Goal: Task Accomplishment & Management: Manage account settings

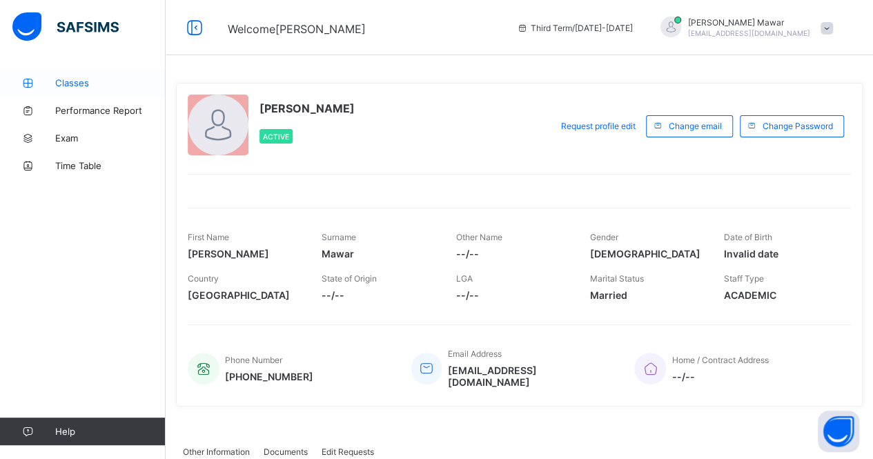
click at [86, 77] on span "Classes" at bounding box center [110, 82] width 110 height 11
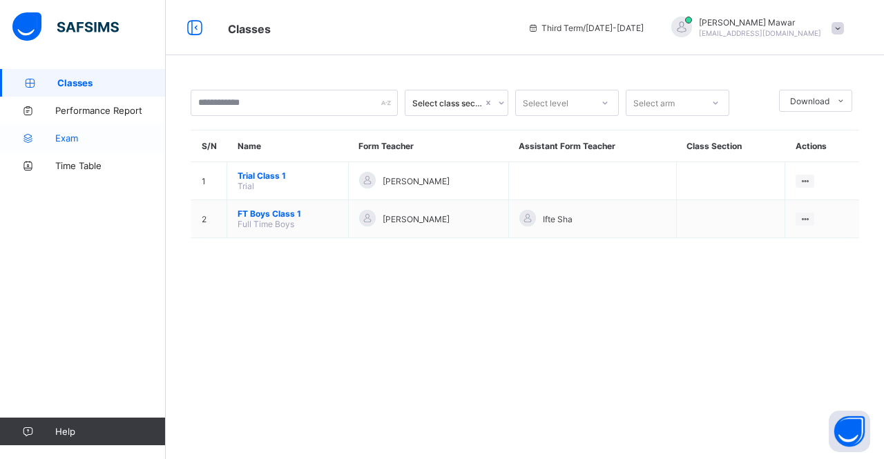
click at [84, 132] on link "Exam" at bounding box center [83, 138] width 166 height 28
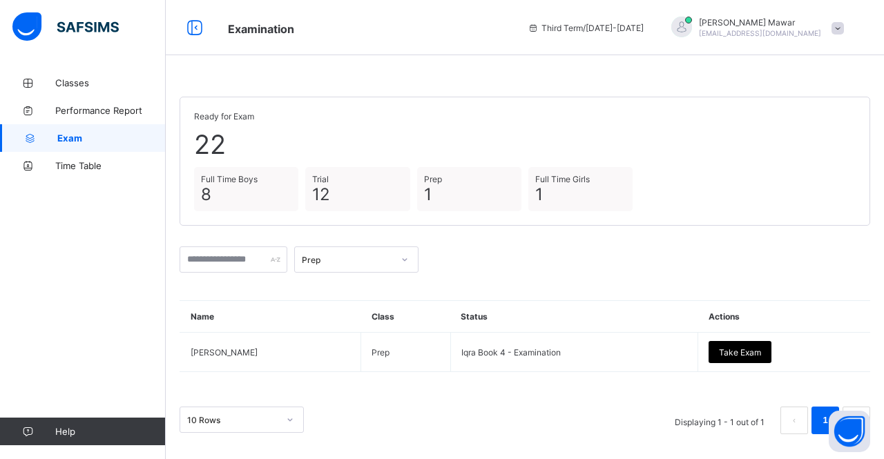
click at [384, 273] on div "Prep" at bounding box center [524, 260] width 690 height 40
click at [382, 258] on div "Prep" at bounding box center [347, 260] width 91 height 10
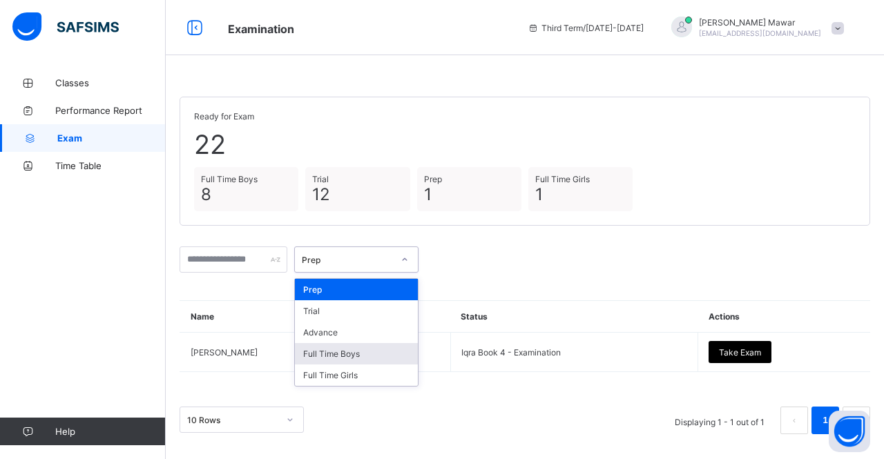
click at [375, 351] on div "Full Time Boys" at bounding box center [356, 353] width 123 height 21
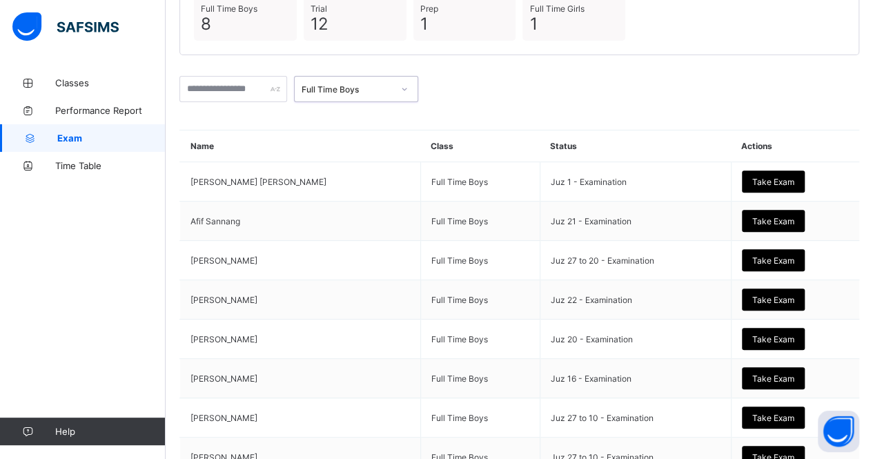
scroll to position [221, 0]
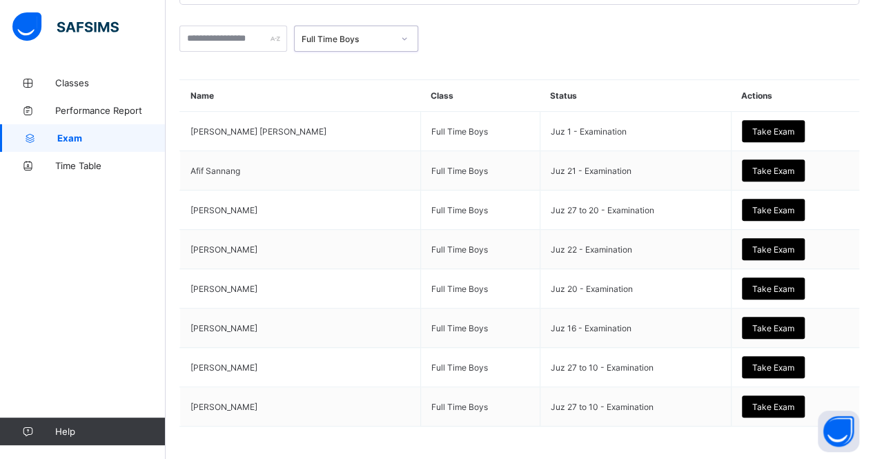
click at [322, 39] on div "Full Time Boys" at bounding box center [347, 39] width 91 height 10
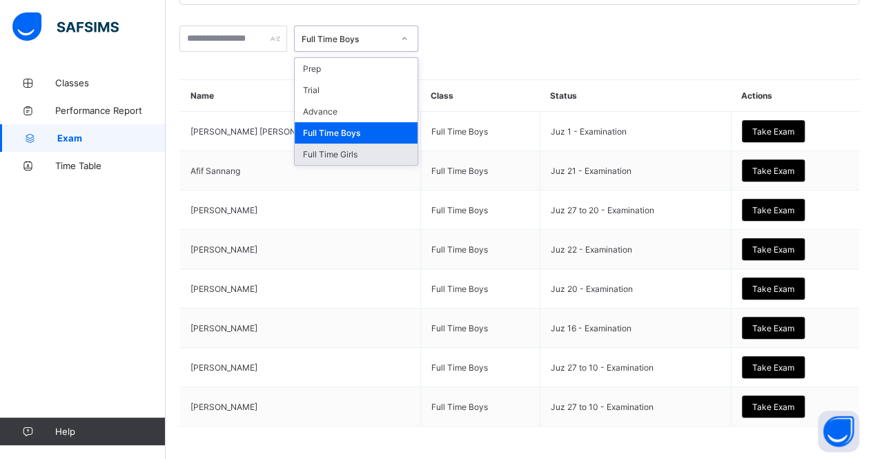
click at [352, 144] on div "Full Time Girls" at bounding box center [356, 154] width 123 height 21
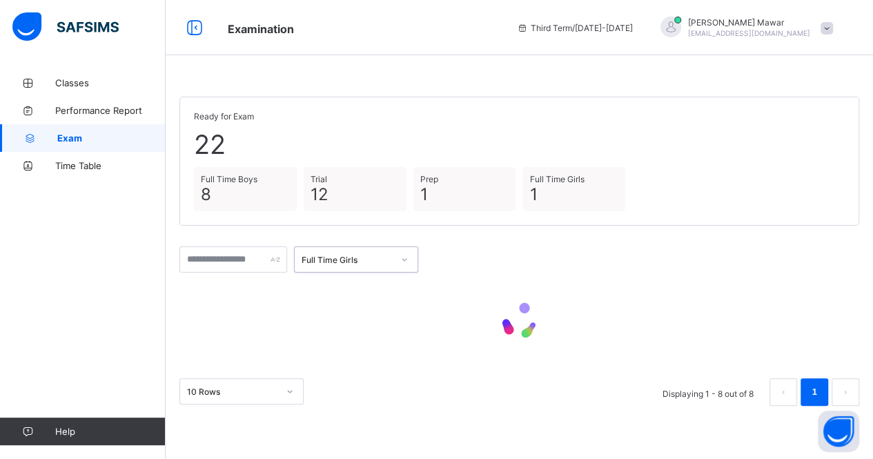
scroll to position [0, 0]
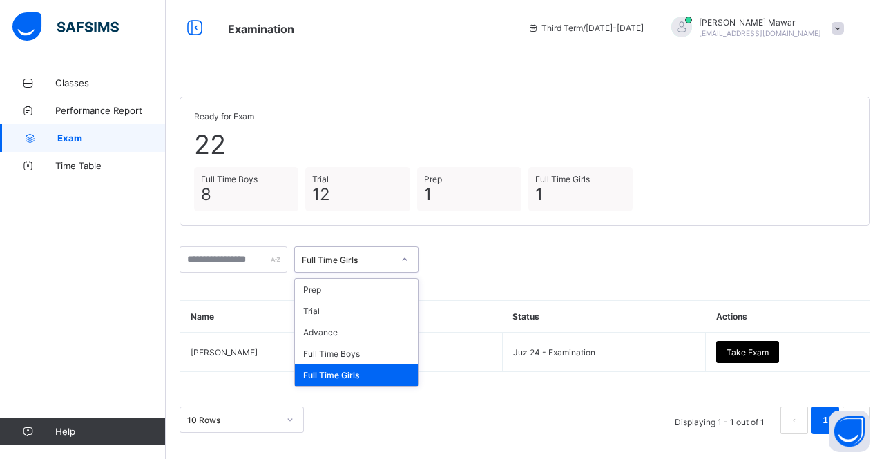
click at [391, 266] on div "Full Time Girls" at bounding box center [343, 259] width 97 height 19
click at [382, 311] on div "Trial" at bounding box center [356, 310] width 123 height 21
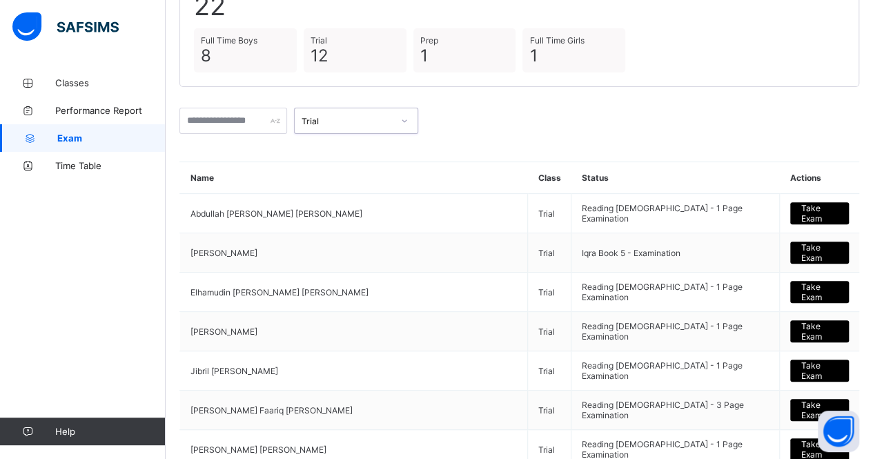
scroll to position [133, 0]
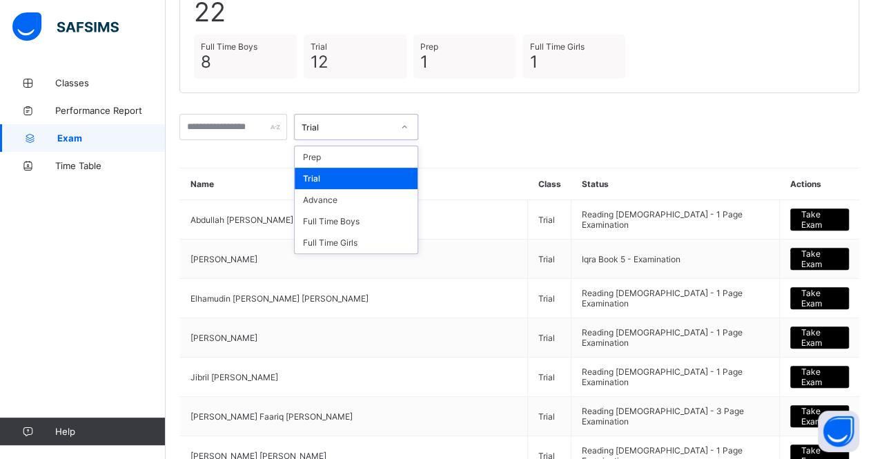
click at [377, 123] on div "Trial" at bounding box center [347, 127] width 91 height 10
click at [367, 160] on div "Prep" at bounding box center [356, 156] width 123 height 21
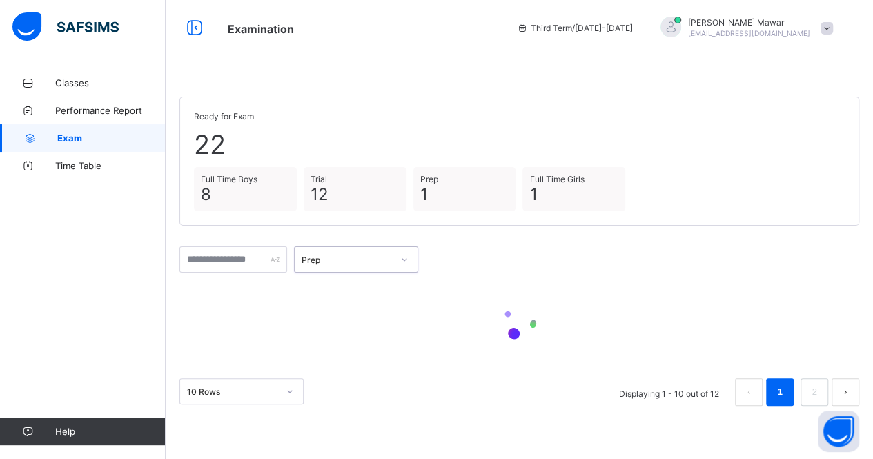
scroll to position [0, 0]
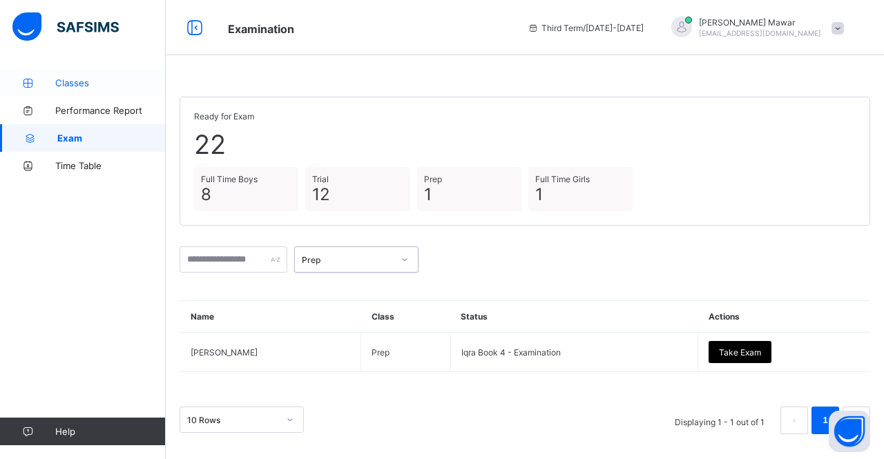
click at [51, 74] on link "Classes" at bounding box center [83, 83] width 166 height 28
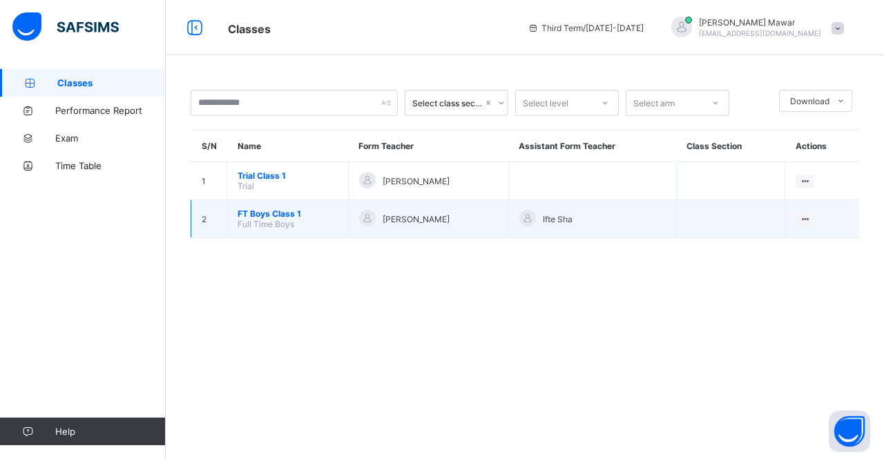
click at [278, 208] on span "FT Boys Class 1" at bounding box center [287, 213] width 100 height 10
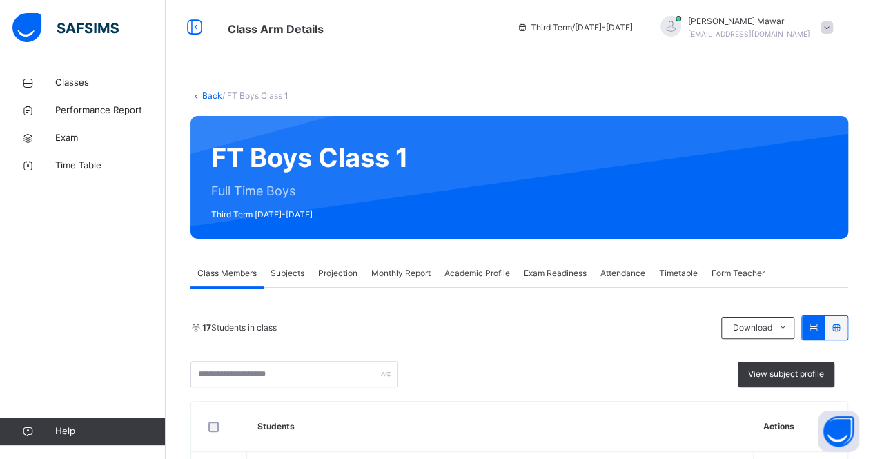
click at [625, 277] on span "Attendance" at bounding box center [623, 273] width 45 height 12
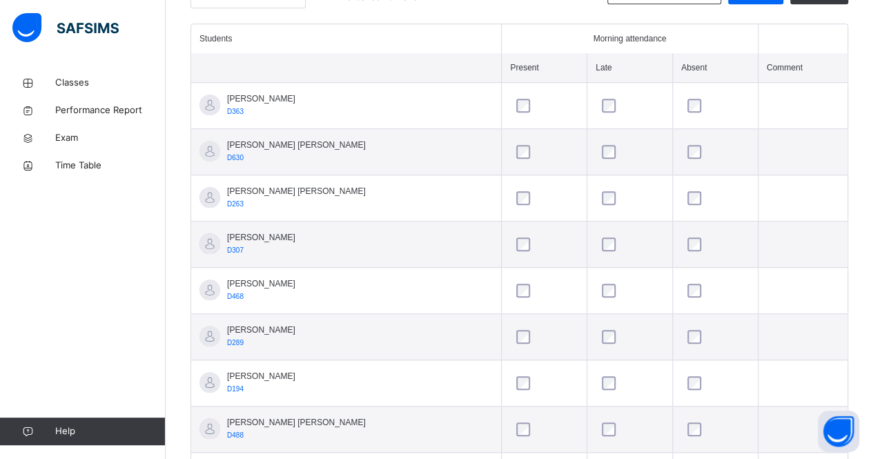
scroll to position [372, 0]
click at [693, 234] on div at bounding box center [715, 245] width 68 height 29
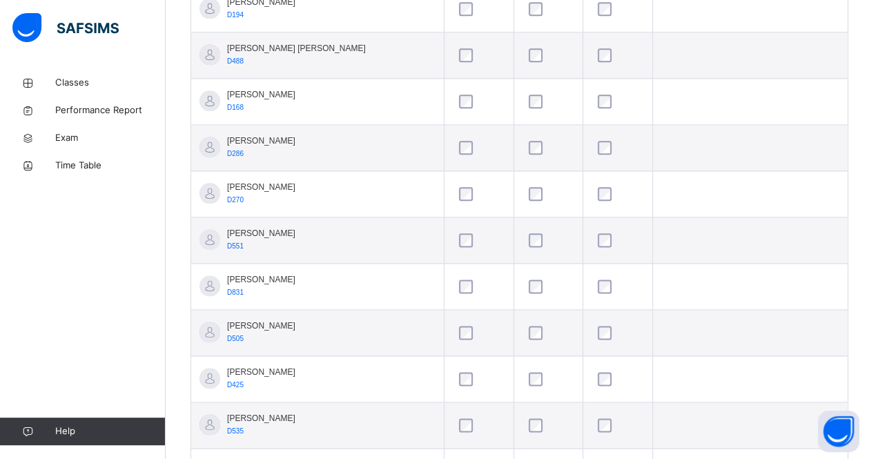
scroll to position [748, 0]
click at [648, 319] on td at bounding box center [618, 332] width 70 height 46
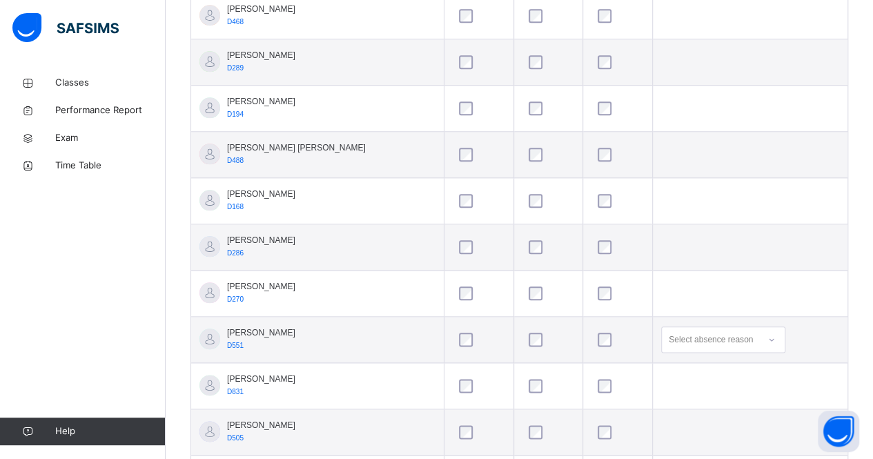
scroll to position [647, 0]
click at [597, 253] on div at bounding box center [618, 247] width 52 height 29
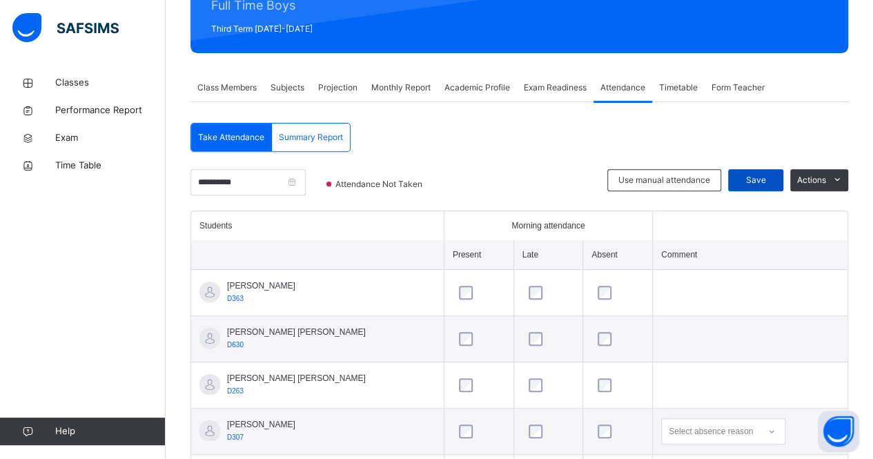
scroll to position [184, 0]
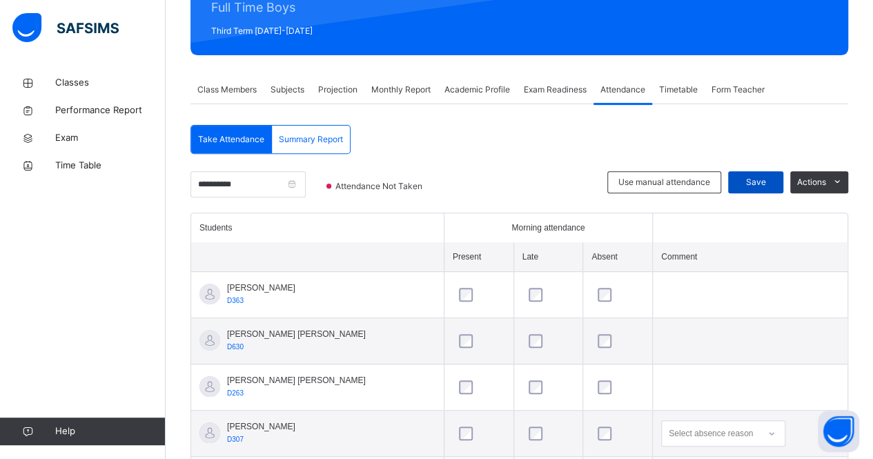
click at [772, 179] on span "Save" at bounding box center [756, 182] width 35 height 12
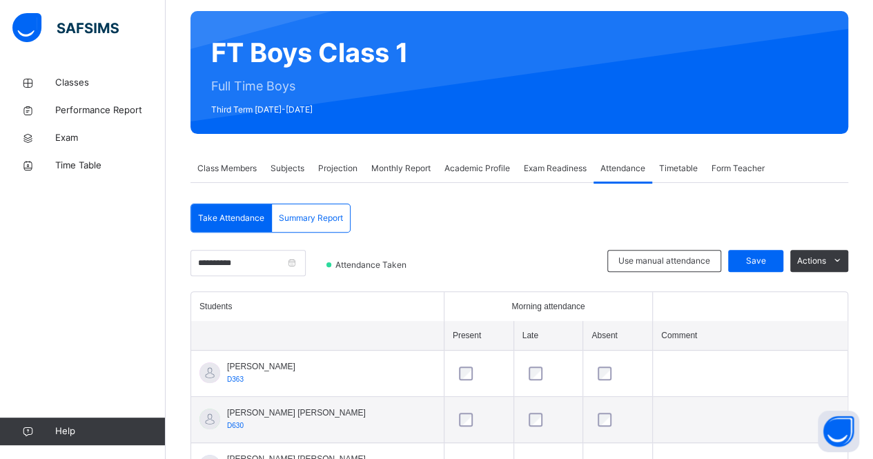
scroll to position [104, 0]
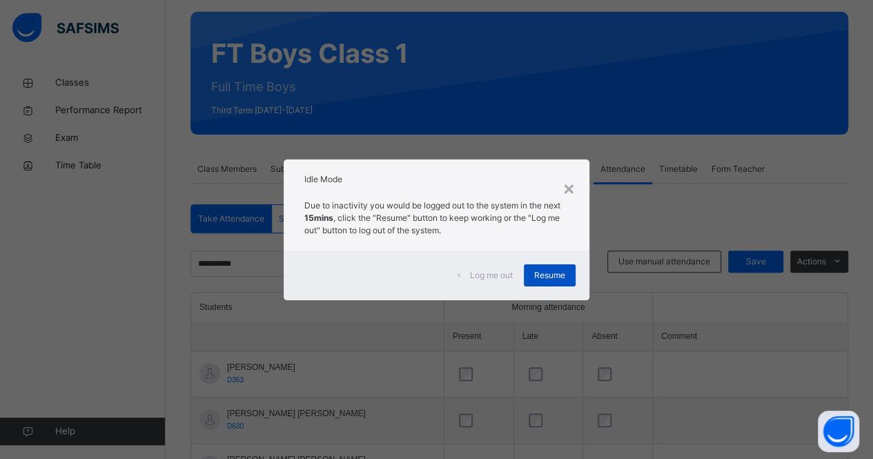
click at [554, 275] on span "Resume" at bounding box center [549, 275] width 31 height 12
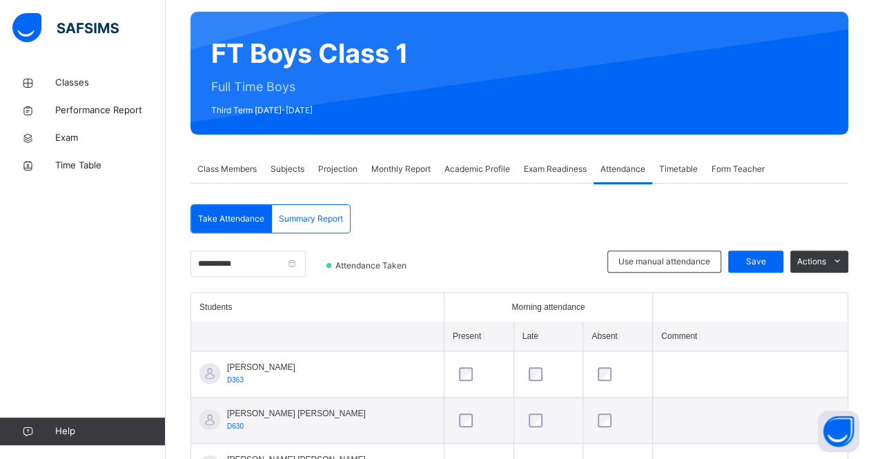
click at [336, 159] on div "Projection" at bounding box center [337, 169] width 53 height 28
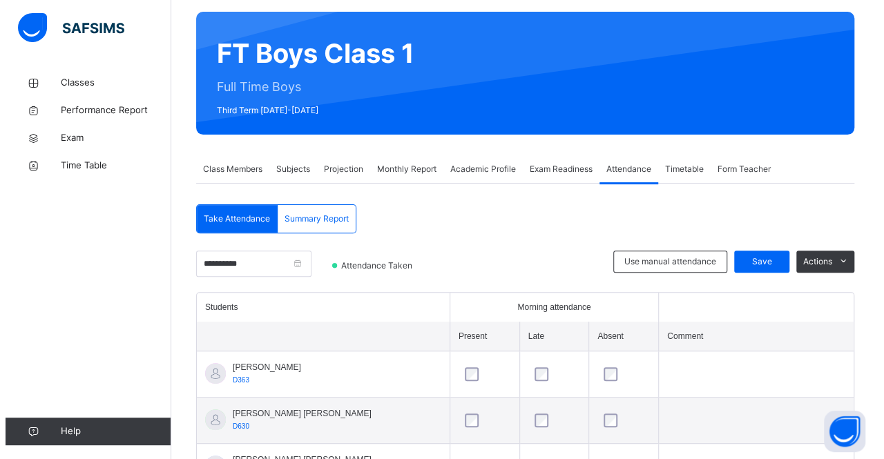
scroll to position [0, 0]
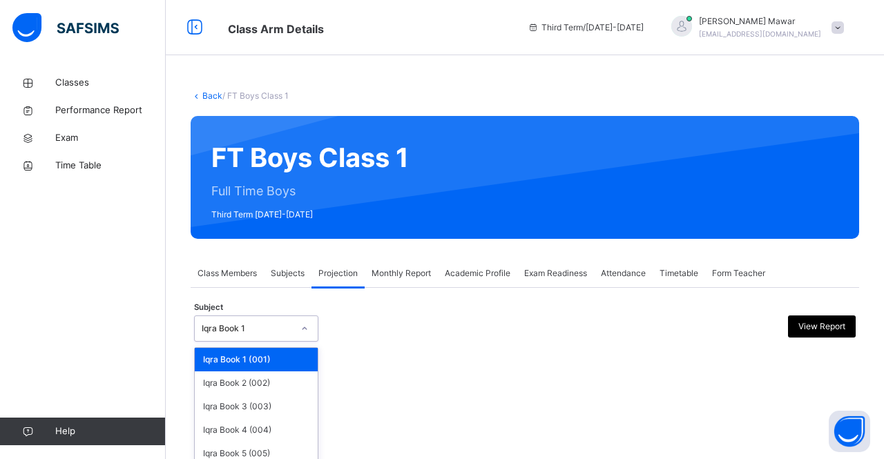
click at [252, 339] on div "Iqra Book 1" at bounding box center [256, 329] width 124 height 26
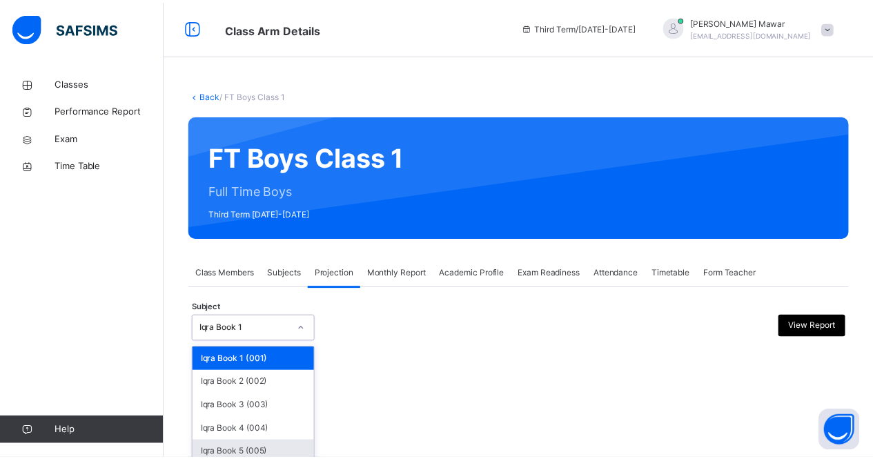
scroll to position [93, 0]
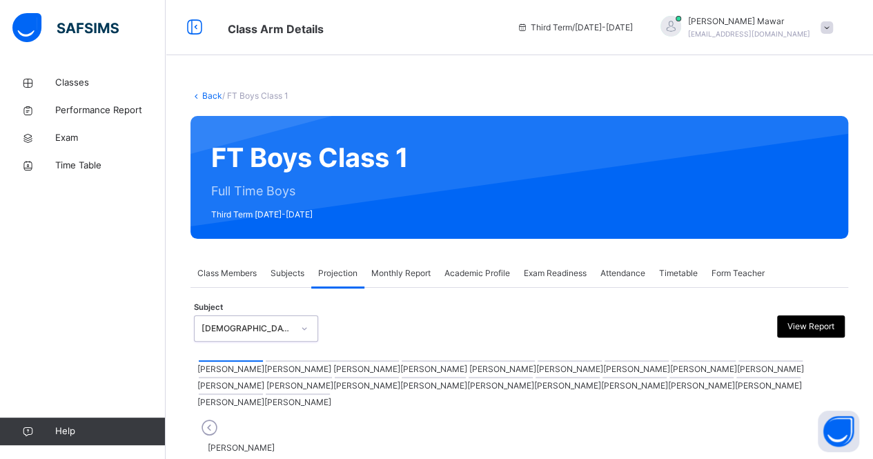
click at [266, 362] on div at bounding box center [332, 360] width 133 height 1
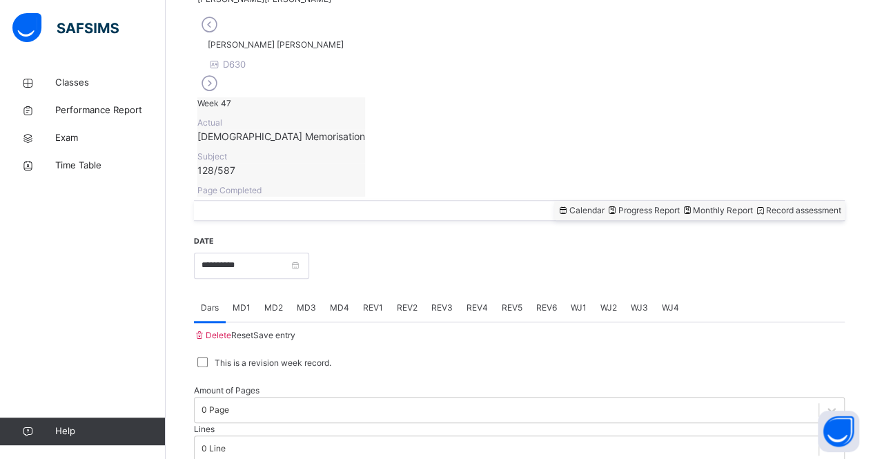
scroll to position [430, 0]
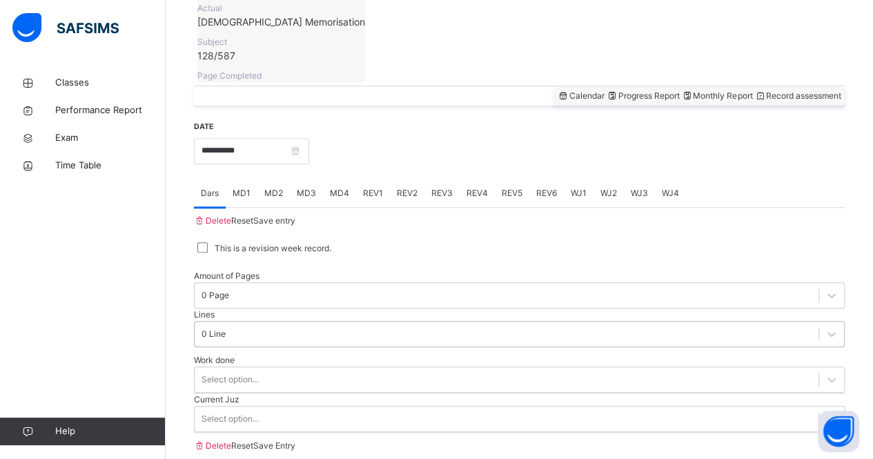
click at [439, 321] on div "0 Line" at bounding box center [519, 334] width 651 height 26
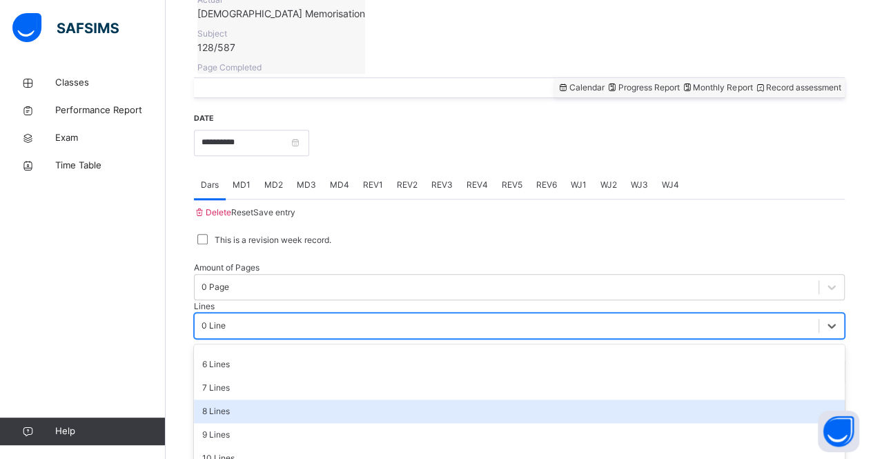
scroll to position [138, 0]
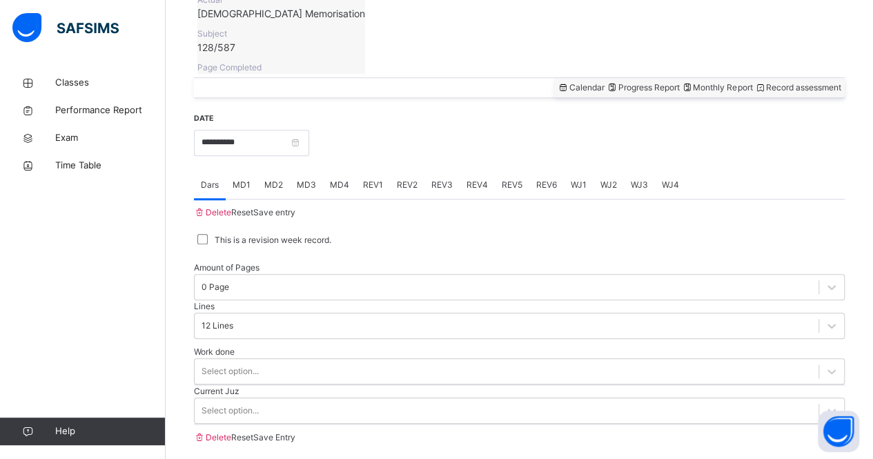
click at [407, 346] on div "Work done Select option..." at bounding box center [519, 365] width 651 height 39
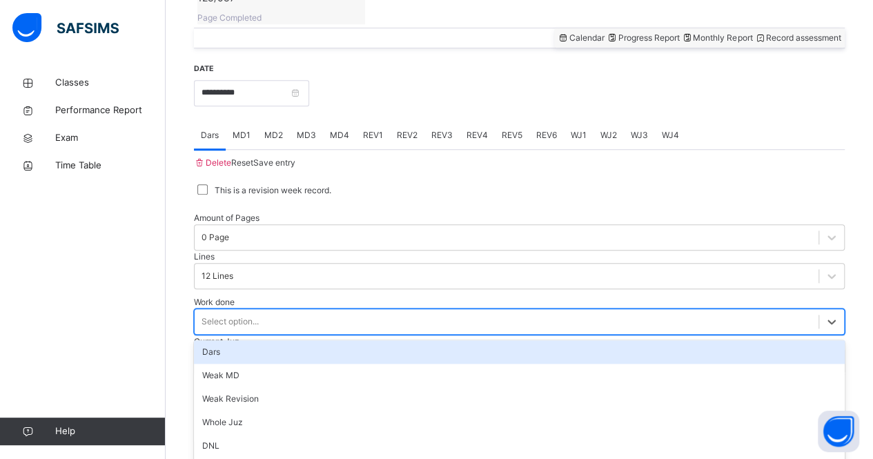
drag, startPoint x: 411, startPoint y: 289, endPoint x: 409, endPoint y: 278, distance: 10.6
click at [409, 309] on div "option Dars focused, 1 of 16. 16 results available. Use Up and Down to choose o…" at bounding box center [519, 322] width 651 height 26
click at [409, 340] on div "Dars" at bounding box center [519, 351] width 651 height 23
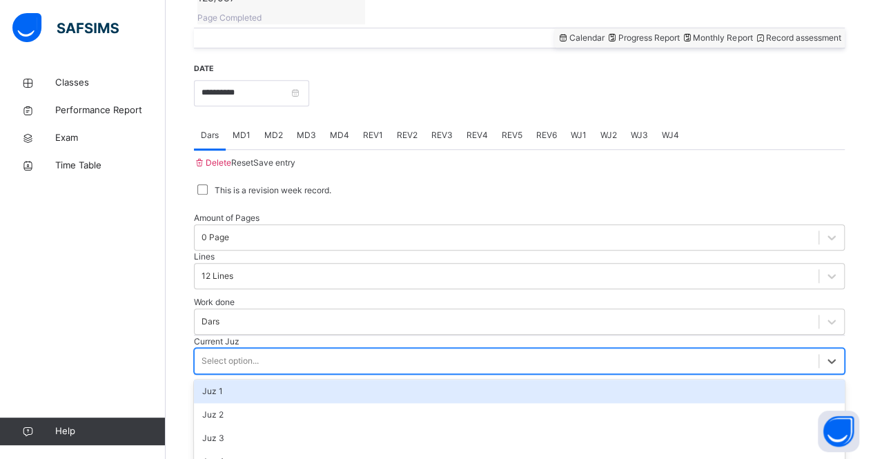
click at [418, 350] on div "Select option..." at bounding box center [507, 360] width 624 height 21
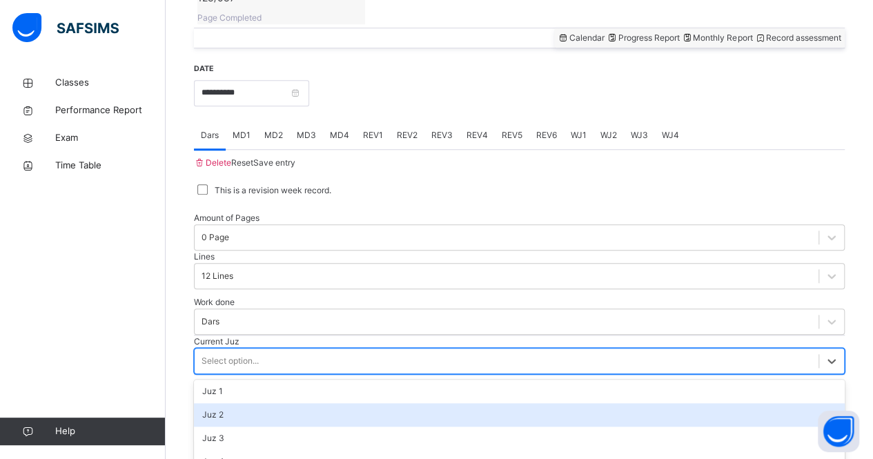
click at [439, 403] on div "Juz 2" at bounding box center [519, 414] width 651 height 23
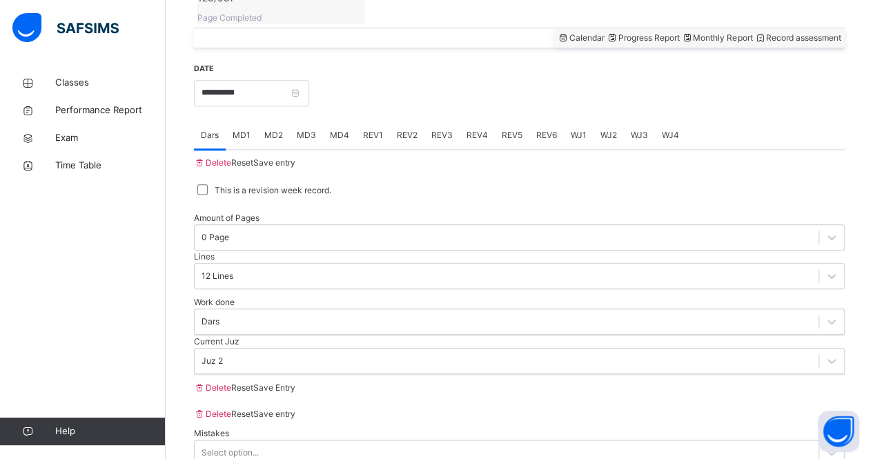
click at [295, 382] on span "Save Entry" at bounding box center [274, 387] width 42 height 10
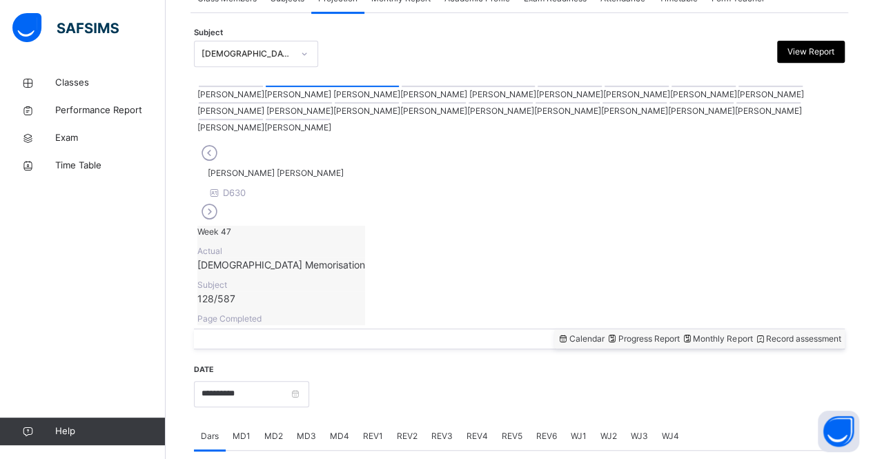
scroll to position [273, 0]
click at [400, 102] on div "[PERSON_NAME]" at bounding box center [366, 110] width 67 height 17
click at [399, 104] on div at bounding box center [367, 104] width 64 height 1
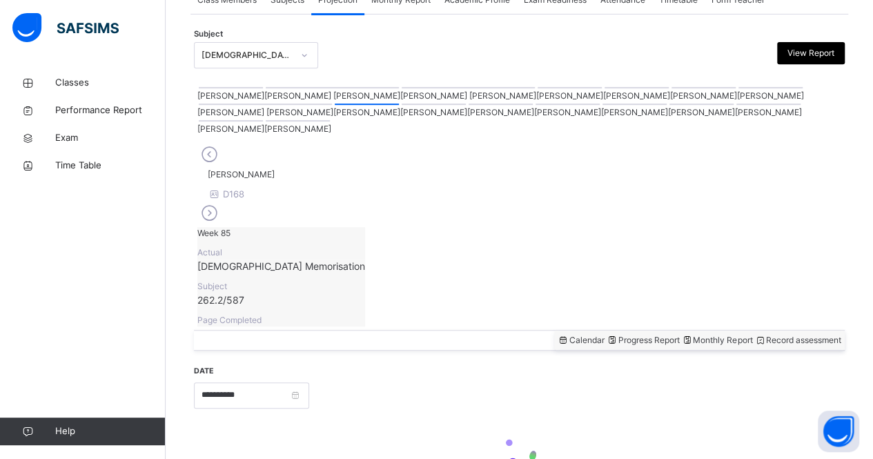
scroll to position [264, 0]
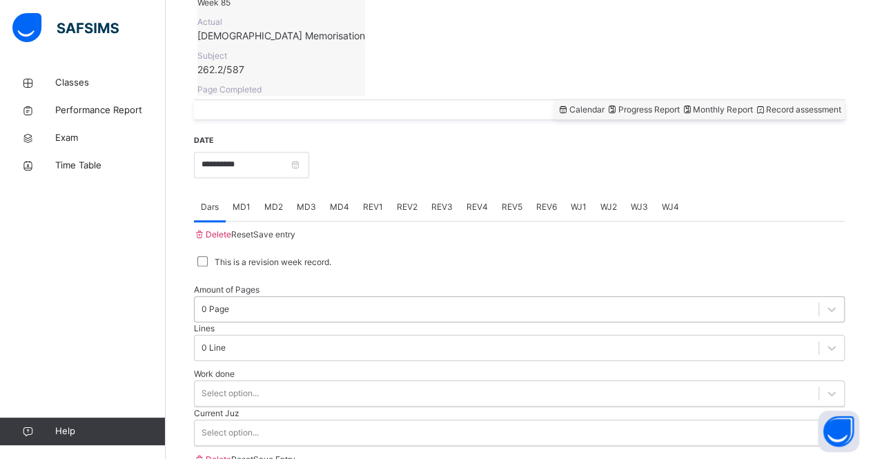
click at [253, 318] on div "0 Page" at bounding box center [519, 309] width 651 height 26
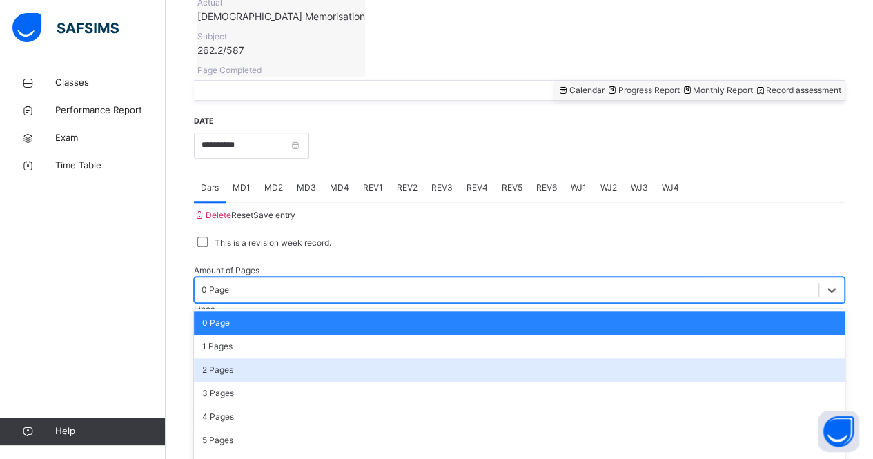
scroll to position [526, 0]
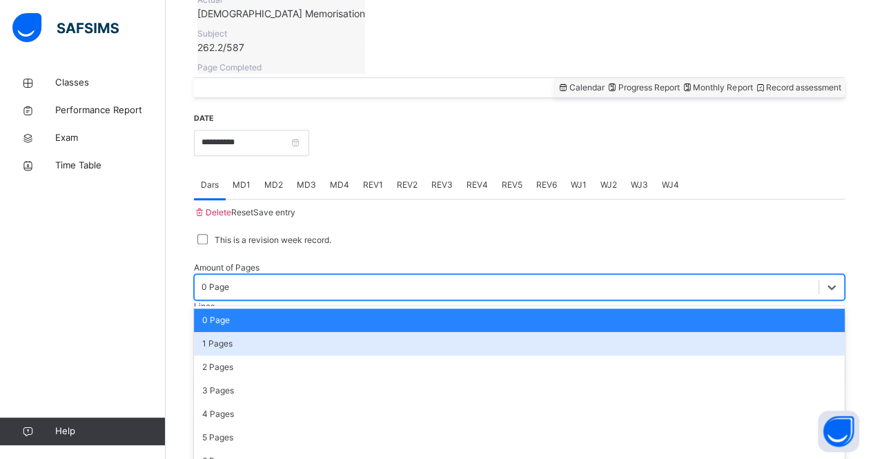
click at [261, 332] on div "1 Pages" at bounding box center [519, 343] width 651 height 23
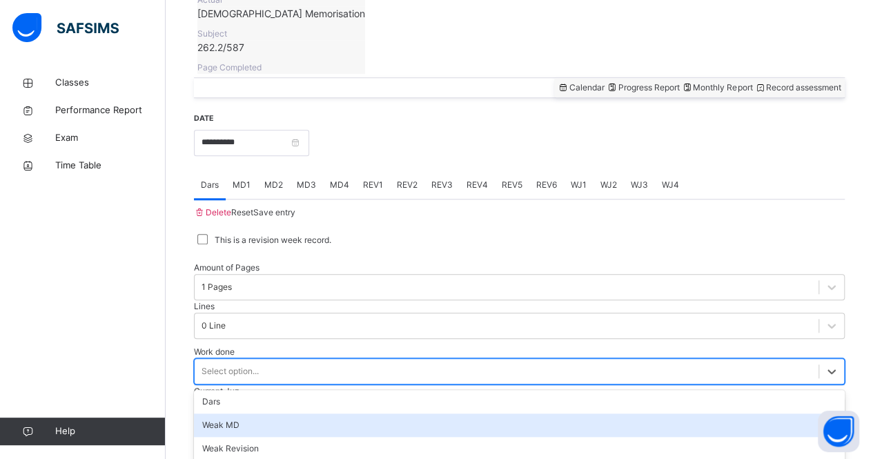
scroll to position [576, 0]
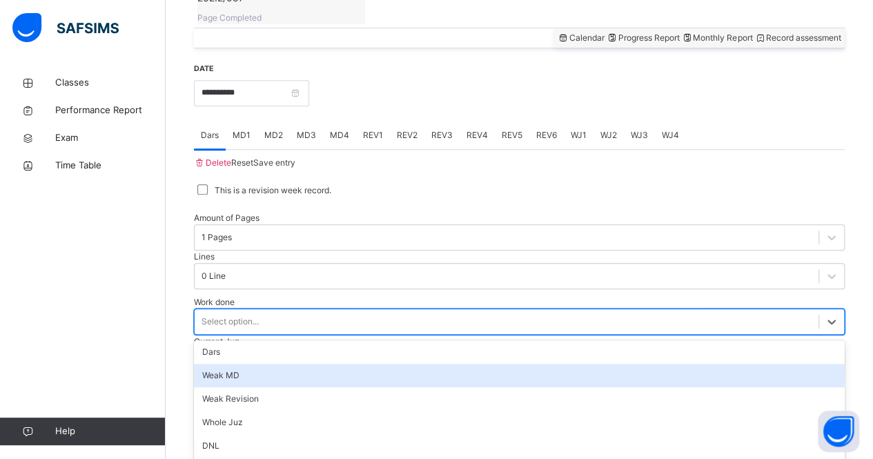
click at [300, 309] on div "option [PERSON_NAME] MD focused, 2 of 16. 16 results available. Use Up and Down…" at bounding box center [519, 322] width 651 height 26
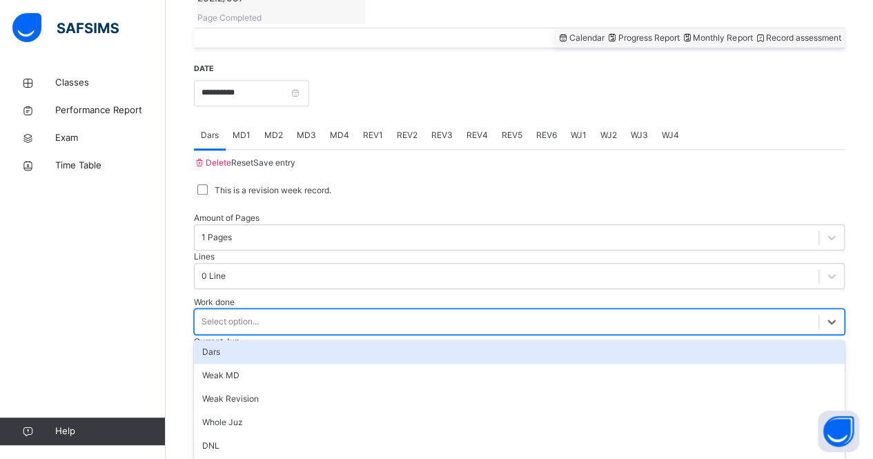
click at [286, 340] on div "Dars" at bounding box center [519, 351] width 651 height 23
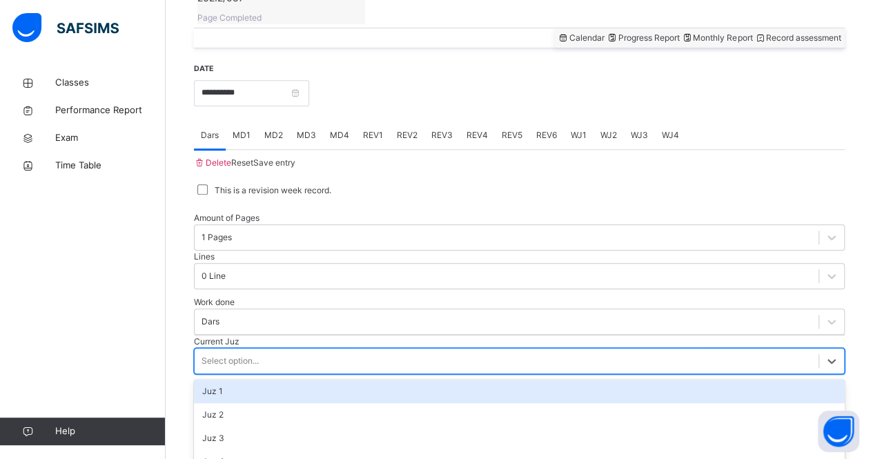
click at [271, 350] on div "Select option..." at bounding box center [507, 360] width 624 height 21
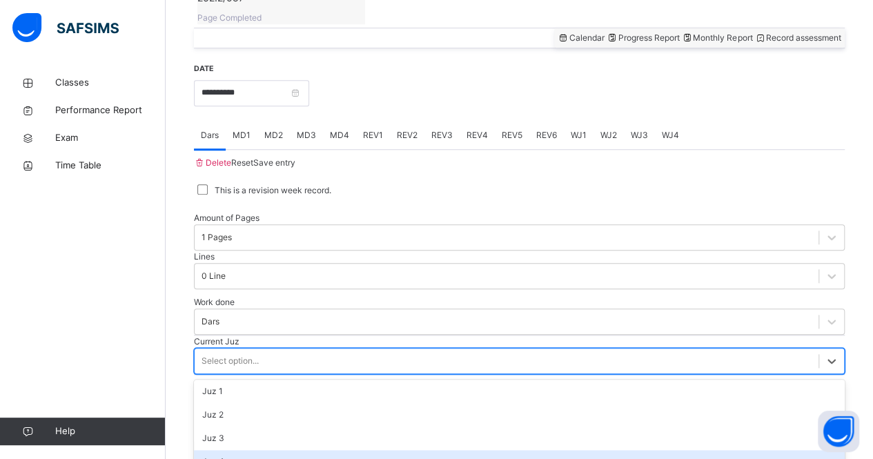
scroll to position [132, 0]
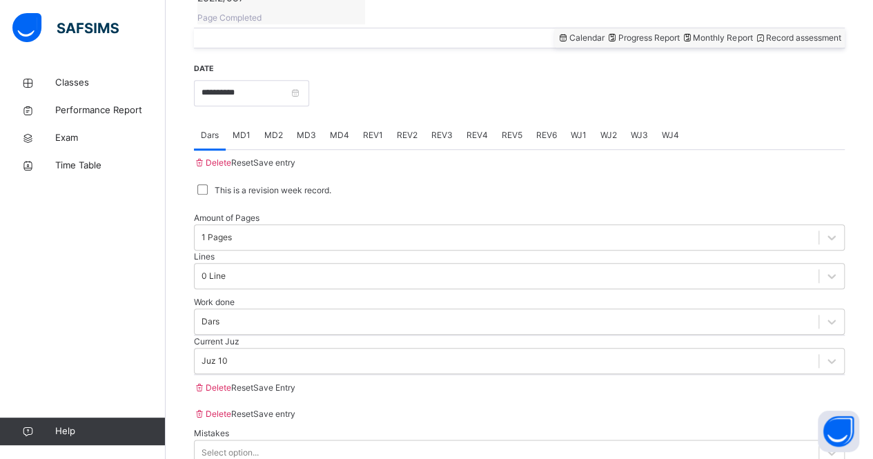
click at [295, 375] on div "Save Entry" at bounding box center [274, 388] width 42 height 26
drag, startPoint x: 815, startPoint y: 365, endPoint x: 817, endPoint y: 374, distance: 9.4
click at [295, 375] on div "Save Entry" at bounding box center [274, 388] width 42 height 26
drag, startPoint x: 818, startPoint y: 364, endPoint x: 815, endPoint y: 380, distance: 16.8
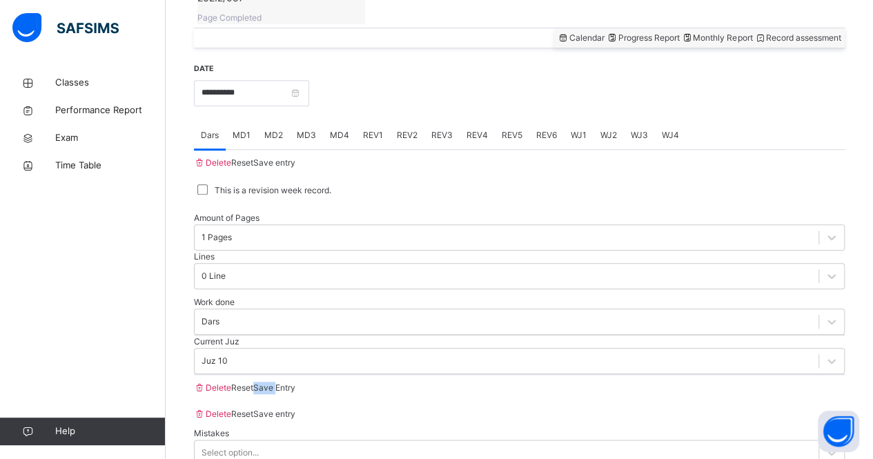
click at [295, 380] on div "Save Entry" at bounding box center [274, 388] width 42 height 26
click at [295, 382] on span "Save Entry" at bounding box center [274, 387] width 42 height 10
click at [295, 383] on span "Save Entry" at bounding box center [274, 387] width 42 height 10
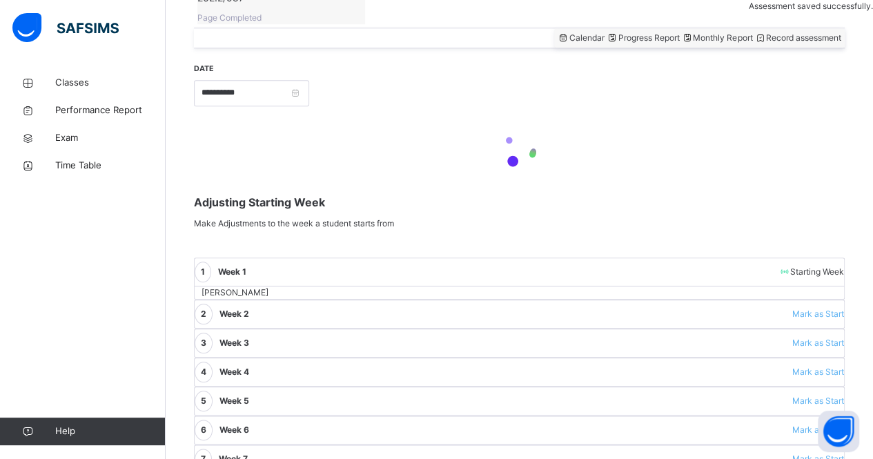
scroll to position [264, 0]
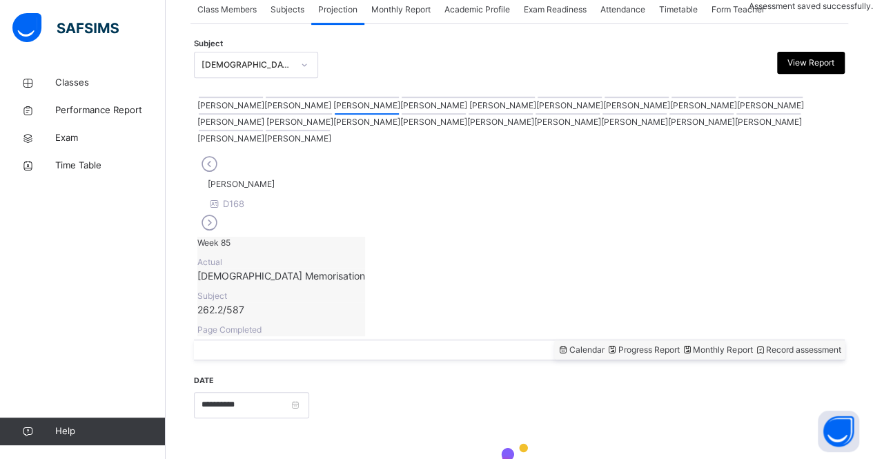
click at [816, 434] on div at bounding box center [519, 463] width 651 height 59
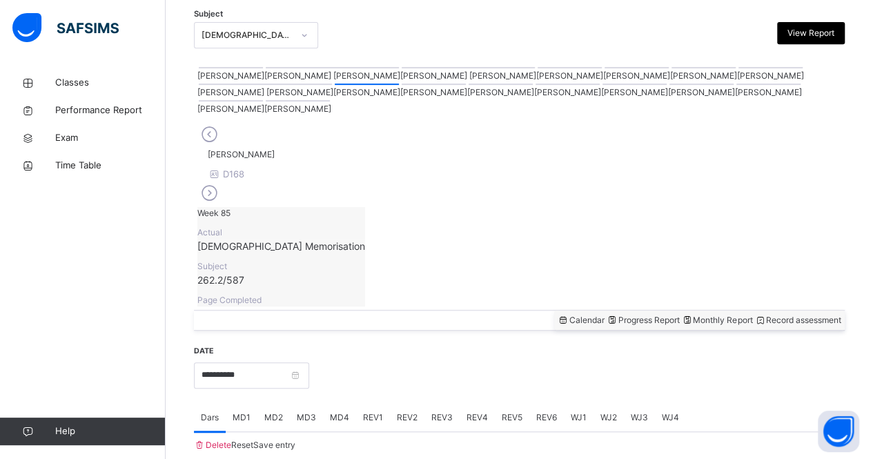
scroll to position [291, 0]
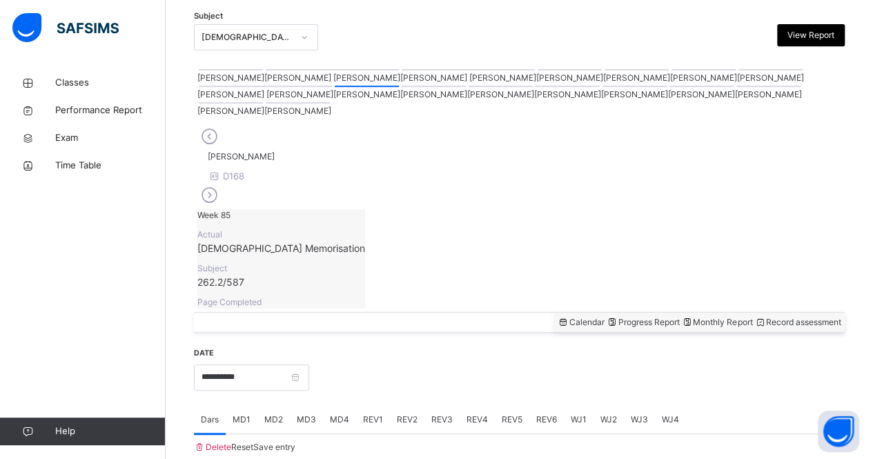
click at [213, 70] on div at bounding box center [231, 69] width 64 height 1
click at [240, 406] on div "MD1" at bounding box center [242, 420] width 32 height 28
click at [244, 365] on input "**********" at bounding box center [251, 378] width 115 height 26
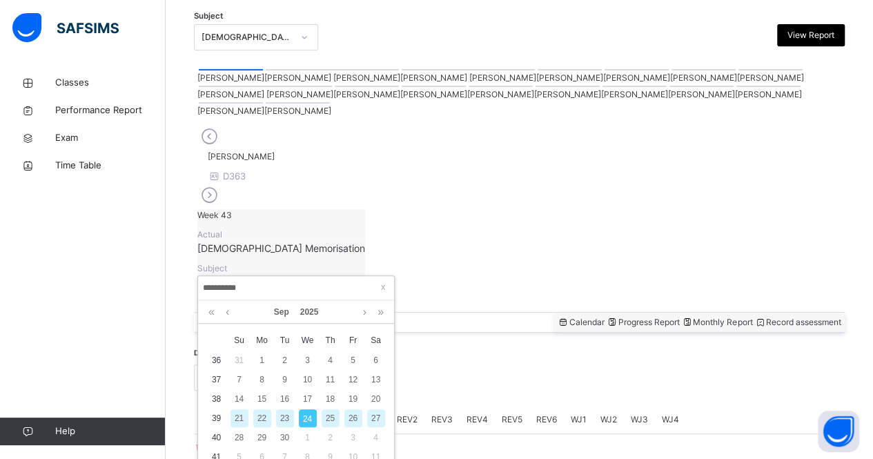
click at [255, 418] on div "22" at bounding box center [262, 418] width 18 height 18
type input "**********"
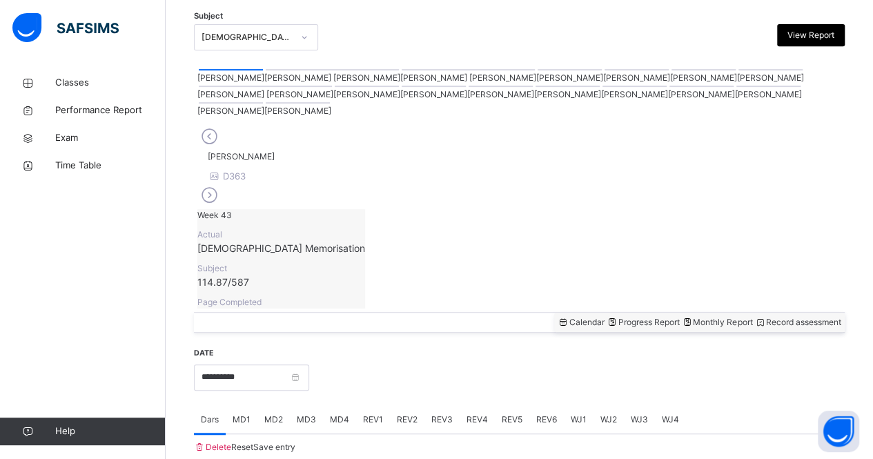
click at [309, 414] on span "MD3" at bounding box center [306, 420] width 19 height 12
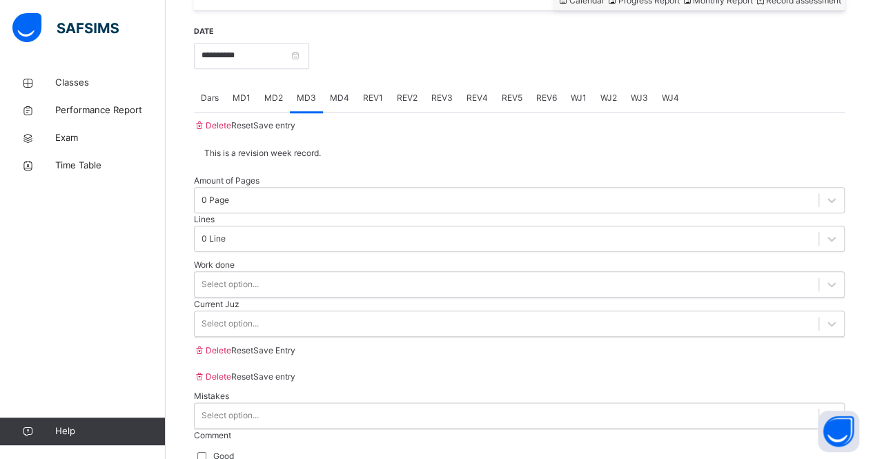
scroll to position [616, 0]
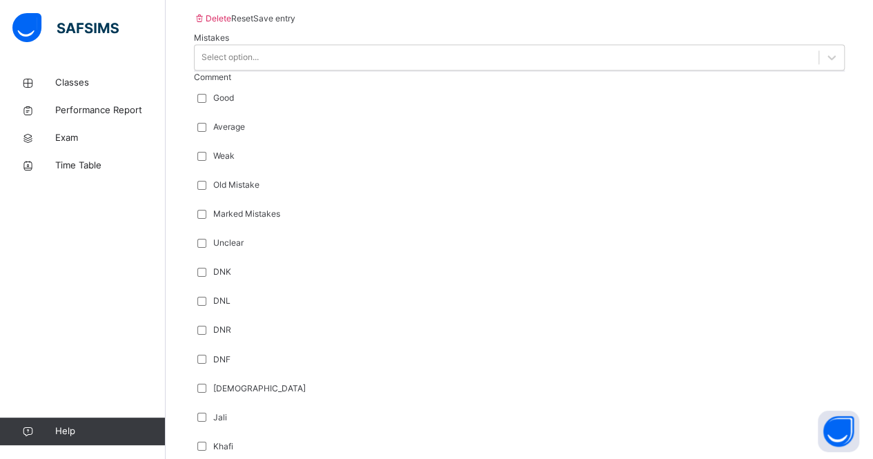
scroll to position [972, 0]
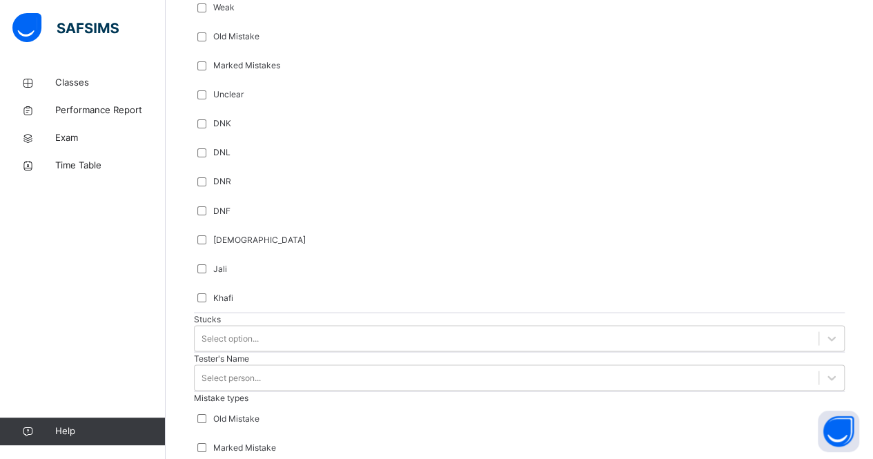
scroll to position [1120, 0]
type input "****"
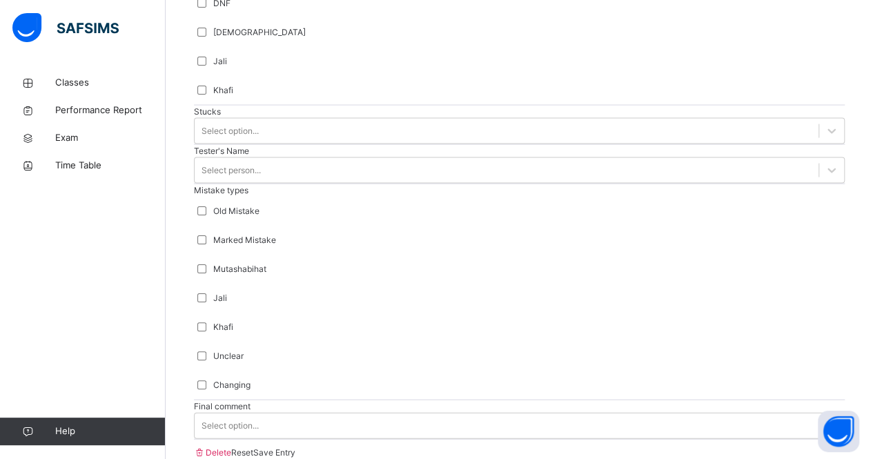
scroll to position [1372, 0]
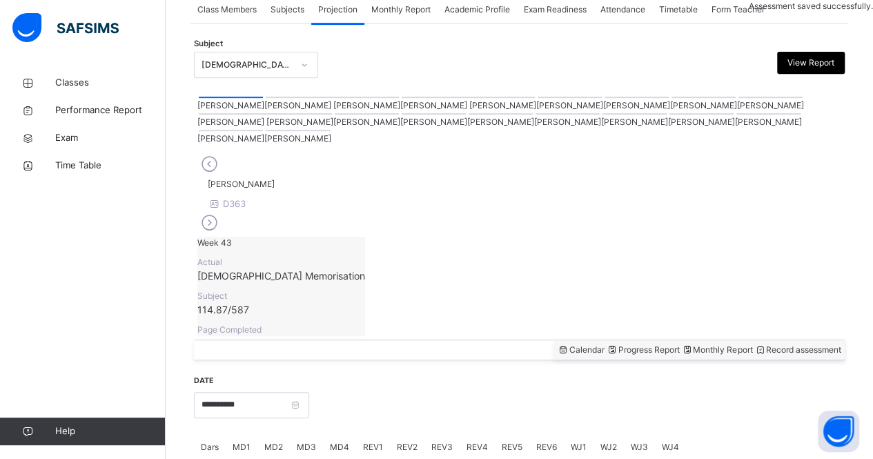
scroll to position [576, 0]
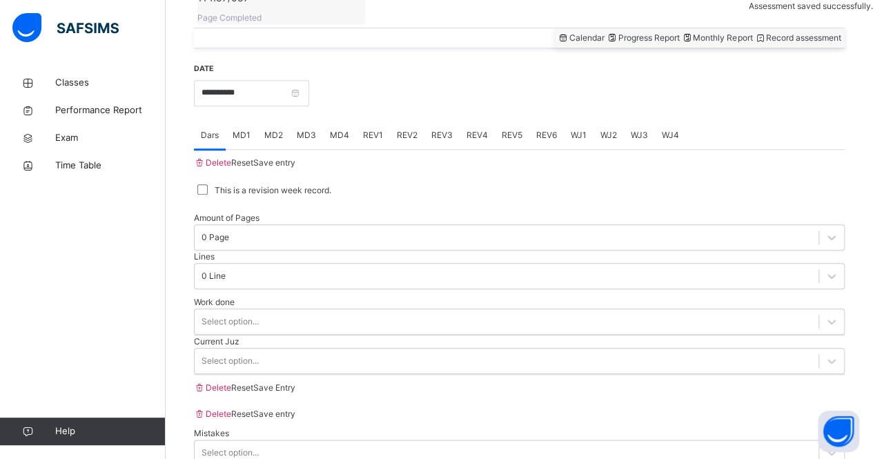
click at [333, 122] on div "MD4" at bounding box center [339, 136] width 33 height 28
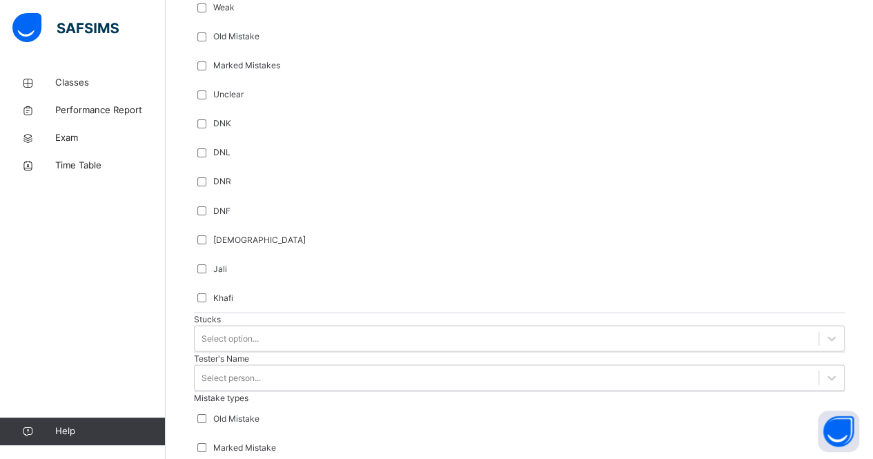
type input "****"
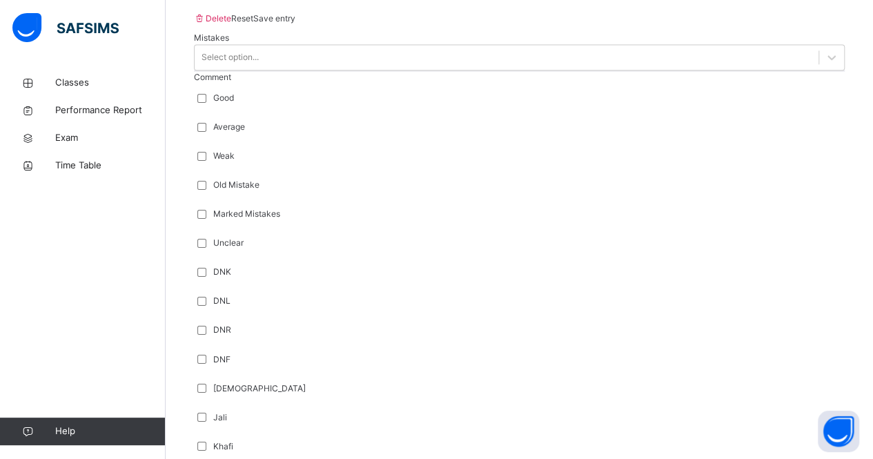
scroll to position [972, 0]
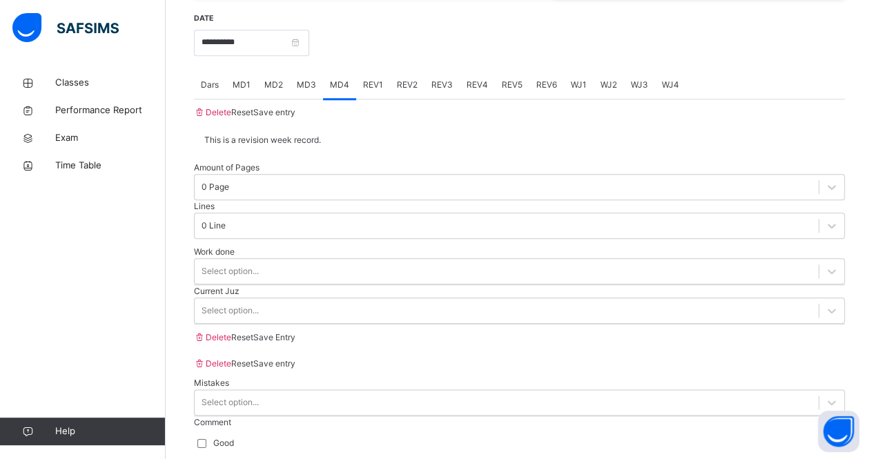
scroll to position [622, 0]
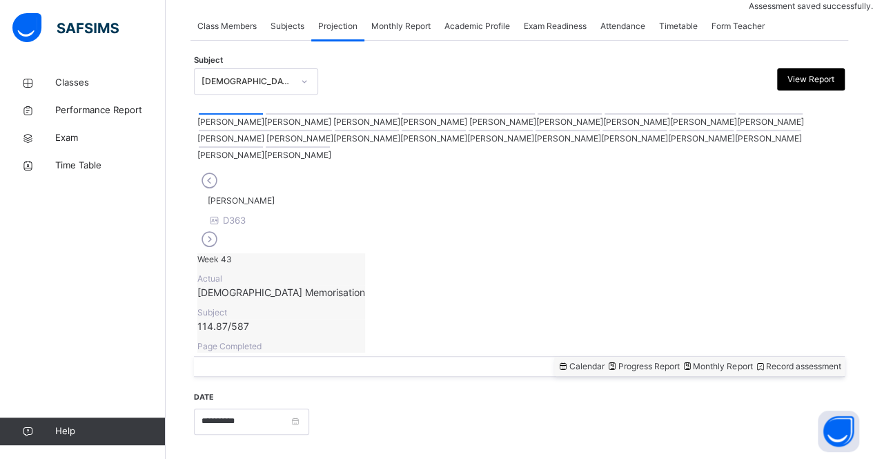
scroll to position [305, 0]
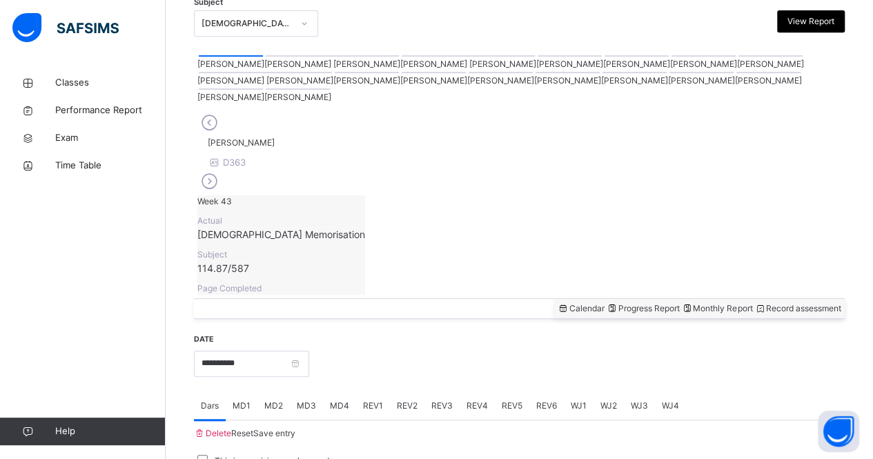
click at [373, 400] on span "REV1" at bounding box center [373, 406] width 20 height 12
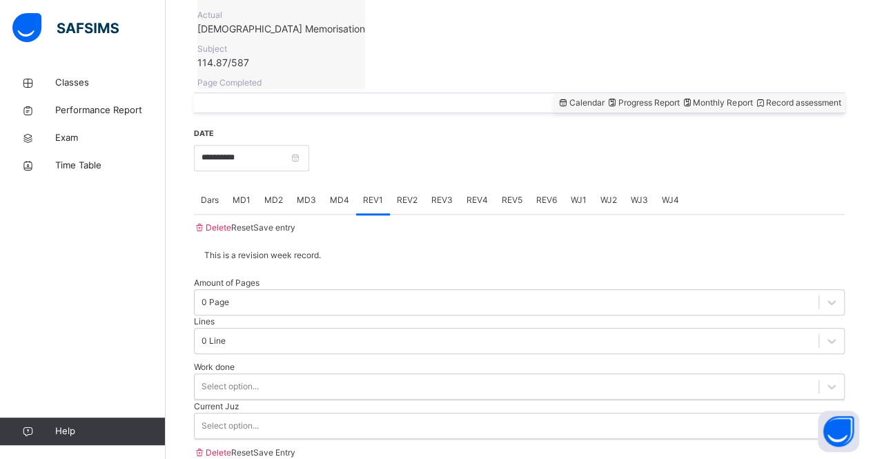
type input "**"
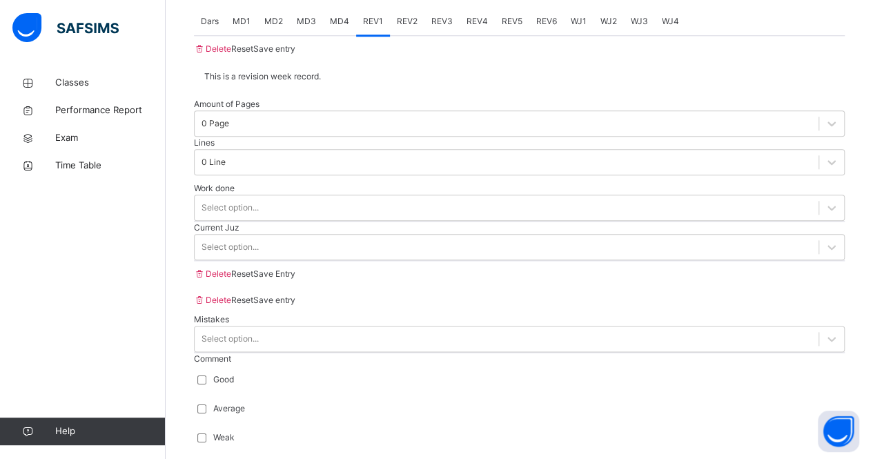
scroll to position [690, 0]
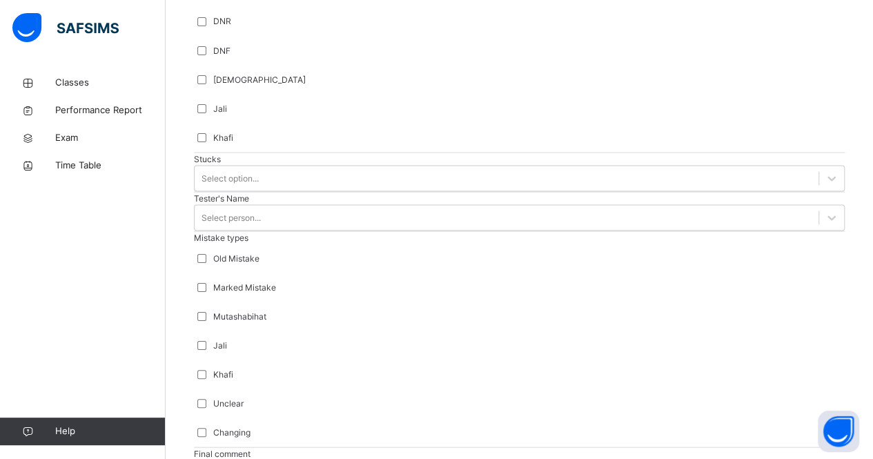
scroll to position [1284, 0]
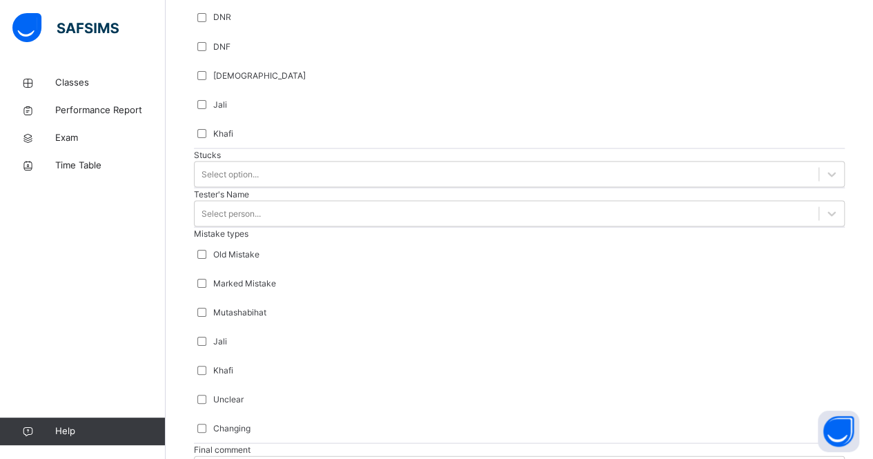
type input "*"
type input "***"
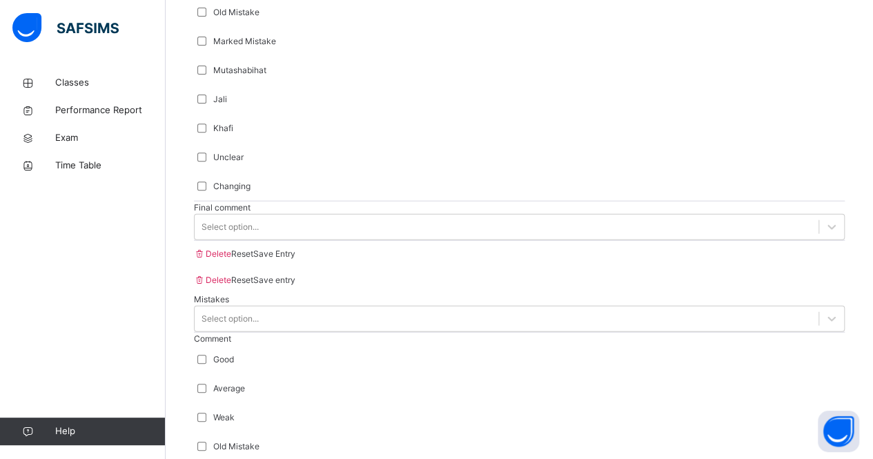
scroll to position [1537, 0]
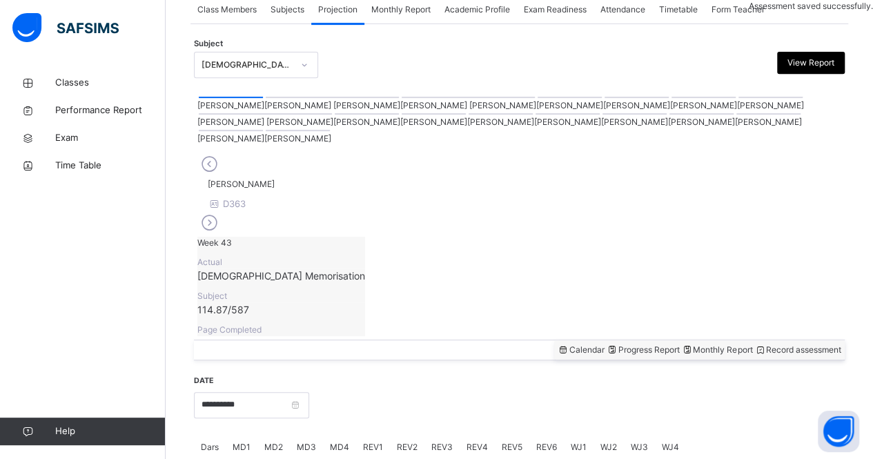
scroll to position [576, 0]
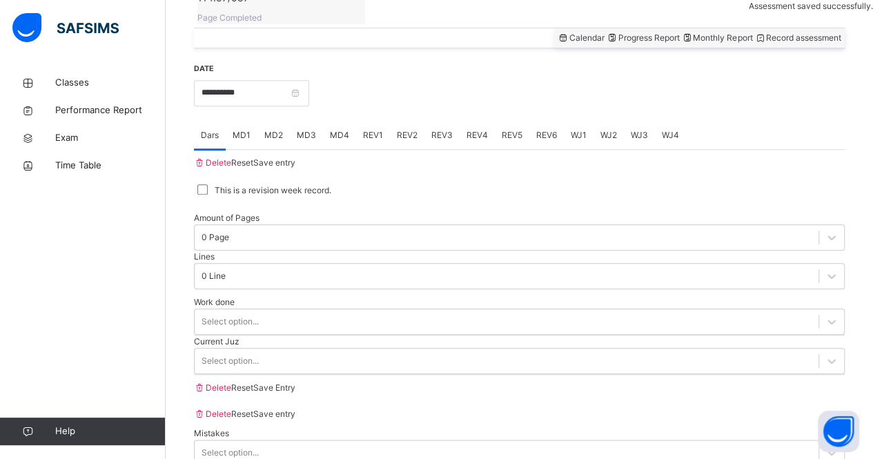
click at [404, 129] on span "REV2" at bounding box center [407, 135] width 21 height 12
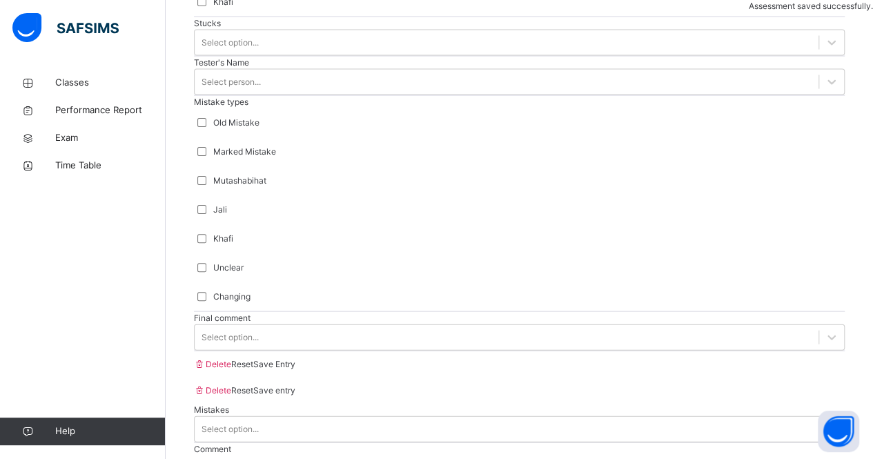
scroll to position [1384, 0]
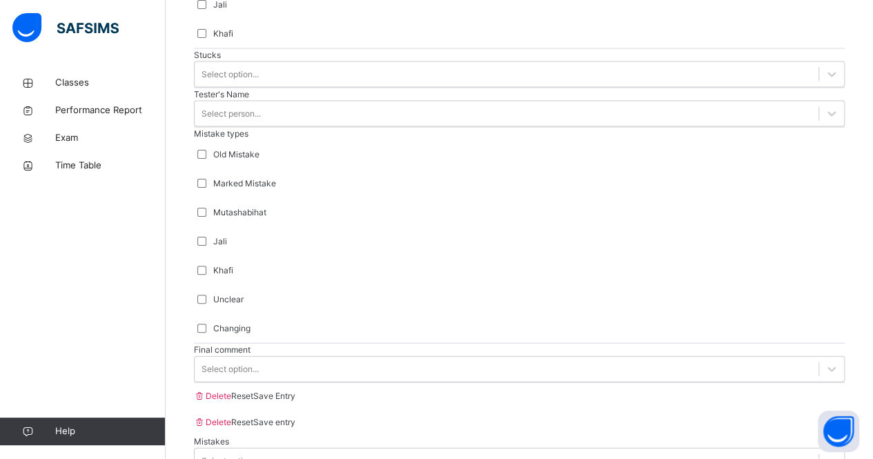
type input "***"
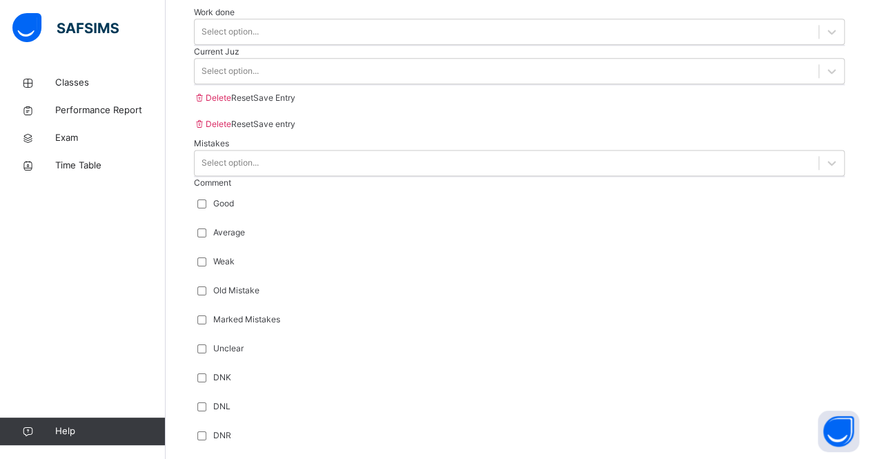
scroll to position [866, 0]
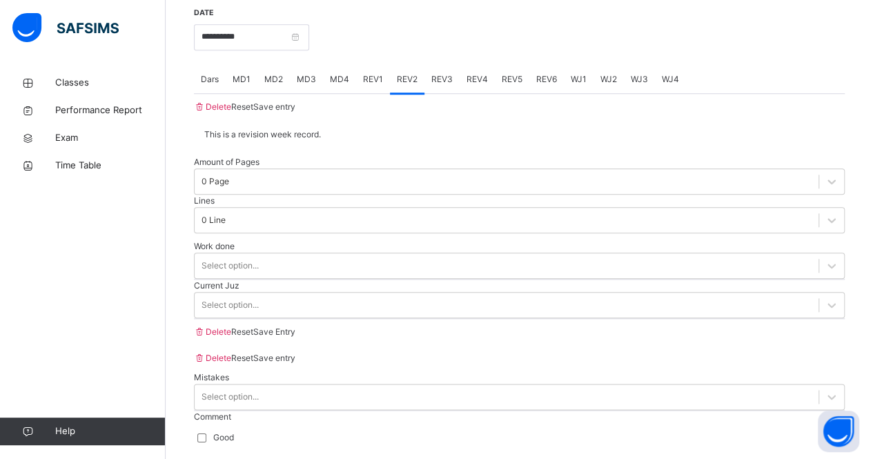
scroll to position [632, 0]
type input "**"
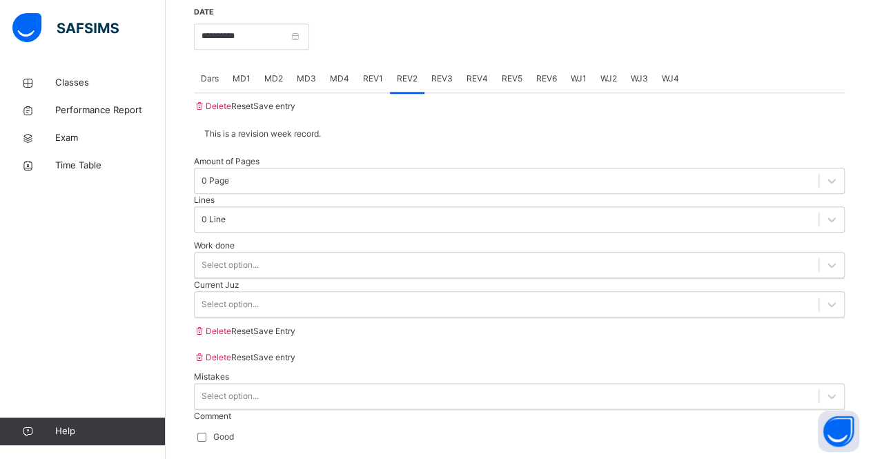
type input "**"
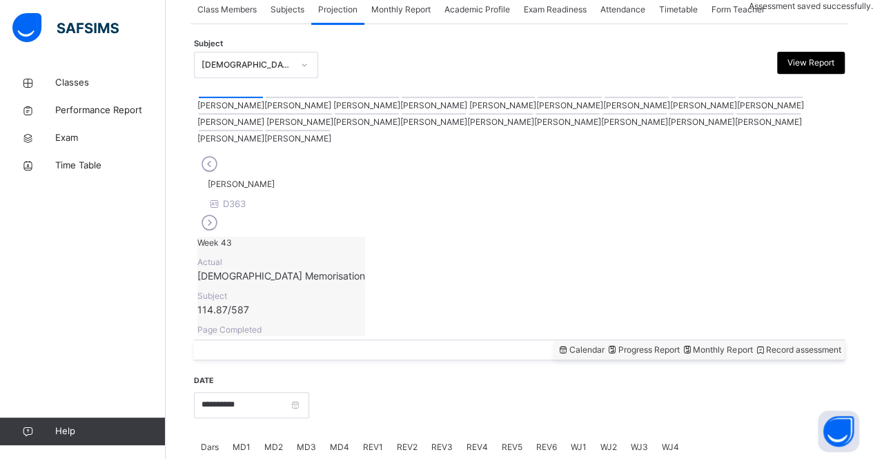
scroll to position [576, 0]
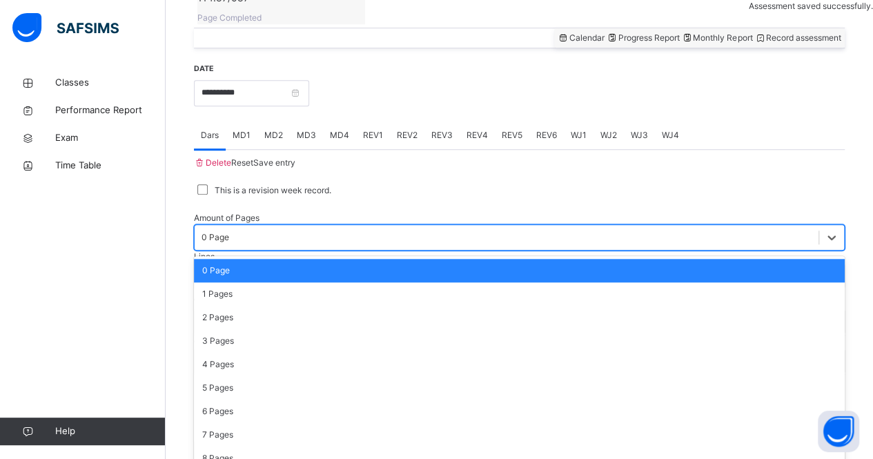
click at [289, 282] on div "1 Pages" at bounding box center [519, 293] width 651 height 23
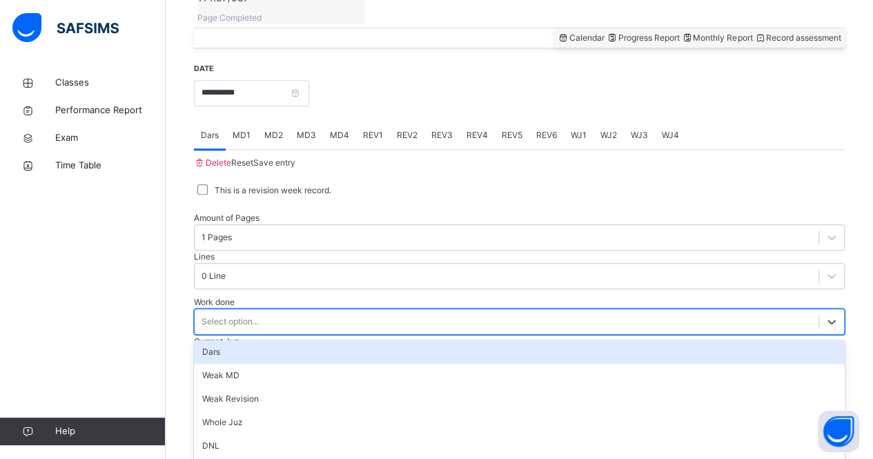
click at [289, 340] on div "Dars" at bounding box center [519, 351] width 651 height 23
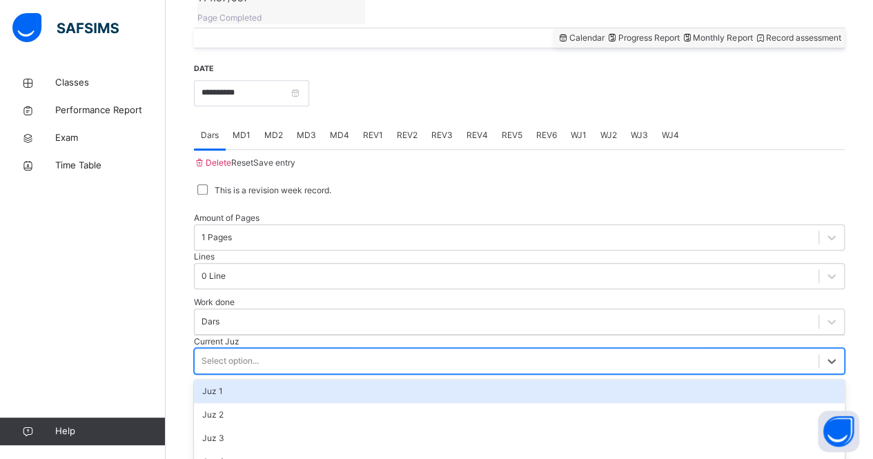
click at [266, 403] on div "Juz 2" at bounding box center [519, 414] width 651 height 23
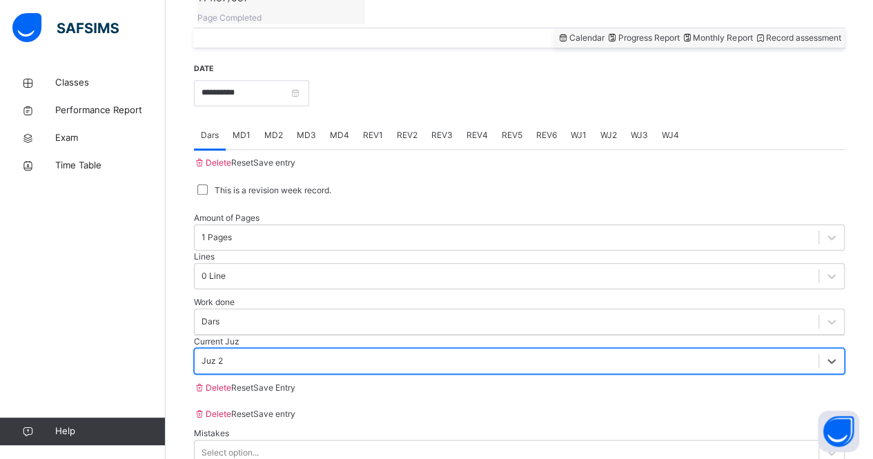
click at [295, 382] on span "Save Entry" at bounding box center [274, 387] width 42 height 10
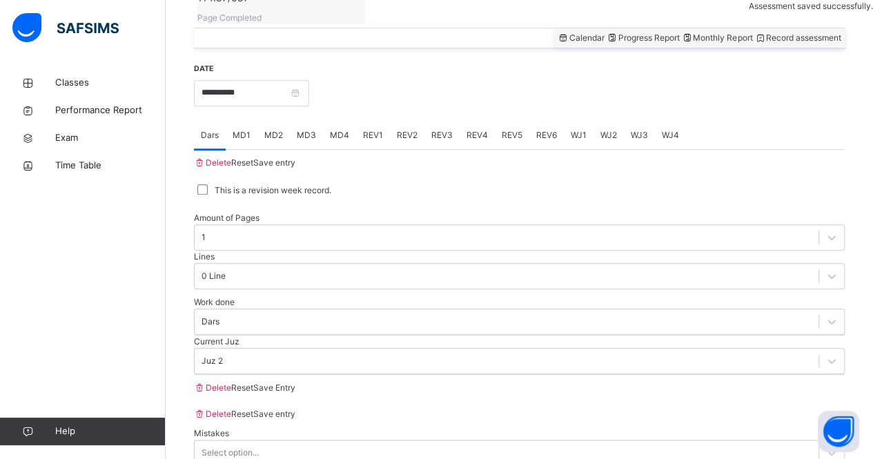
click at [443, 129] on span "REV3" at bounding box center [441, 135] width 21 height 12
type input "**"
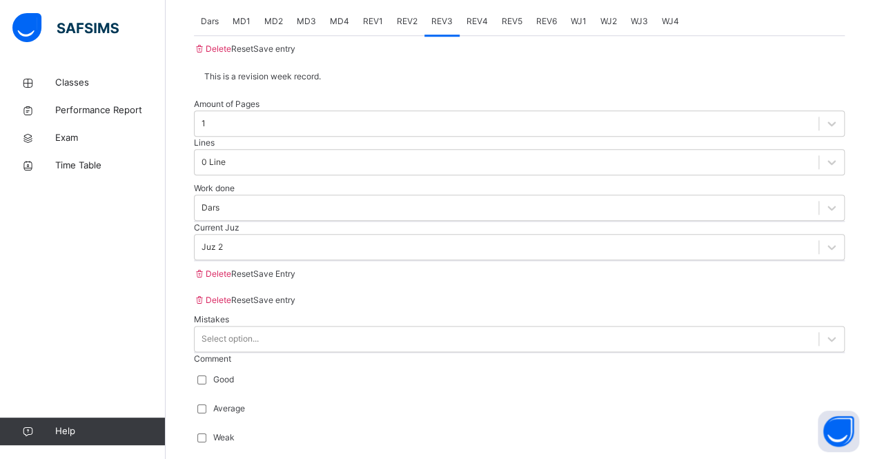
scroll to position [690, 0]
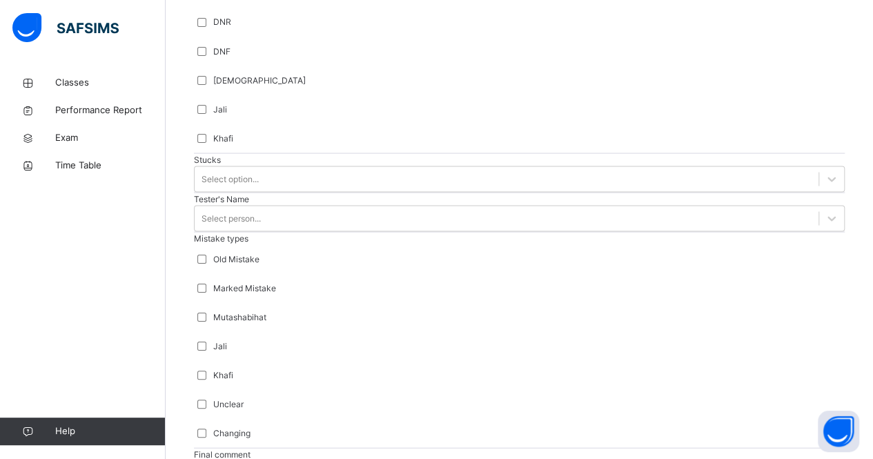
scroll to position [1284, 0]
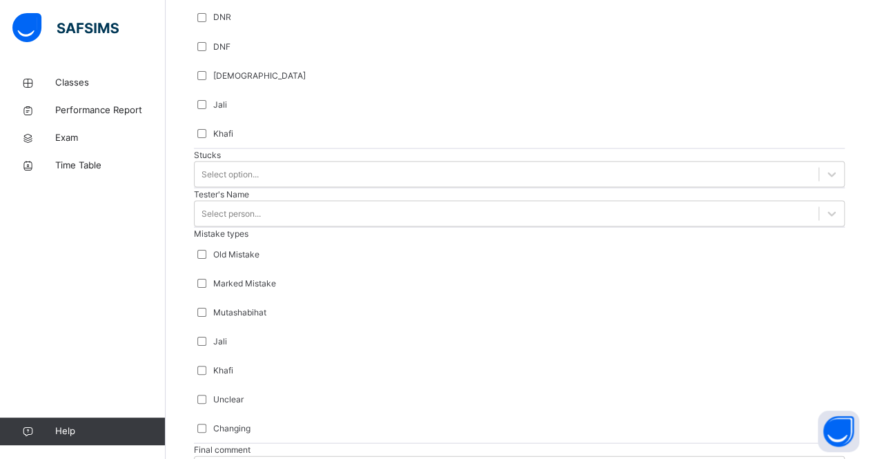
type input "*****"
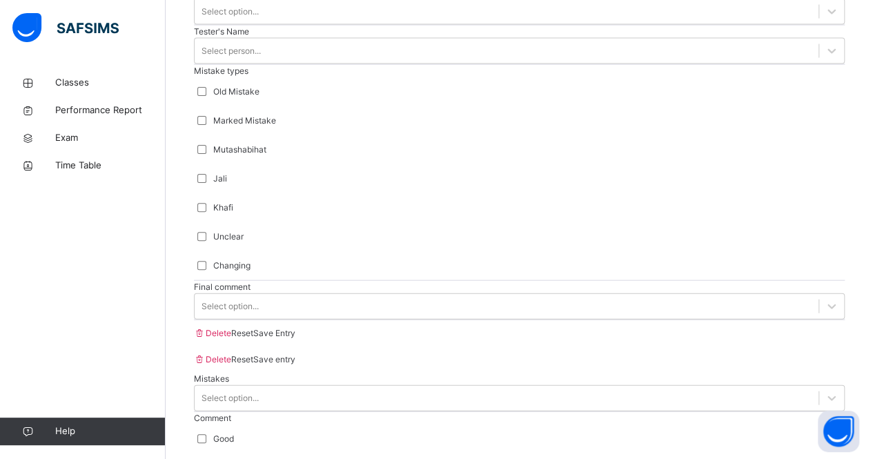
scroll to position [1537, 0]
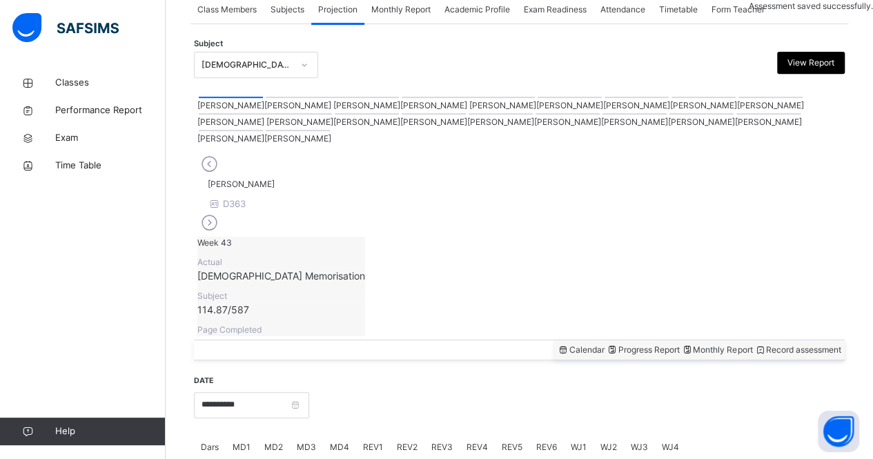
scroll to position [576, 0]
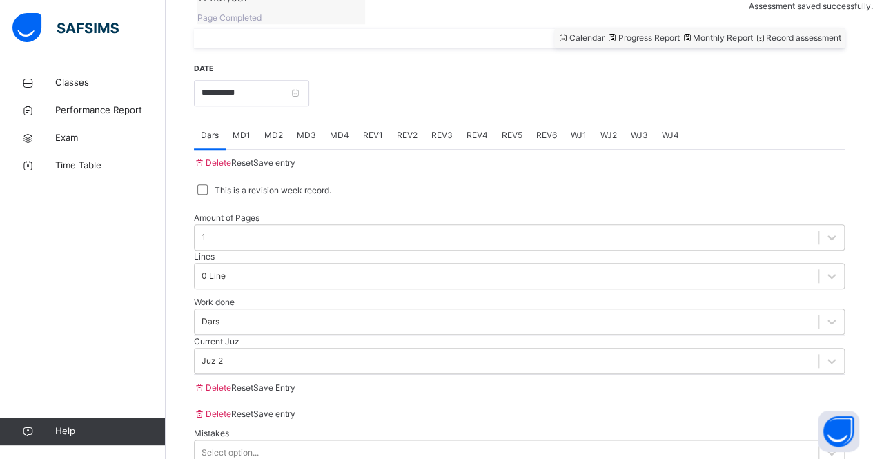
click at [476, 129] on span "REV4" at bounding box center [477, 135] width 21 height 12
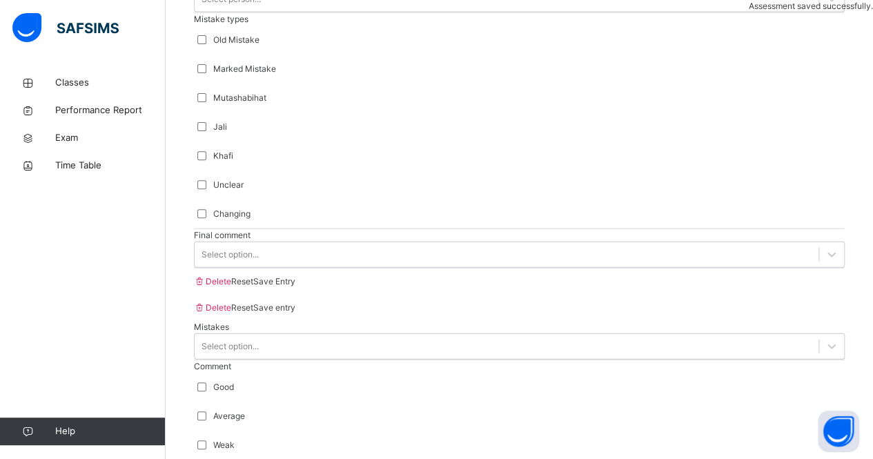
scroll to position [1382, 0]
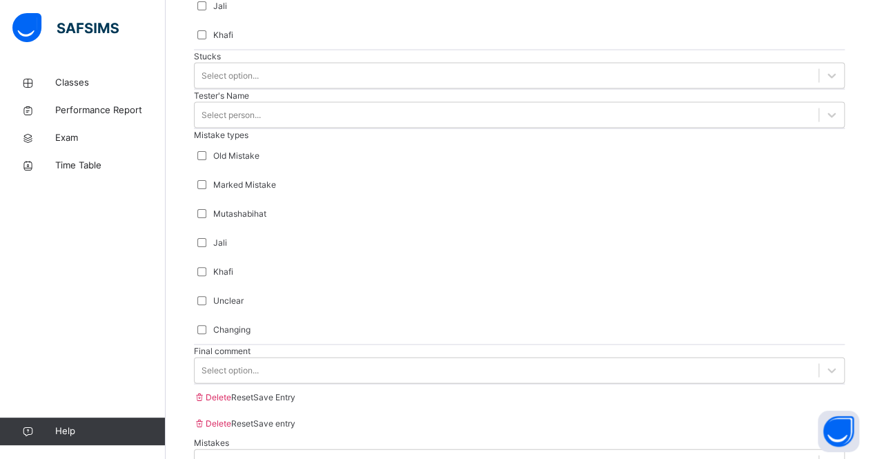
type input "***"
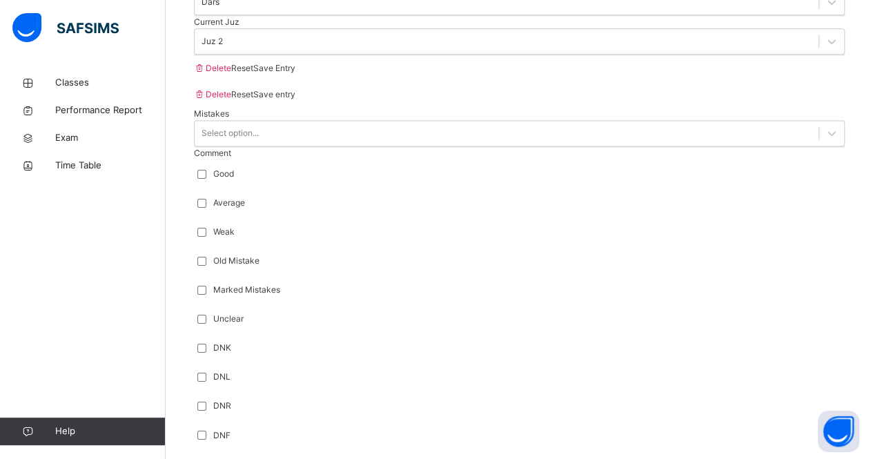
scroll to position [894, 0]
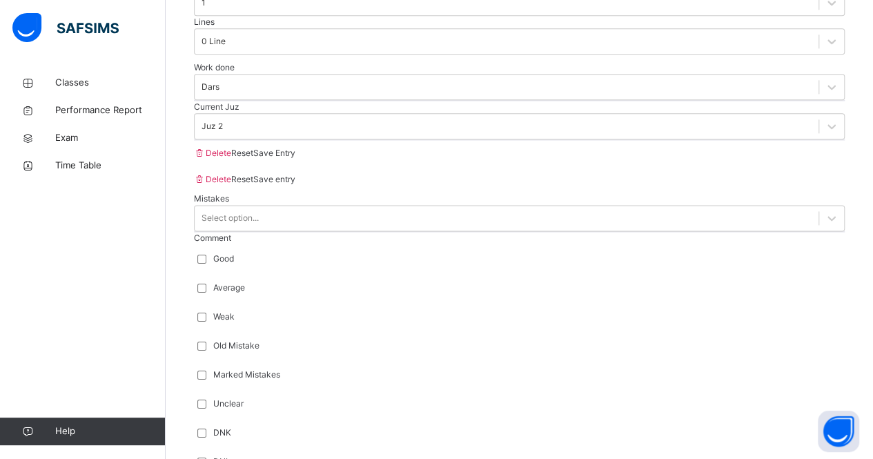
scroll to position [799, 0]
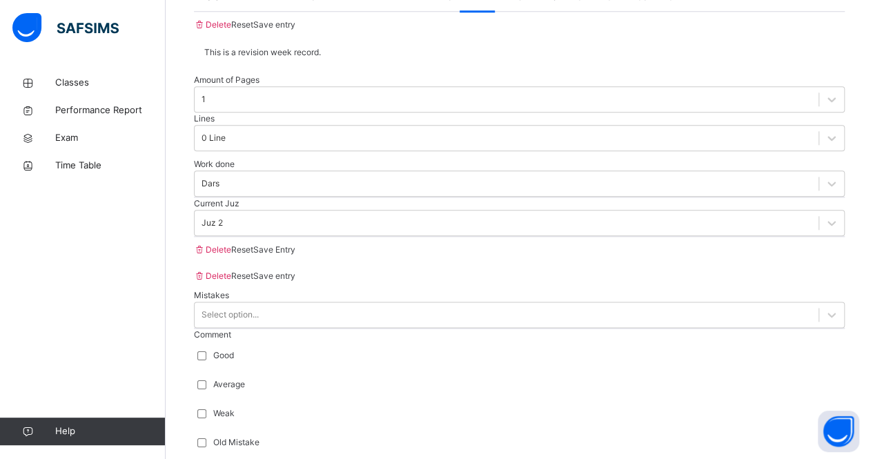
scroll to position [717, 0]
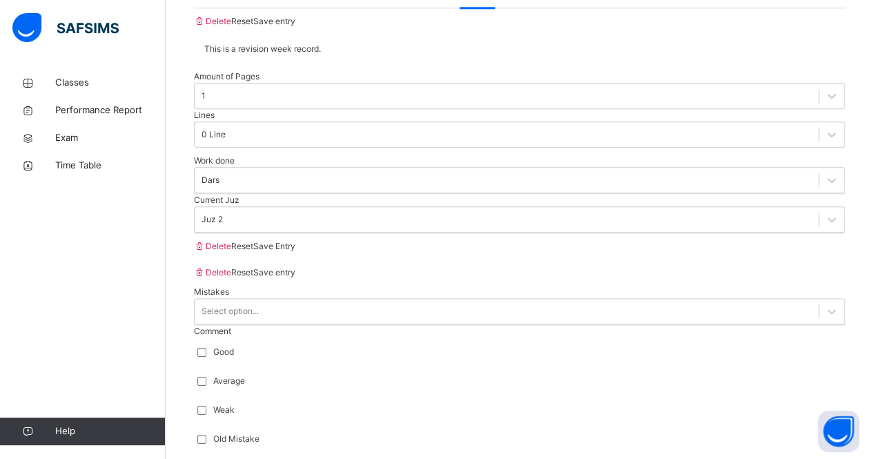
type input "**"
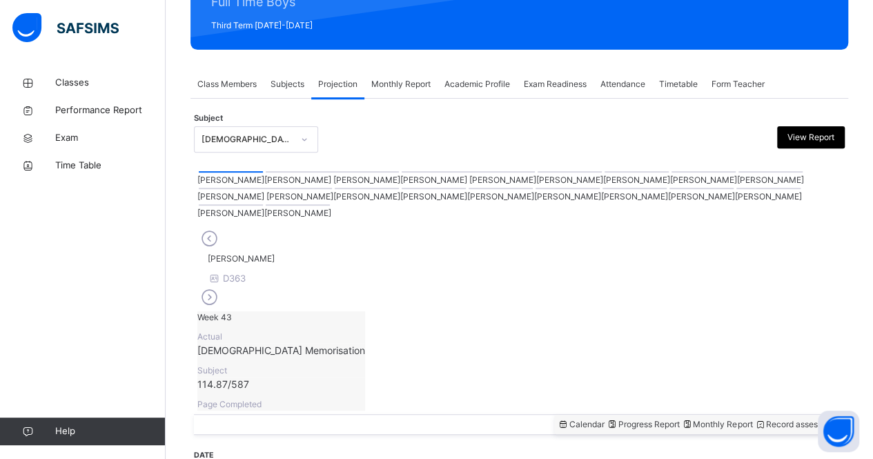
scroll to position [188, 0]
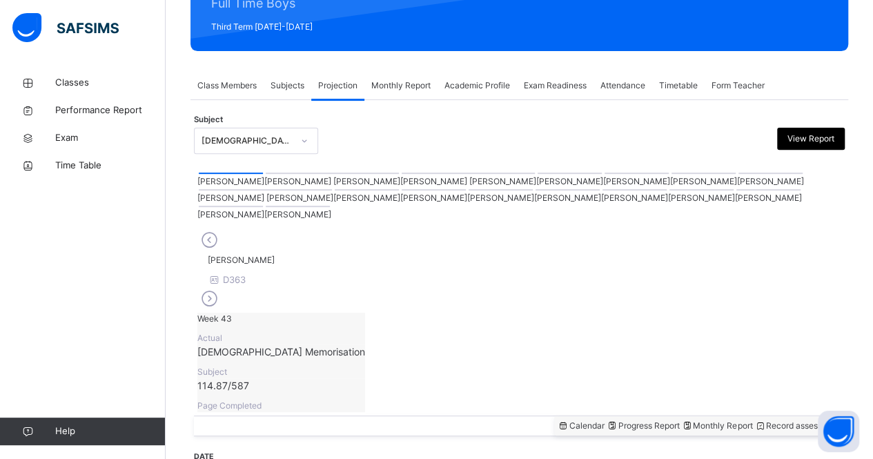
click at [330, 206] on div at bounding box center [298, 206] width 64 height 1
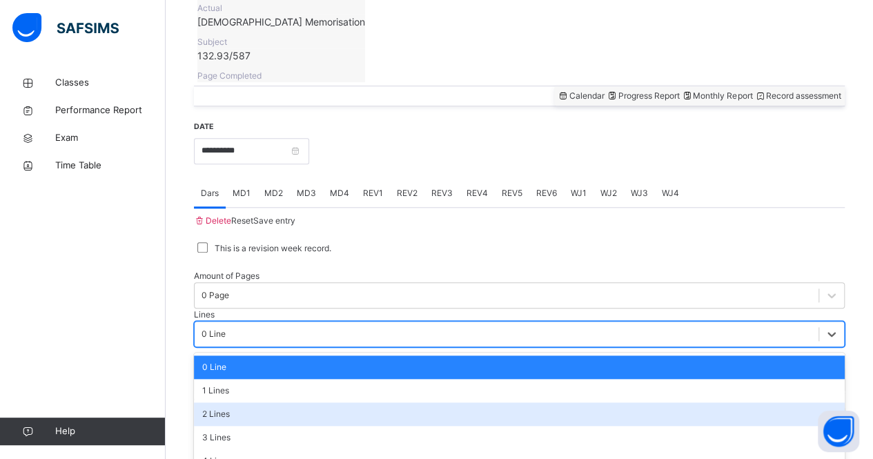
click at [461, 321] on div "option 2 Lines focused, 3 of 16. 16 results available. Use Up and Down to choos…" at bounding box center [519, 334] width 651 height 26
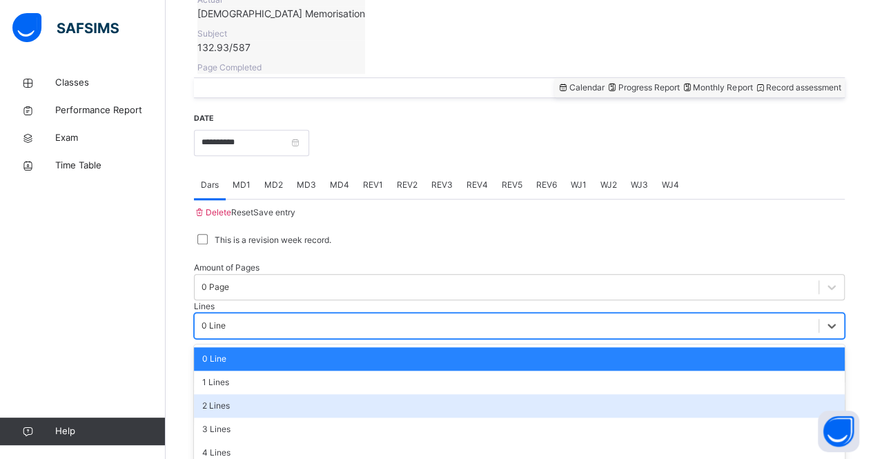
scroll to position [526, 0]
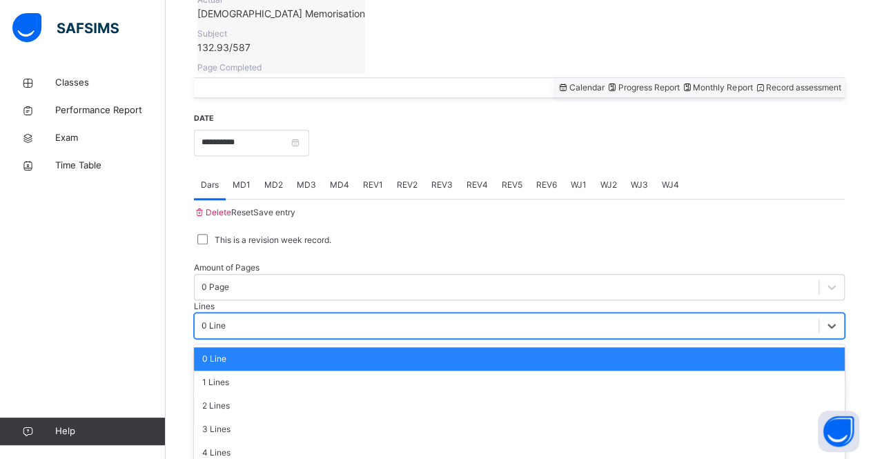
type input "**"
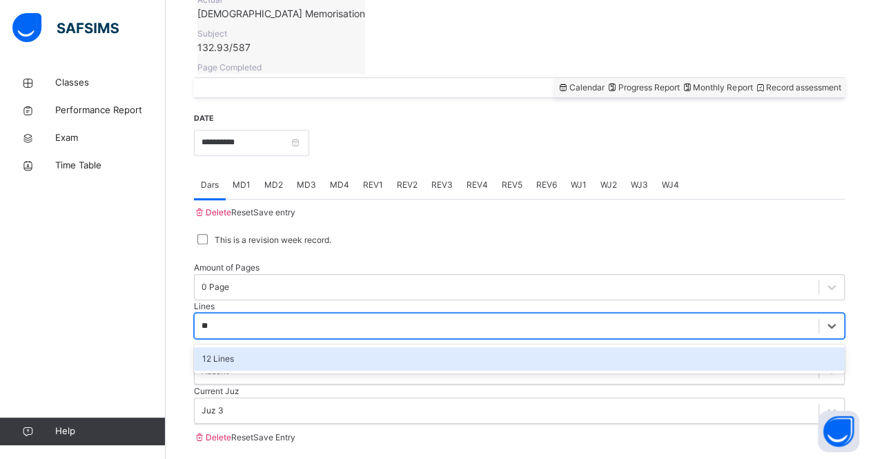
click at [445, 347] on div "12 Lines" at bounding box center [519, 358] width 651 height 23
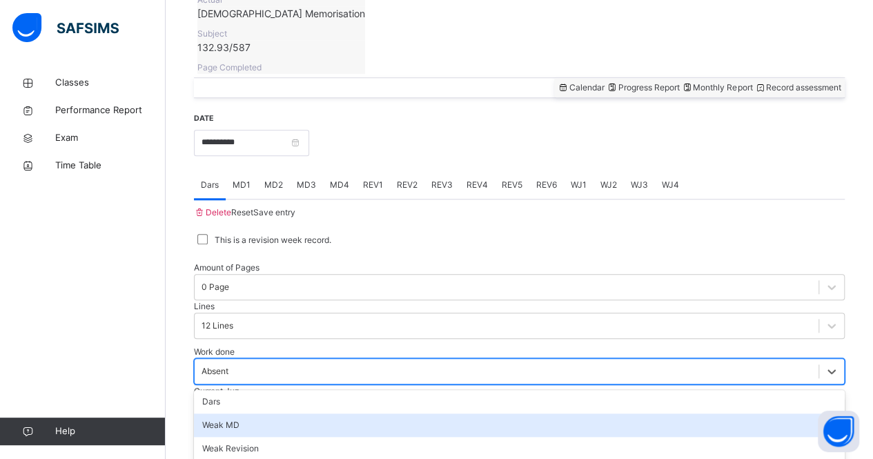
scroll to position [576, 0]
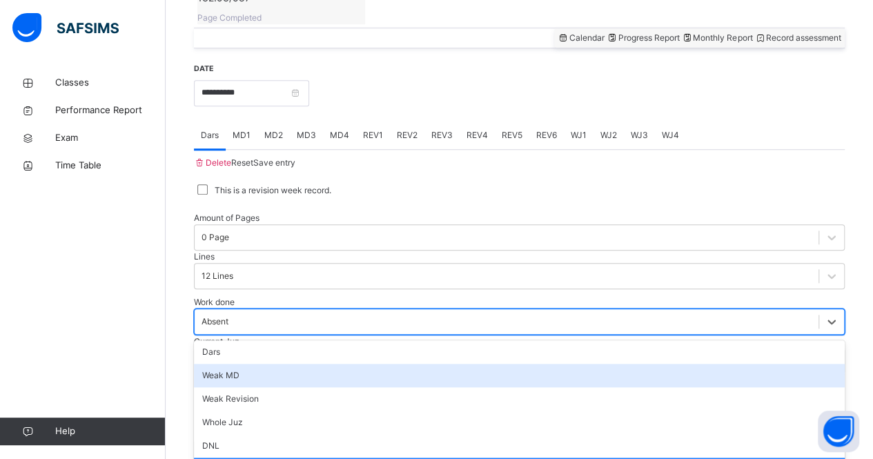
click at [330, 309] on div "option [PERSON_NAME] MD focused, 2 of 16. 16 results available. Use Up and Down…" at bounding box center [519, 322] width 651 height 26
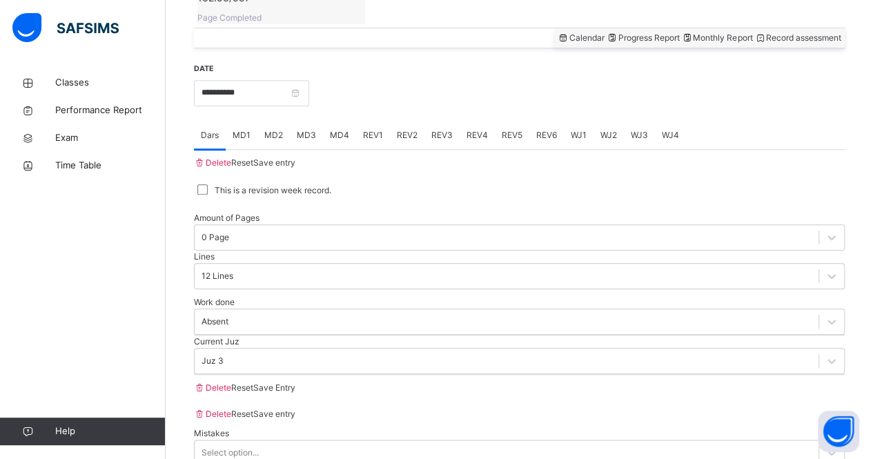
click at [536, 176] on div "This is a revision week record." at bounding box center [519, 190] width 651 height 29
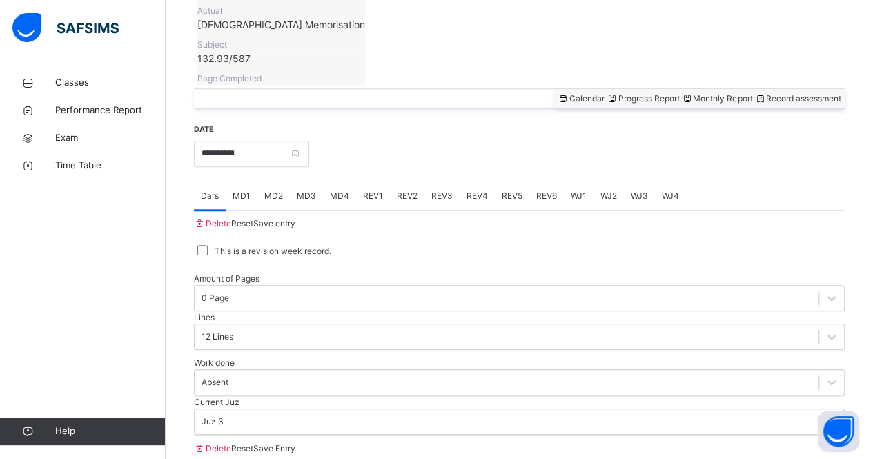
scroll to position [493, 0]
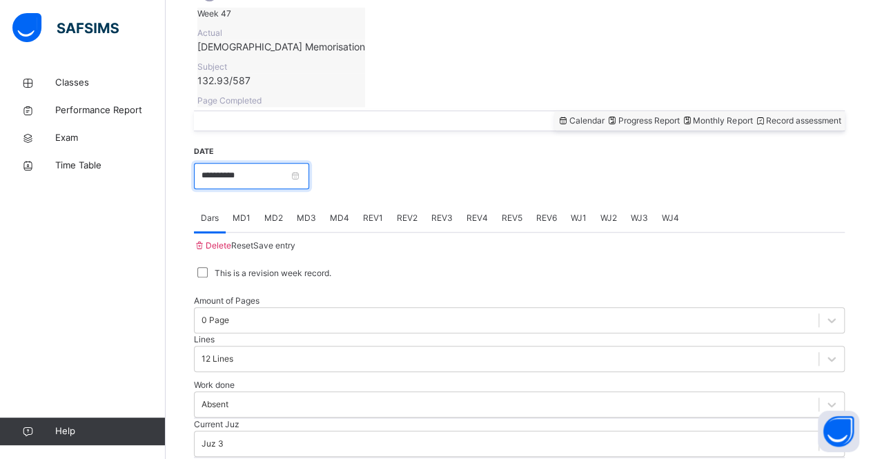
click at [272, 163] on input "**********" at bounding box center [251, 176] width 115 height 26
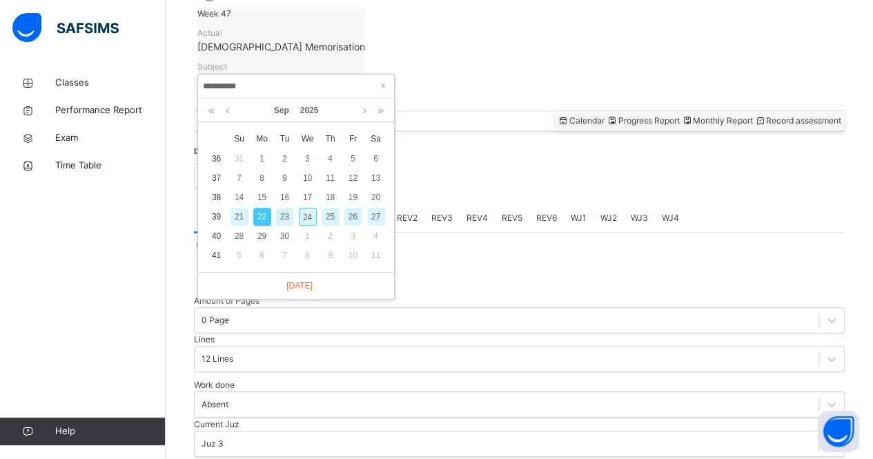
click at [300, 215] on div "24" at bounding box center [308, 217] width 18 height 18
type input "**********"
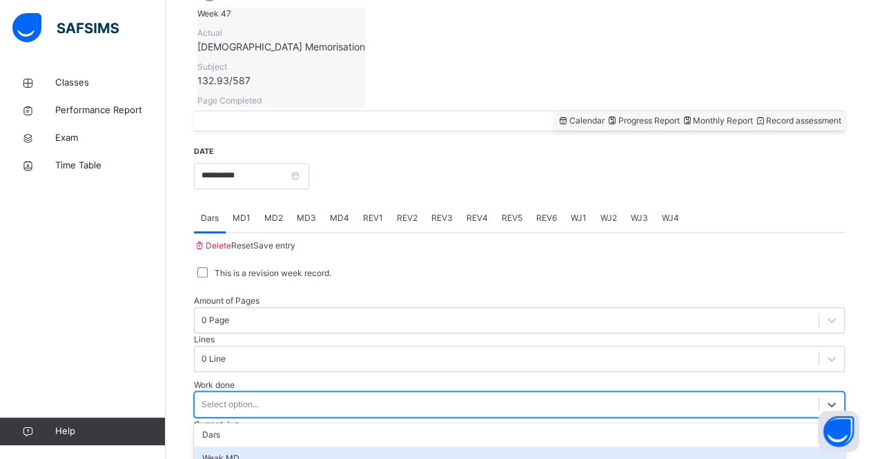
scroll to position [576, 0]
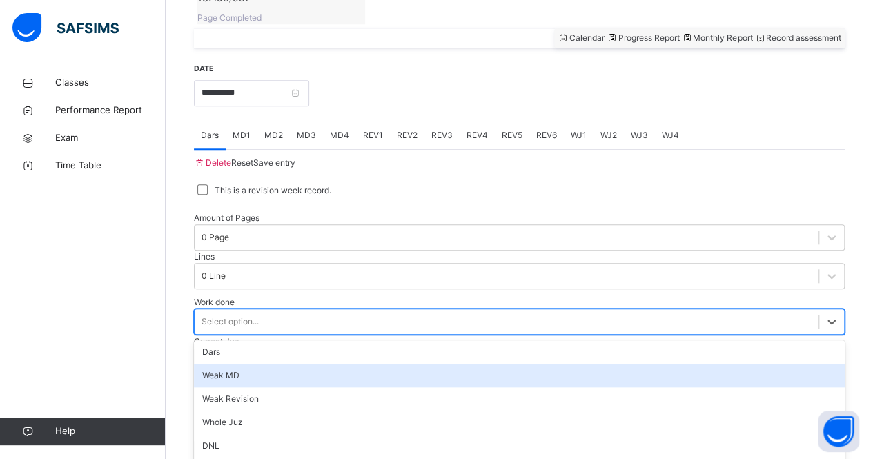
click at [240, 324] on div "option [PERSON_NAME] MD focused, 2 of 16. 16 results available. Use Up and Down…" at bounding box center [519, 322] width 651 height 26
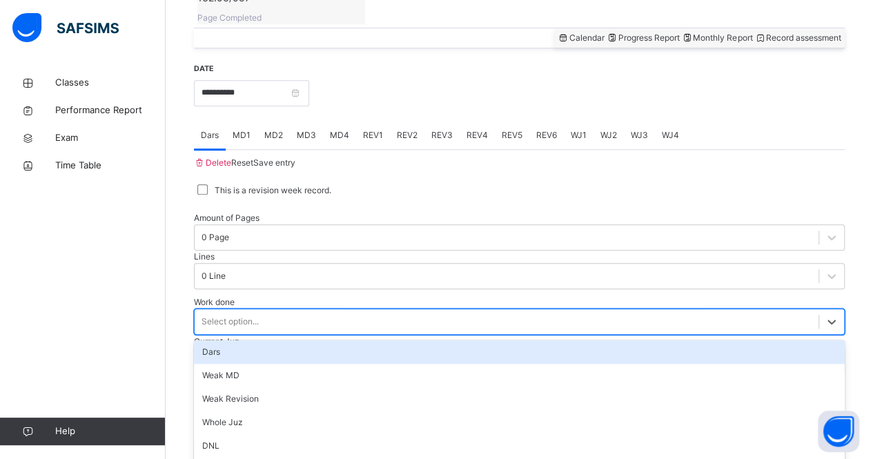
click at [211, 340] on div "Dars" at bounding box center [519, 351] width 651 height 23
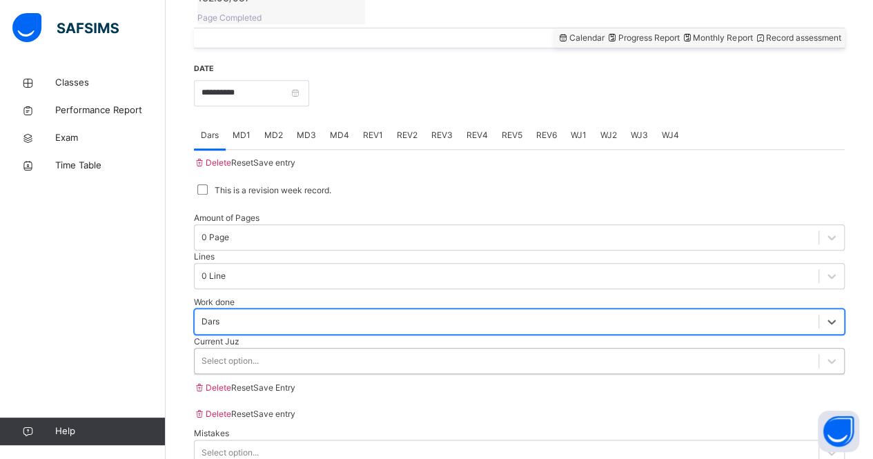
click at [226, 355] on div "Select option..." at bounding box center [230, 361] width 57 height 12
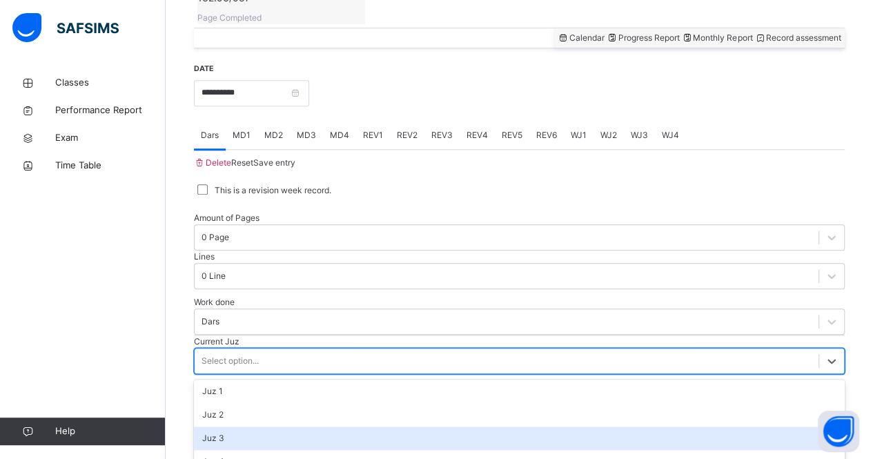
click at [236, 427] on div "Juz 3" at bounding box center [519, 438] width 651 height 23
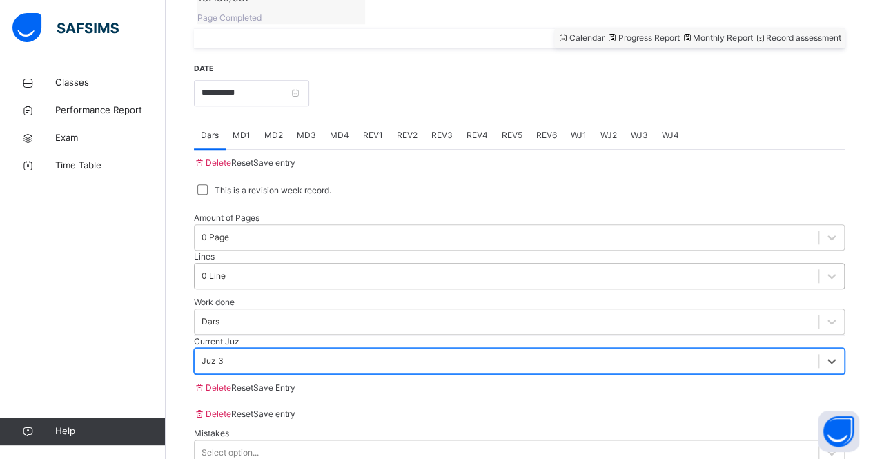
click at [226, 270] on div "0 Line" at bounding box center [214, 276] width 24 height 12
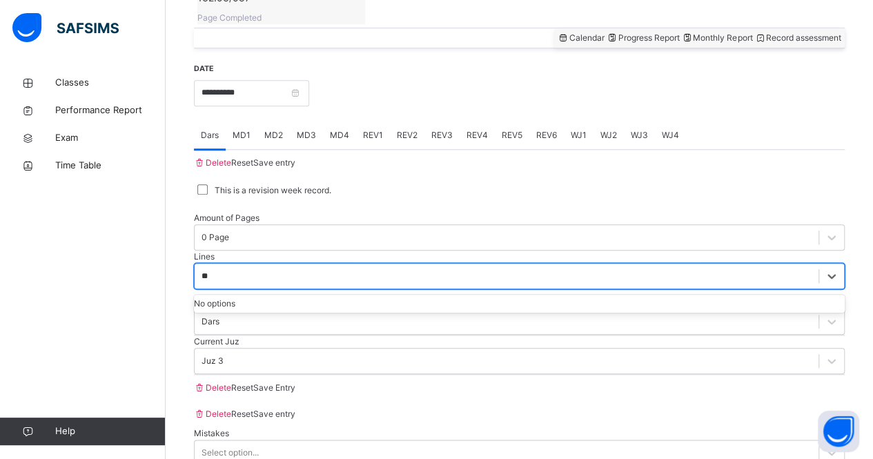
type input "*"
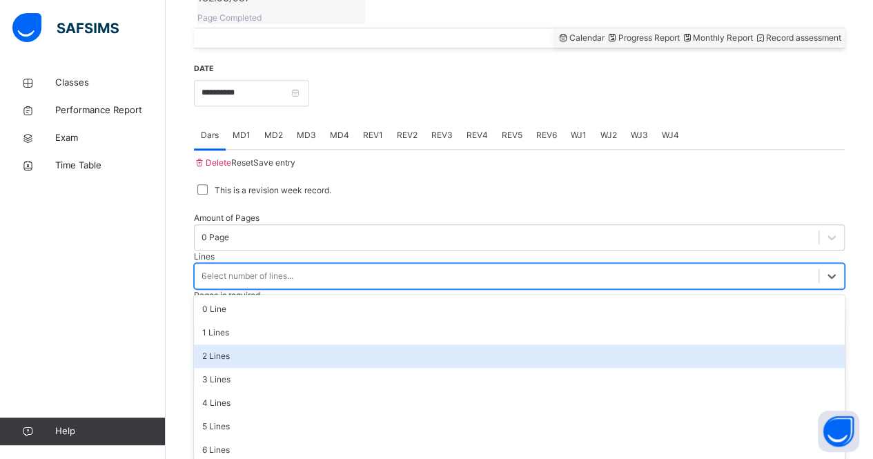
type input "**"
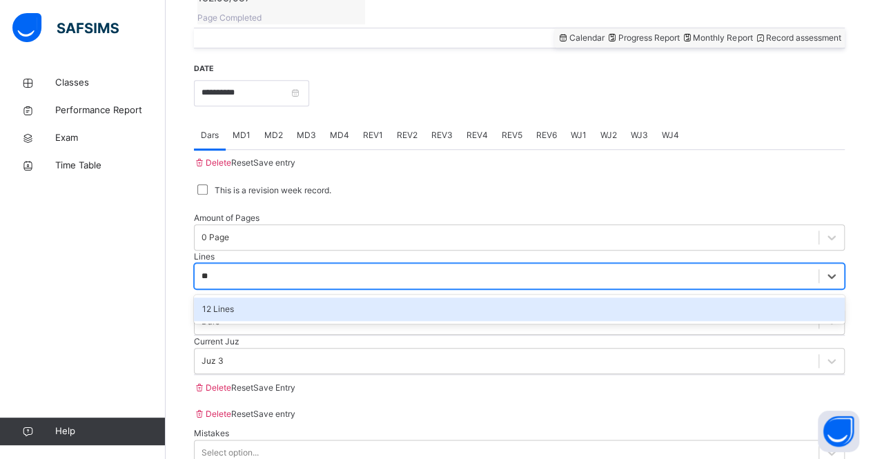
click at [410, 298] on div "12 Lines" at bounding box center [519, 309] width 651 height 23
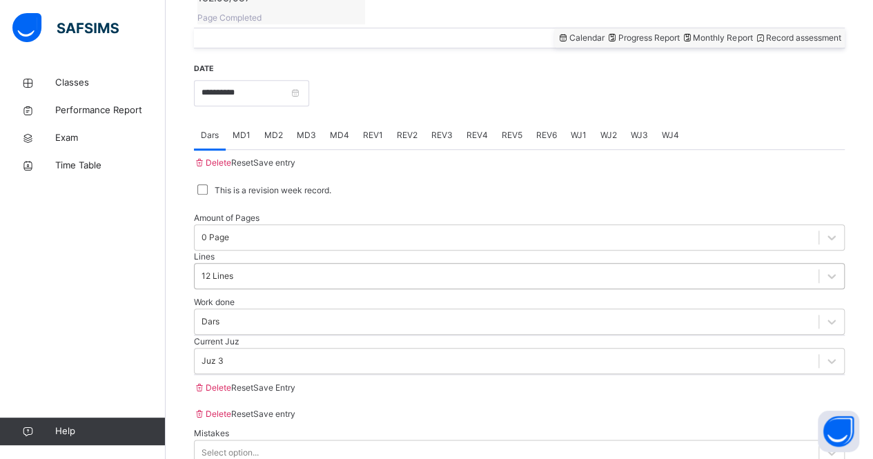
click at [410, 296] on div "Work done Dars" at bounding box center [519, 315] width 651 height 39
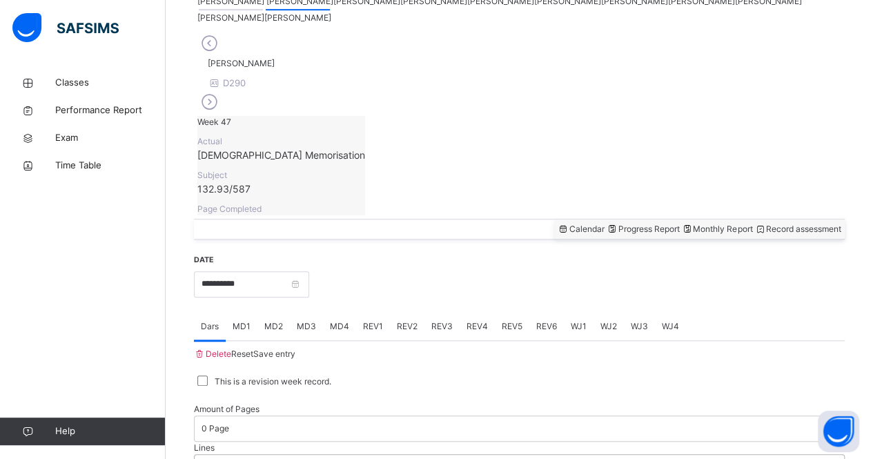
scroll to position [382, 0]
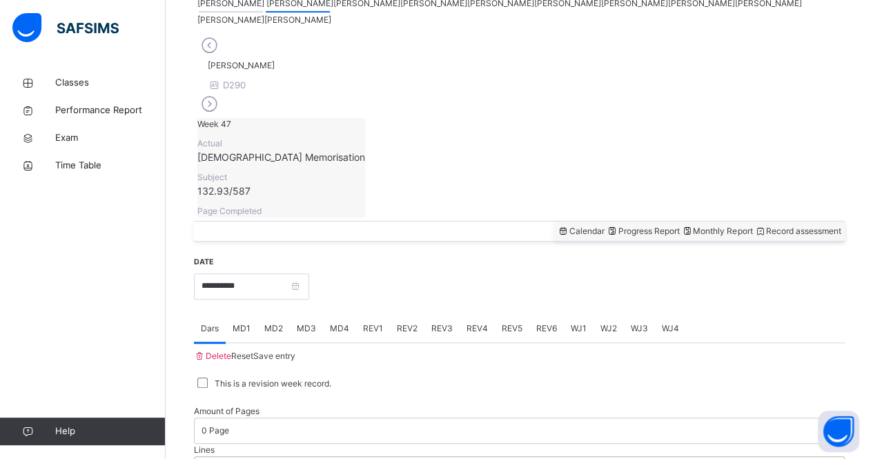
click at [295, 351] on span "Save entry" at bounding box center [274, 356] width 42 height 10
click at [387, 315] on div "REV1" at bounding box center [373, 329] width 34 height 28
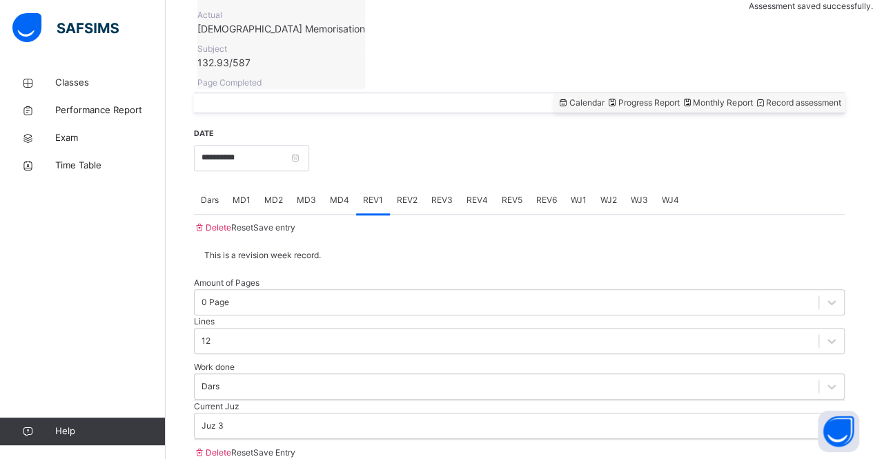
scroll to position [511, 0]
type input "**"
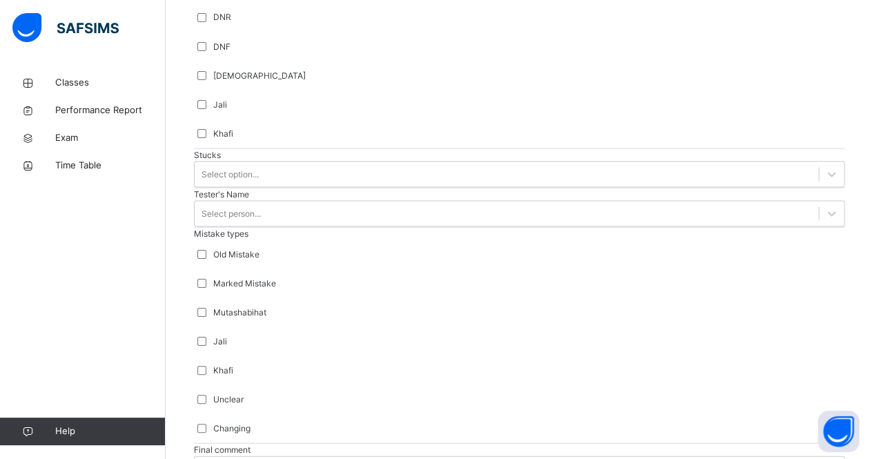
type input "*****"
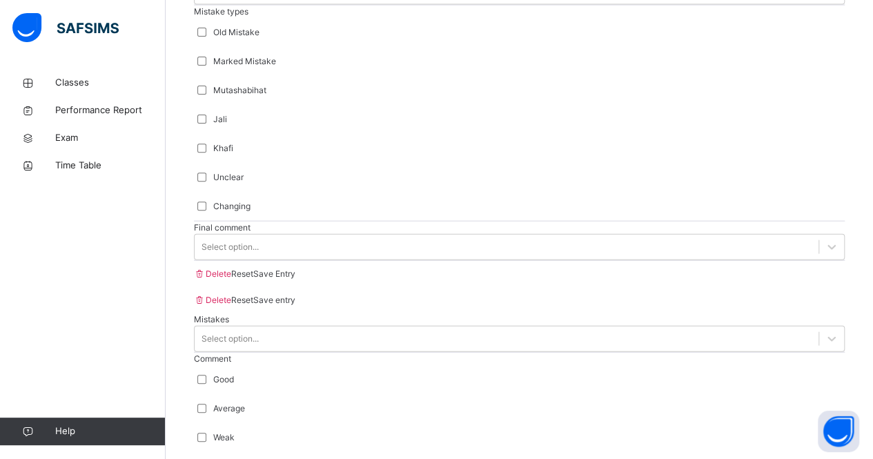
scroll to position [1537, 0]
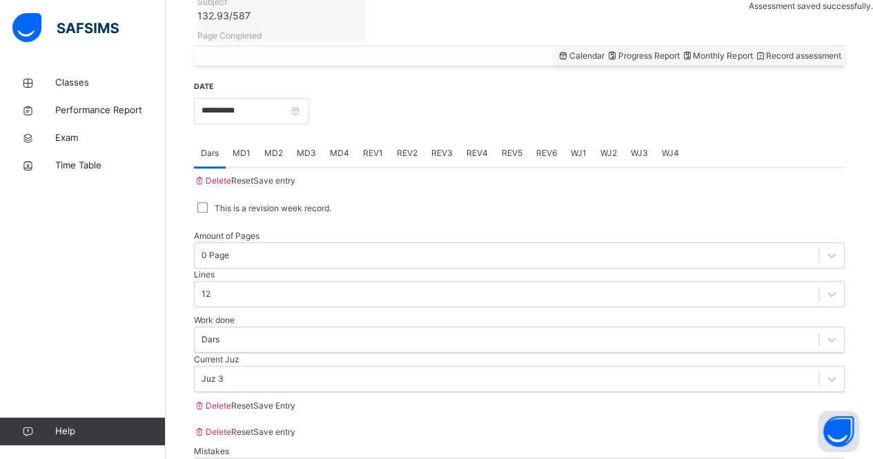
scroll to position [502, 0]
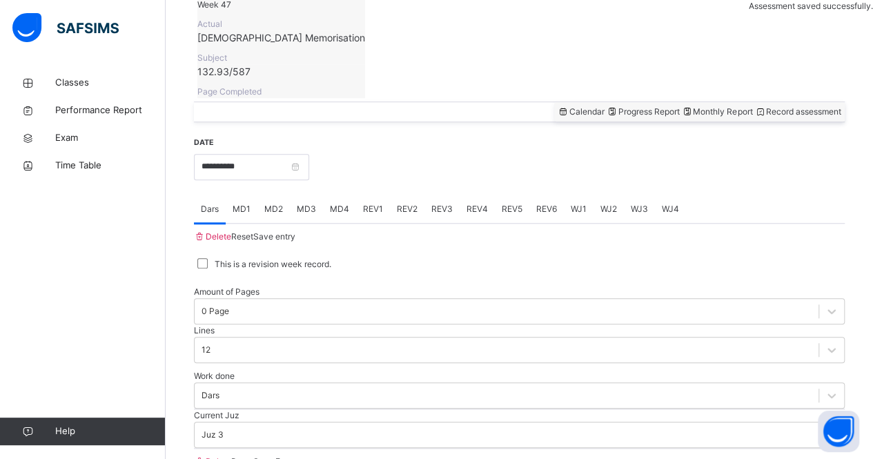
click at [349, 203] on span "MD4" at bounding box center [339, 209] width 19 height 12
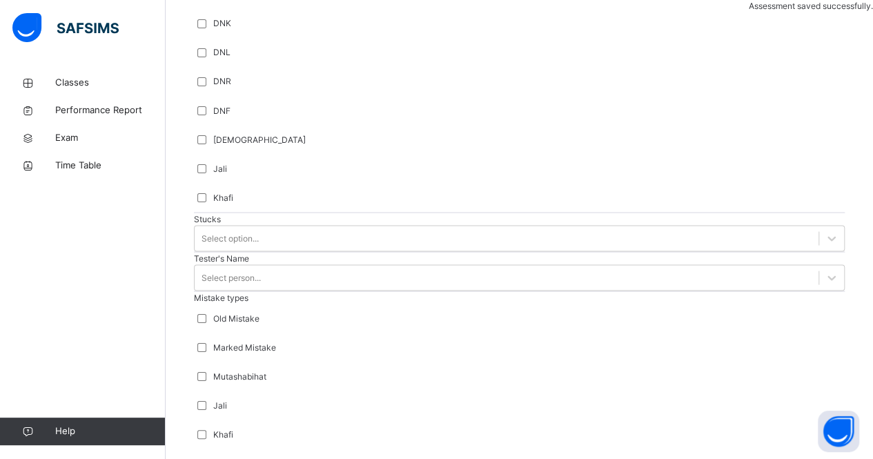
scroll to position [1372, 0]
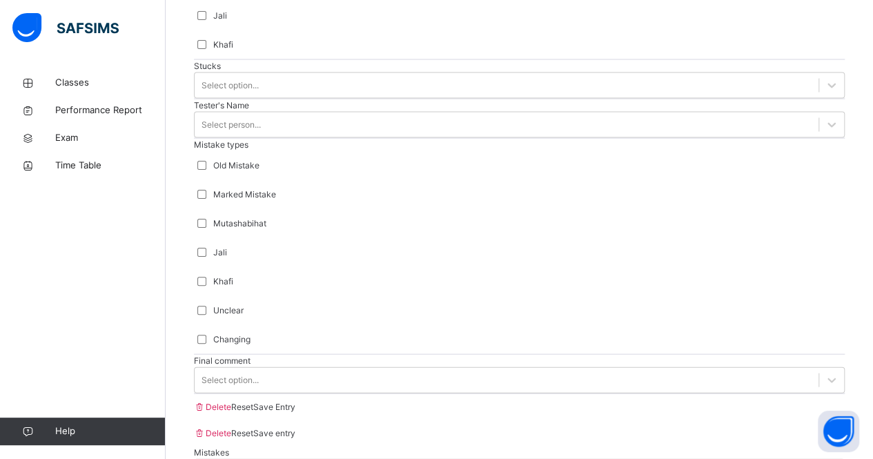
type input "*"
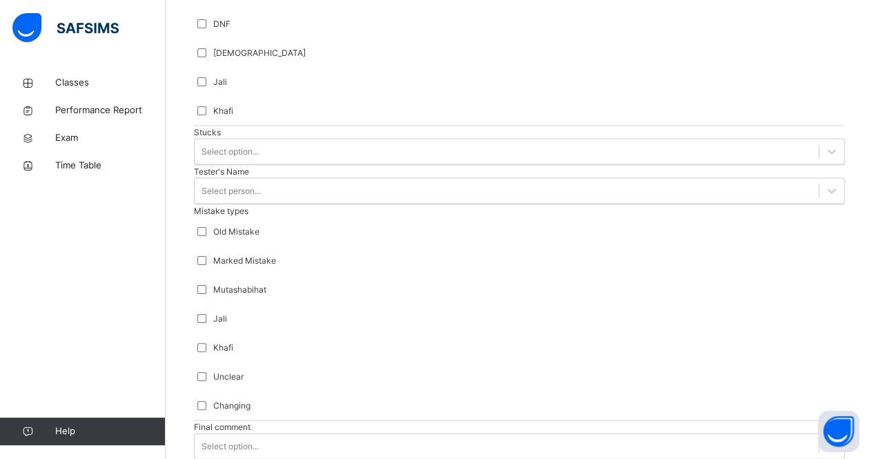
scroll to position [1290, 0]
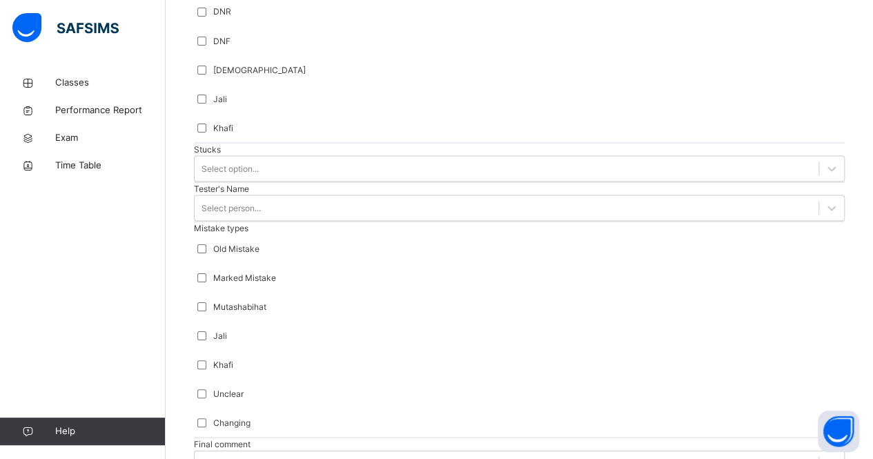
type input "*"
type input "********"
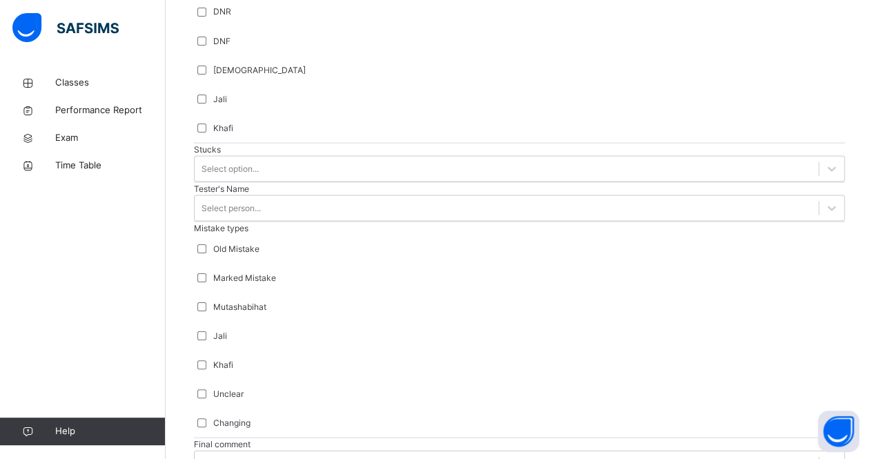
click at [818, 451] on button "Open asap" at bounding box center [838, 431] width 41 height 41
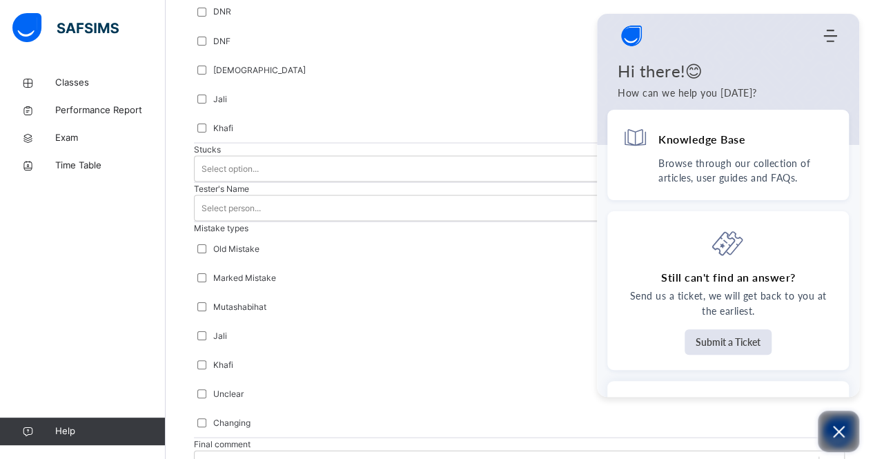
click at [839, 437] on icon "Open asap" at bounding box center [839, 431] width 17 height 17
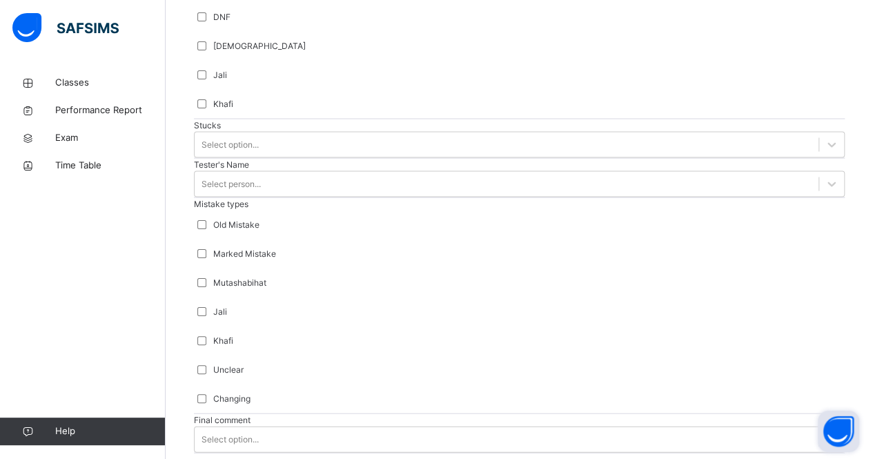
scroll to position [1317, 0]
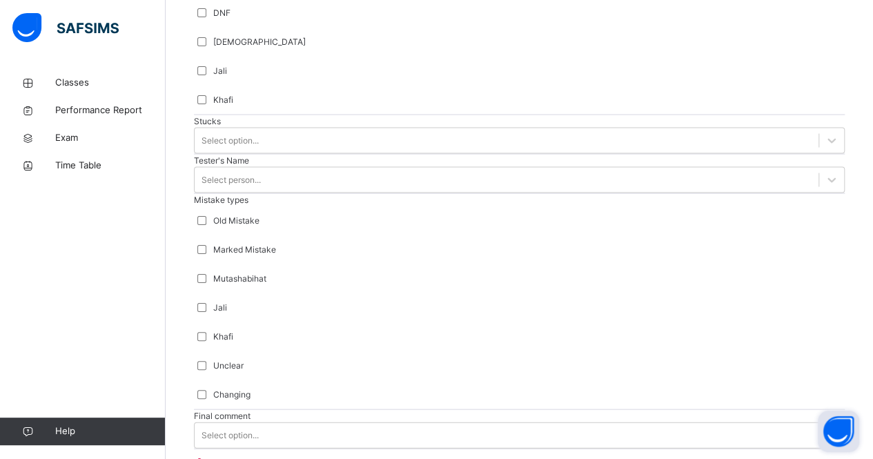
drag, startPoint x: 799, startPoint y: 438, endPoint x: 785, endPoint y: 375, distance: 65.1
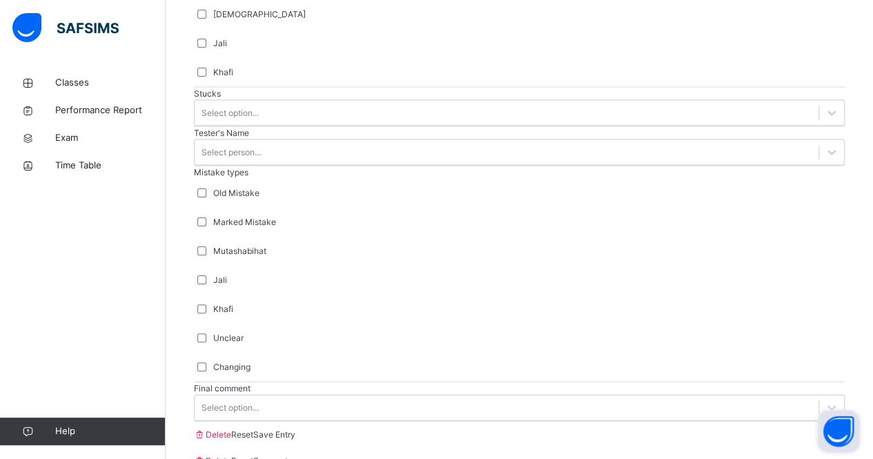
scroll to position [1372, 0]
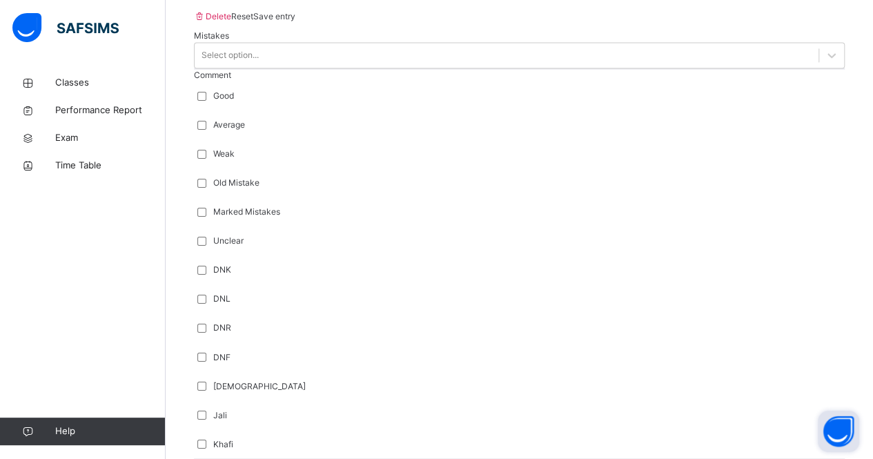
scroll to position [1041, 0]
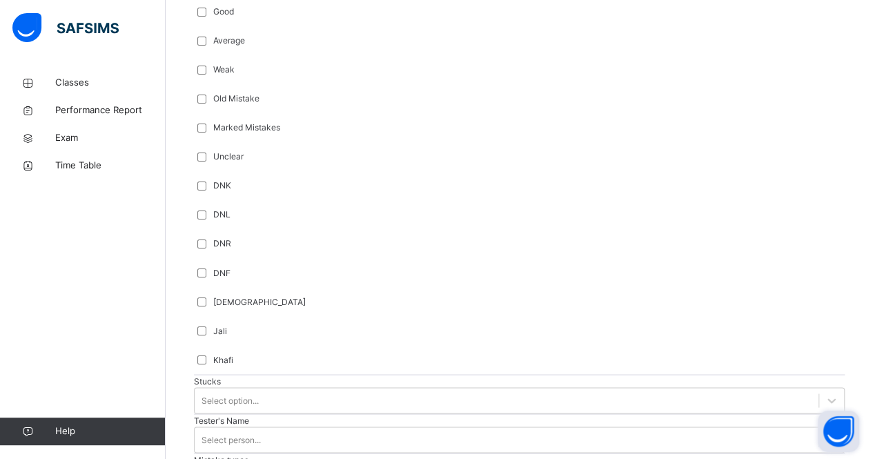
scroll to position [1372, 0]
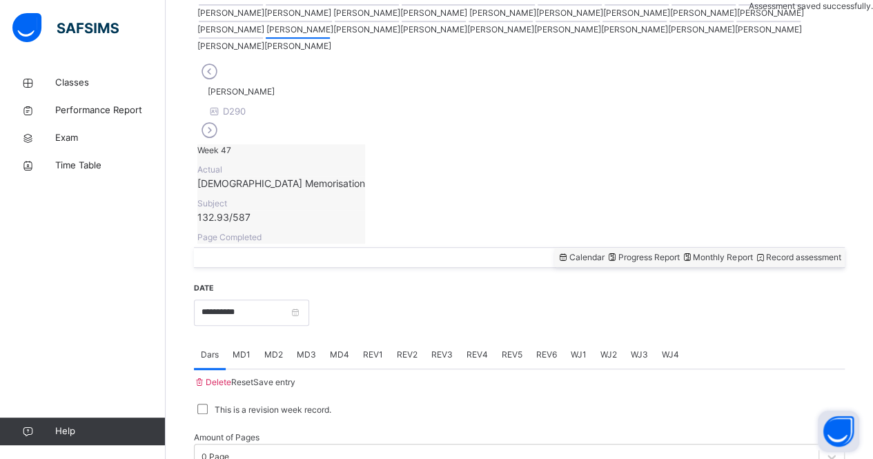
click at [338, 341] on div "MD4" at bounding box center [339, 355] width 33 height 28
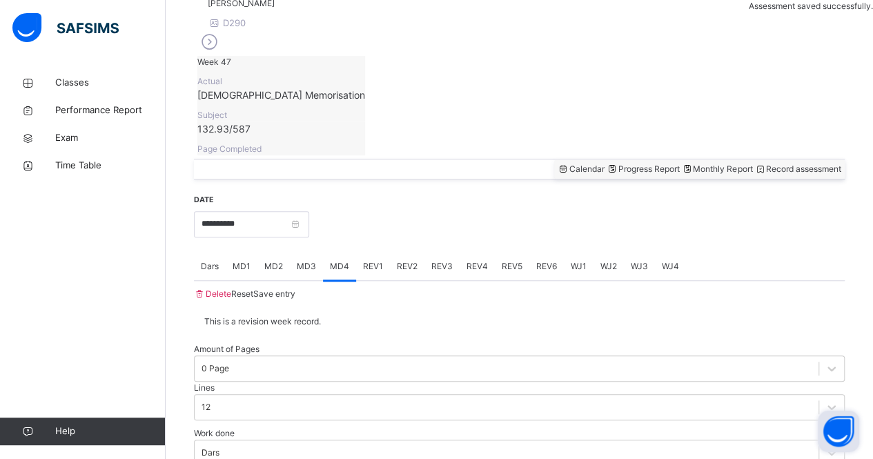
scroll to position [447, 0]
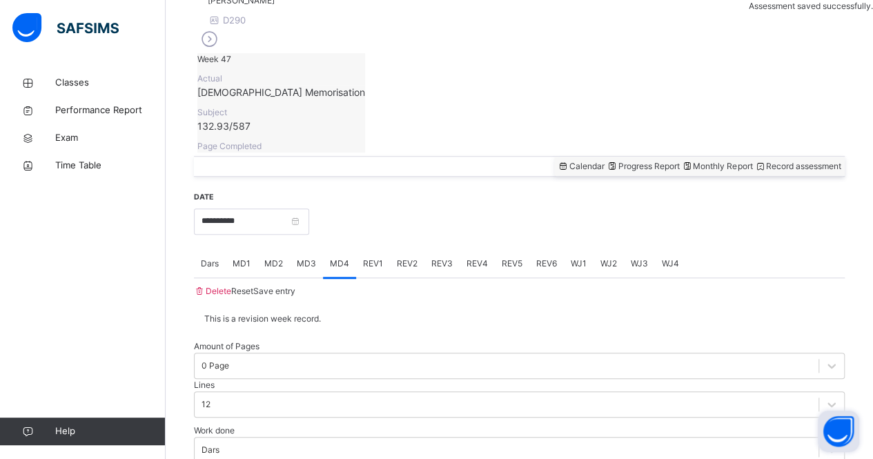
click at [232, 250] on div "MD1" at bounding box center [242, 264] width 32 height 28
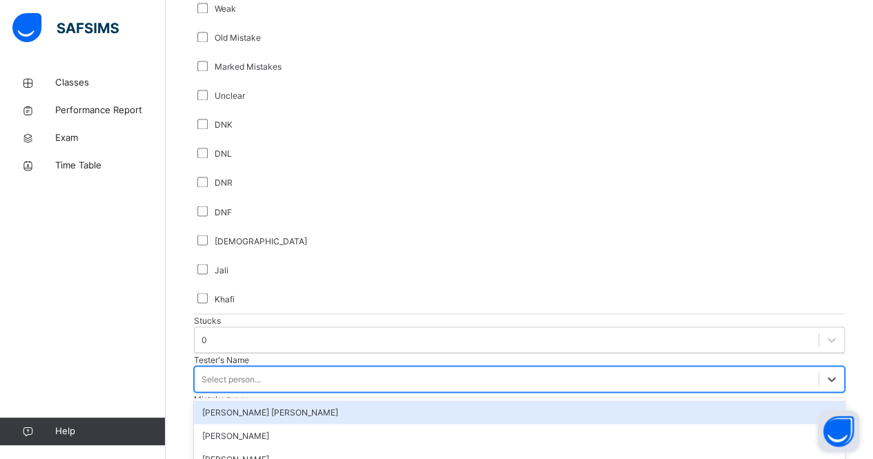
scroll to position [1120, 0]
type input "*"
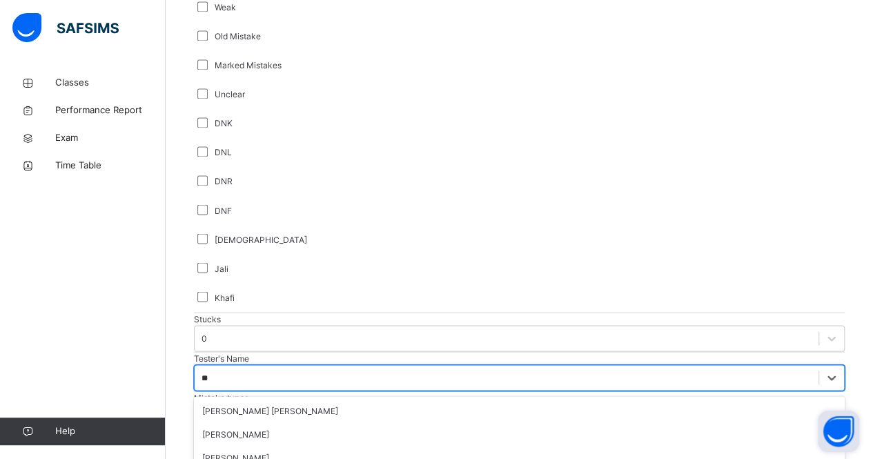
type input "***"
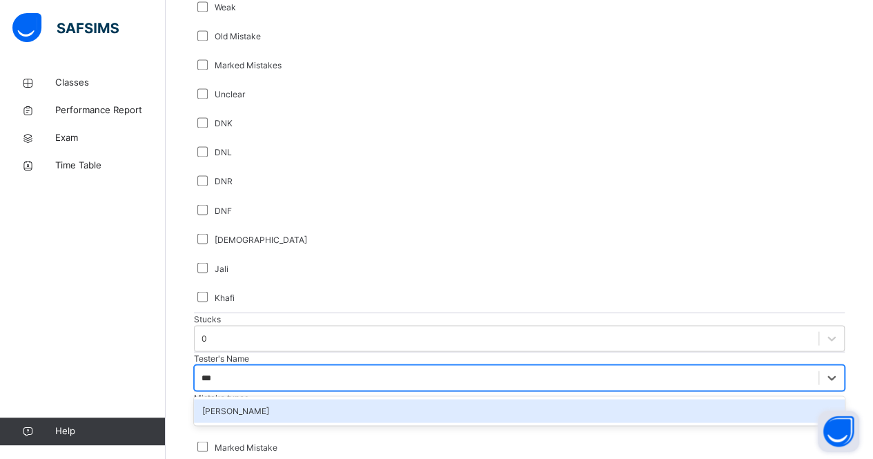
click at [240, 399] on div "[PERSON_NAME]" at bounding box center [519, 410] width 651 height 23
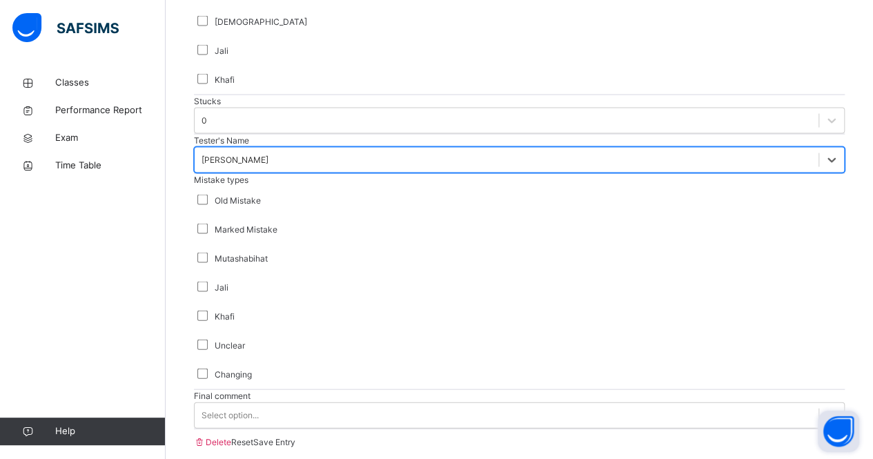
scroll to position [1372, 0]
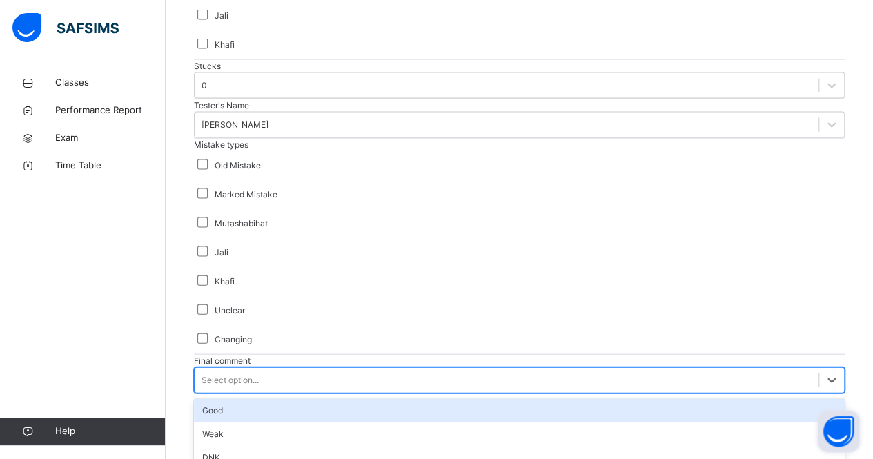
click at [215, 399] on div "Good" at bounding box center [519, 410] width 651 height 23
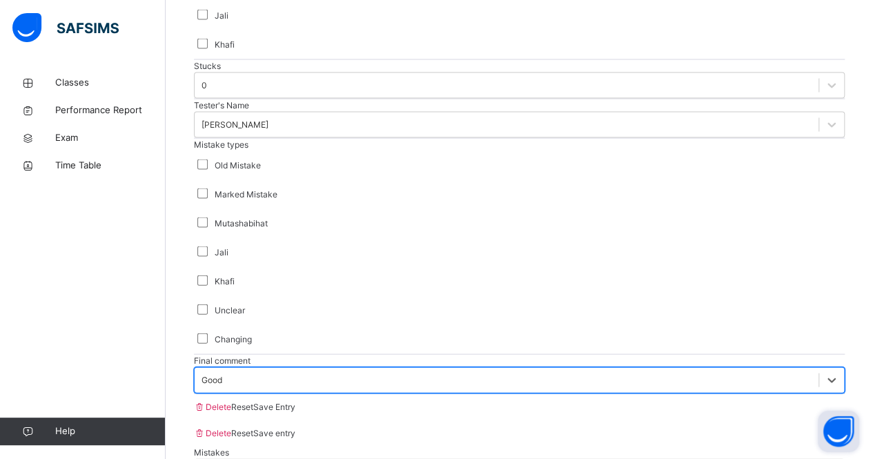
click at [205, 374] on div "Good" at bounding box center [212, 380] width 21 height 12
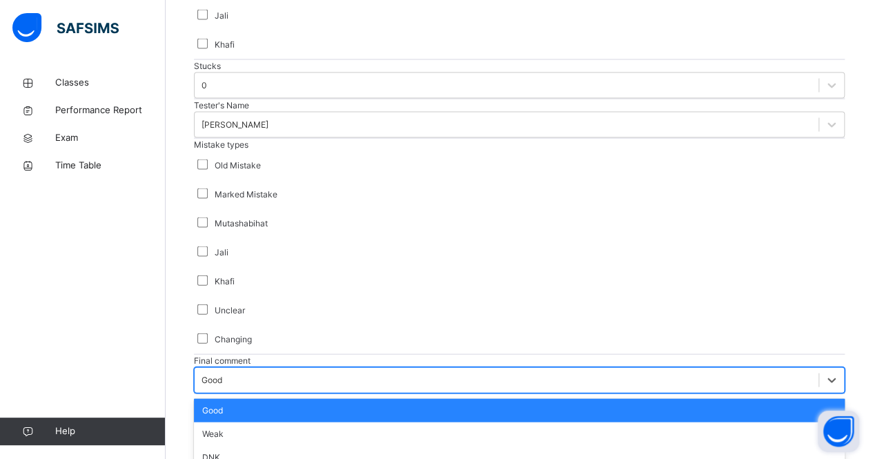
scroll to position [32, 0]
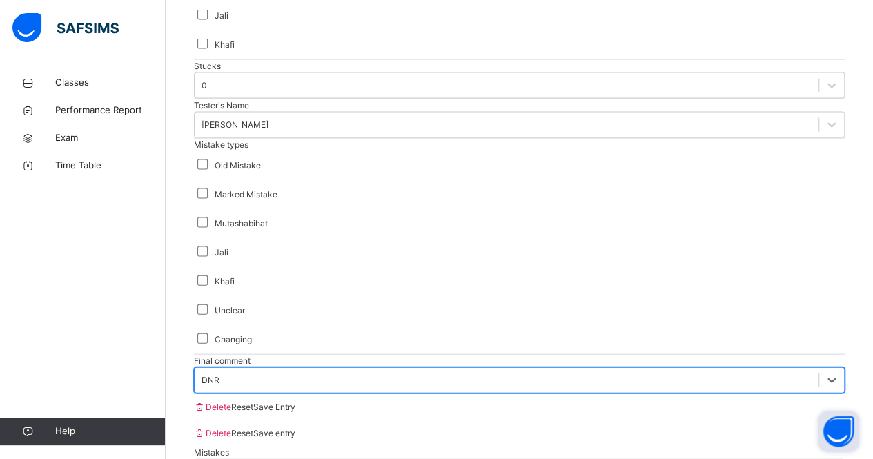
click at [837, 355] on div "Final comment option DNR, selected. 0 results available. Select is focused ,typ…" at bounding box center [519, 374] width 651 height 39
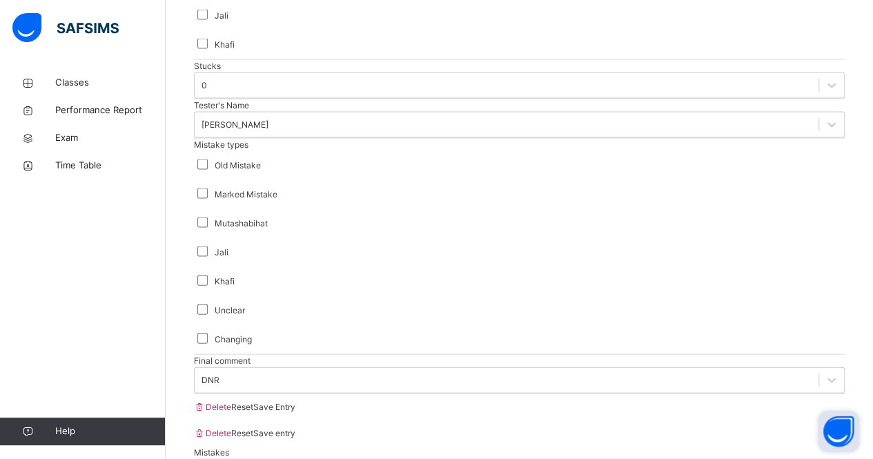
click at [295, 402] on span "Save Entry" at bounding box center [274, 407] width 42 height 10
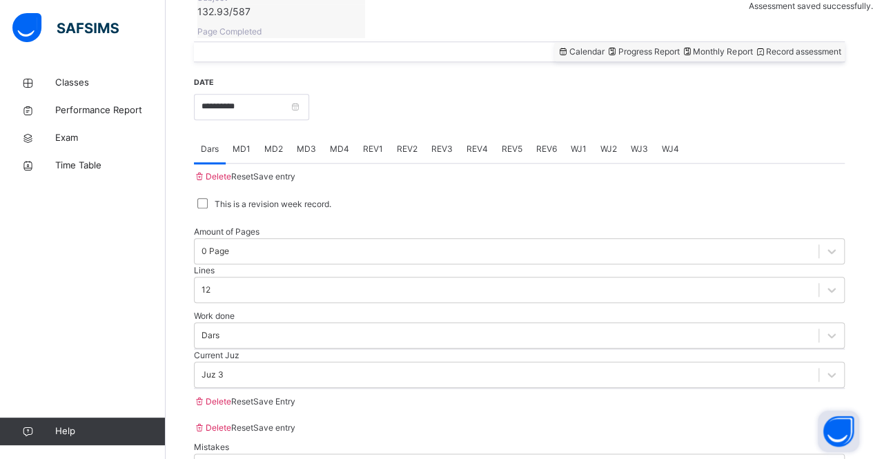
scroll to position [563, 0]
click at [247, 135] on div "MD1" at bounding box center [242, 149] width 32 height 28
click at [344, 142] on span "MD4" at bounding box center [339, 148] width 19 height 12
click at [249, 142] on span "MD1" at bounding box center [242, 148] width 18 height 12
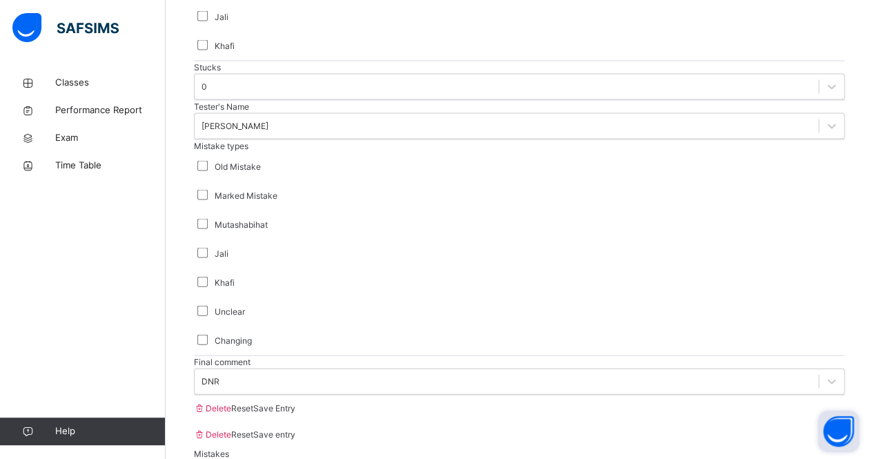
scroll to position [1372, 0]
click at [295, 401] on div "Save Entry" at bounding box center [274, 407] width 42 height 12
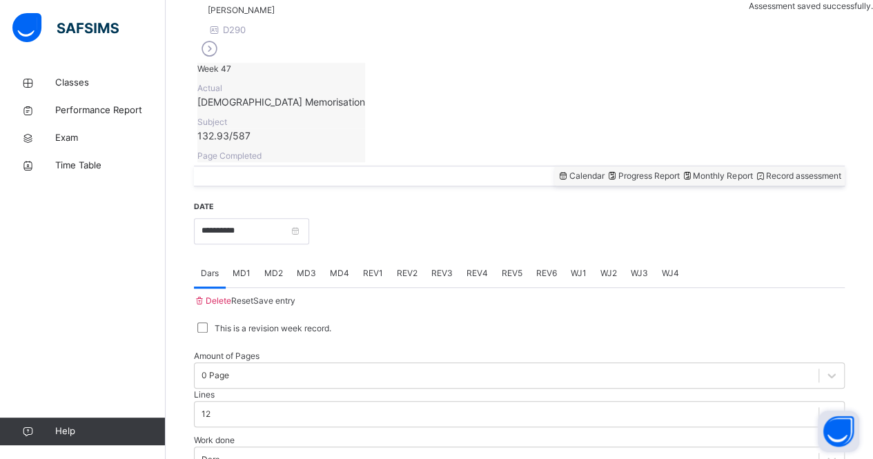
scroll to position [576, 0]
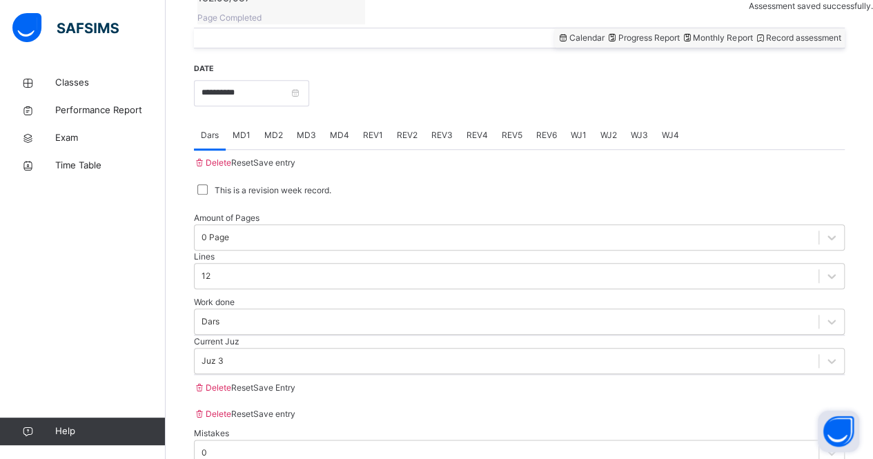
click at [356, 122] on div "MD4" at bounding box center [339, 136] width 33 height 28
click at [247, 122] on div "MD1" at bounding box center [242, 136] width 32 height 28
click at [207, 129] on span "Dars" at bounding box center [210, 135] width 18 height 12
click at [375, 129] on span "REV1" at bounding box center [373, 135] width 20 height 12
click at [416, 122] on div "REV2" at bounding box center [407, 136] width 35 height 28
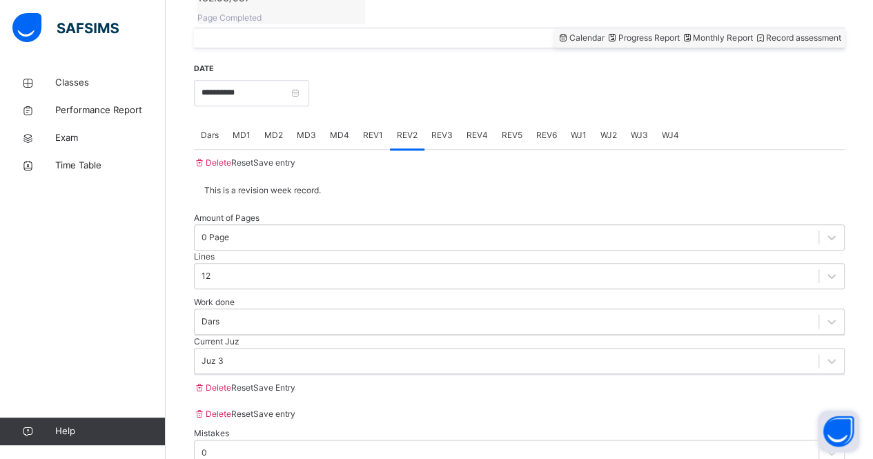
type input "**"
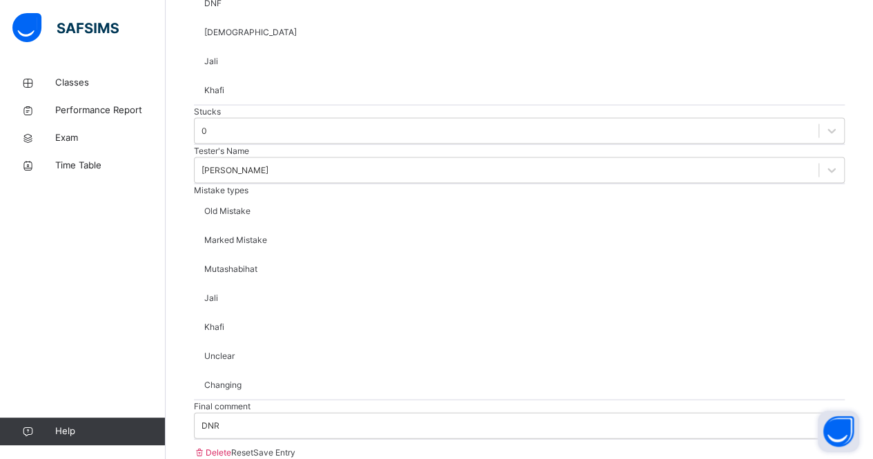
scroll to position [1330, 0]
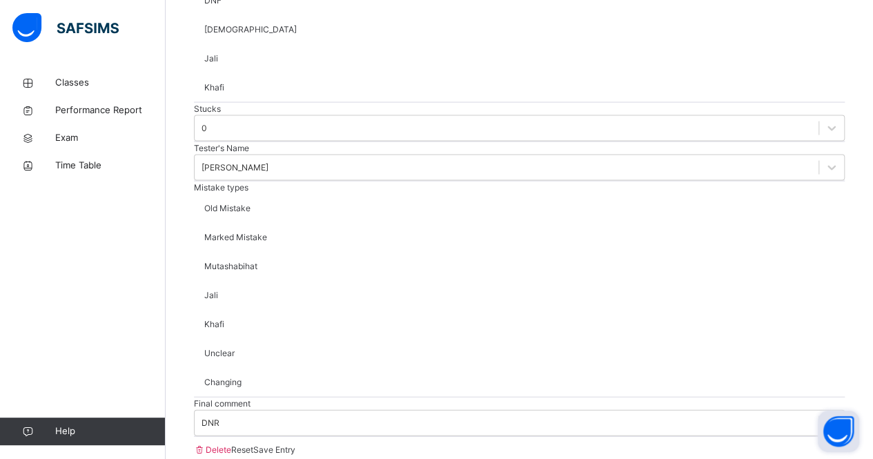
type input "***"
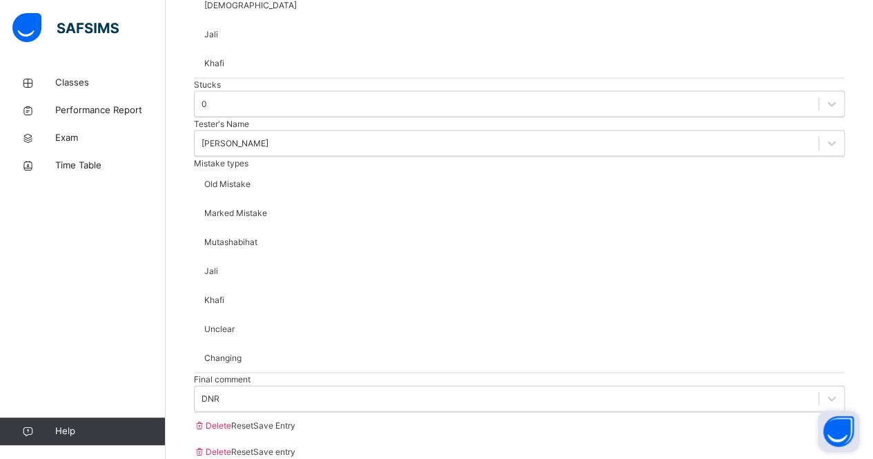
scroll to position [1537, 0]
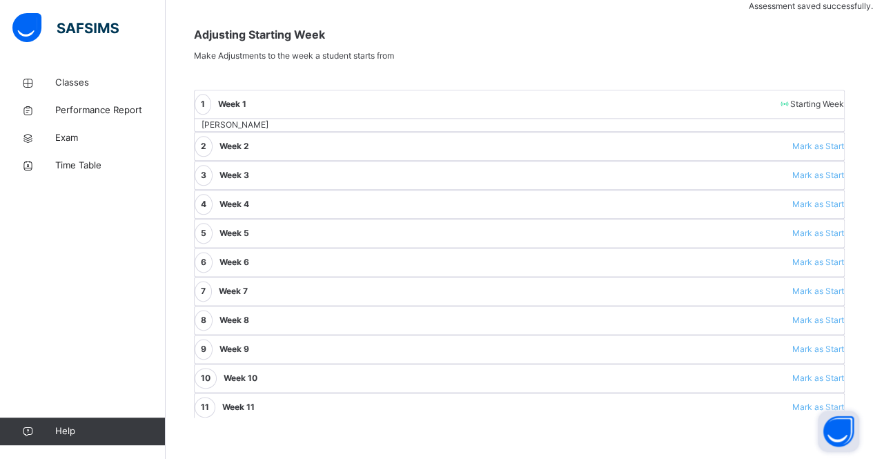
scroll to position [264, 0]
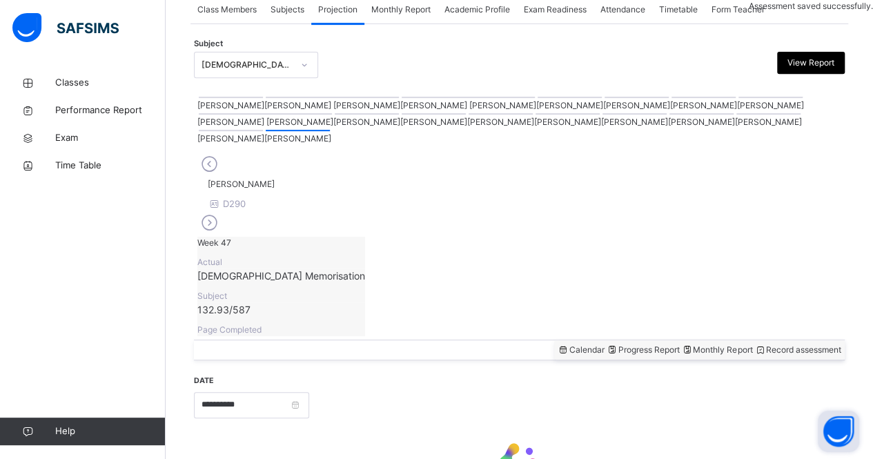
click at [206, 434] on div at bounding box center [519, 463] width 651 height 59
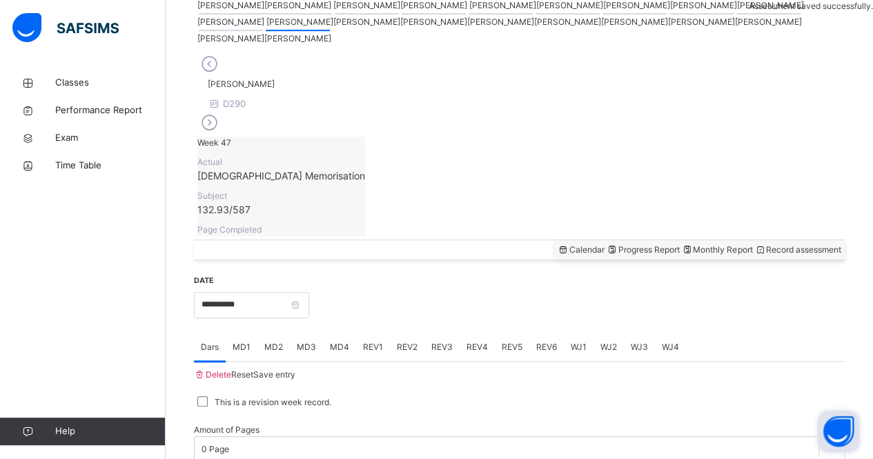
scroll to position [384, 0]
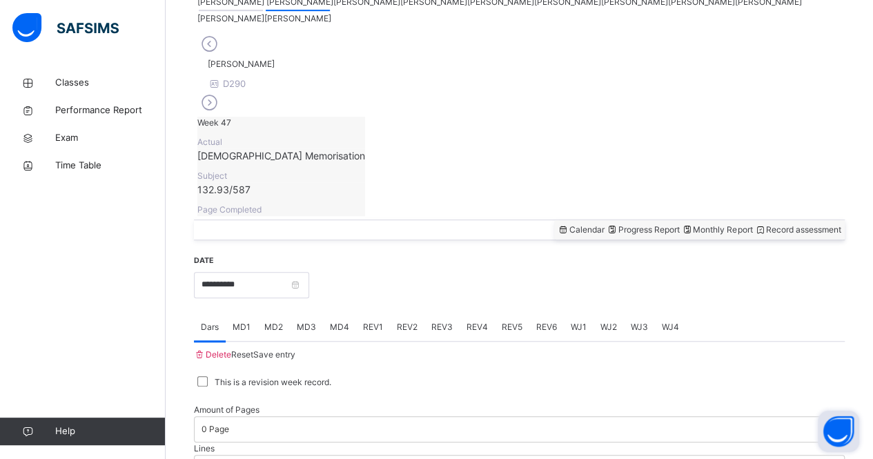
click at [341, 321] on span "MD4" at bounding box center [339, 327] width 19 height 12
click at [233, 313] on div "MD1" at bounding box center [242, 327] width 32 height 28
click at [200, 313] on div "Dars" at bounding box center [210, 327] width 32 height 28
click at [396, 313] on div "REV2" at bounding box center [407, 327] width 35 height 28
click at [377, 321] on span "REV1" at bounding box center [373, 327] width 20 height 12
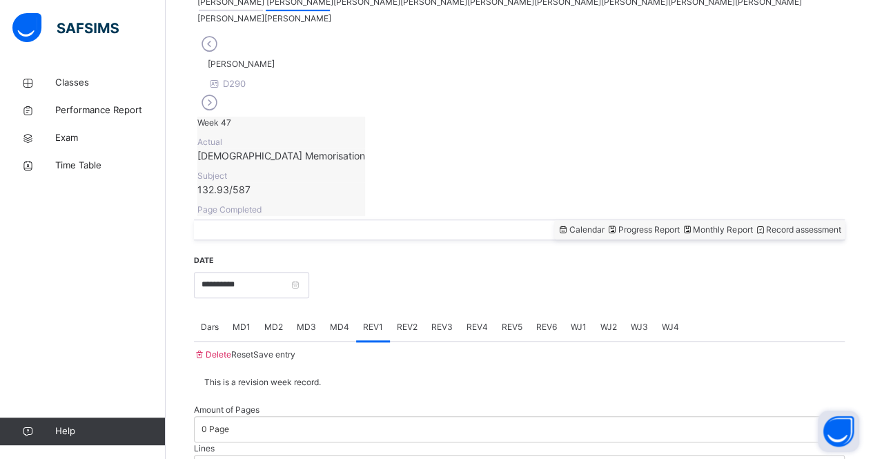
click at [215, 313] on div "Dars" at bounding box center [210, 327] width 32 height 28
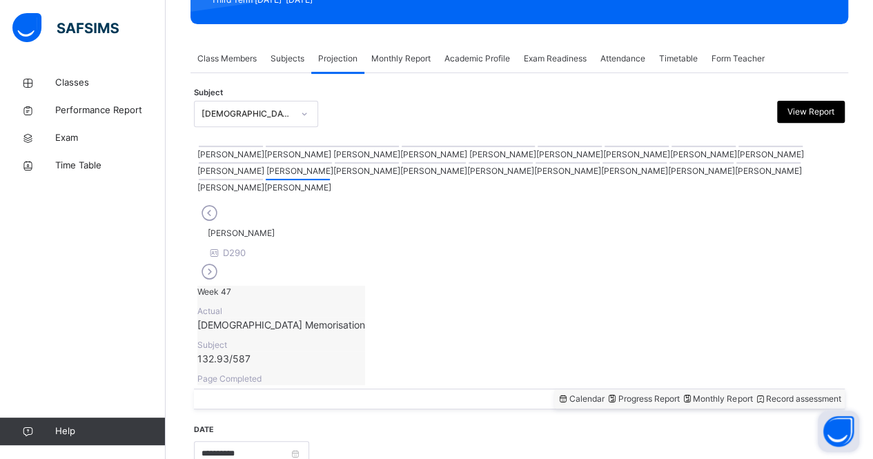
scroll to position [220, 0]
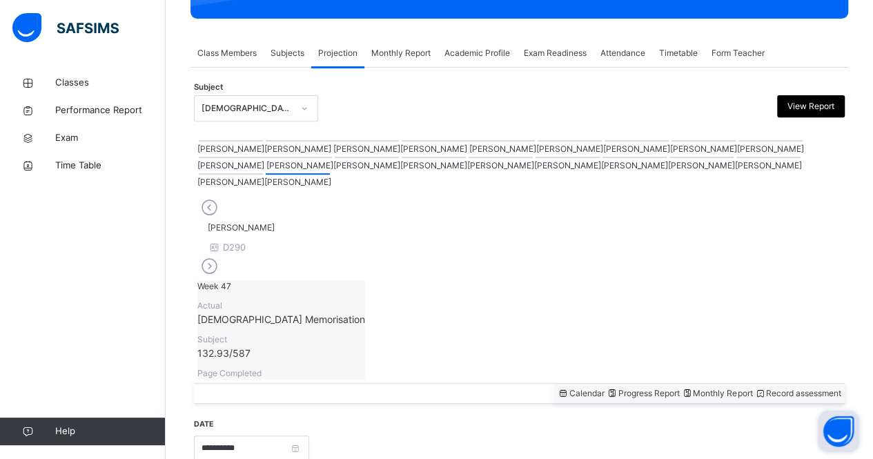
click at [670, 157] on div at bounding box center [702, 157] width 64 height 1
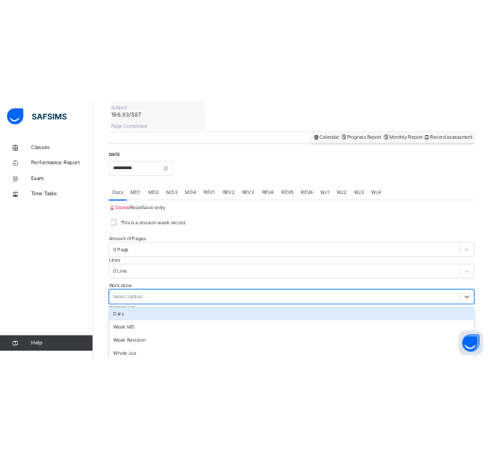
scroll to position [576, 0]
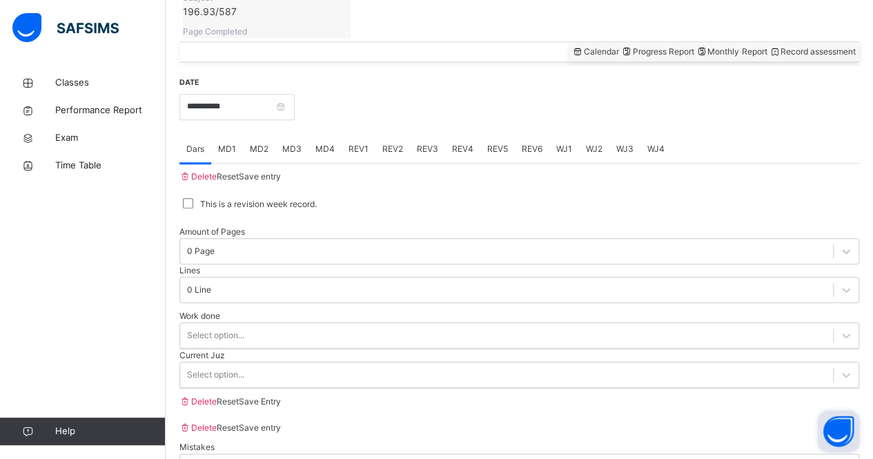
click at [0, 0] on div "Dars" at bounding box center [0, 0] width 0 height 0
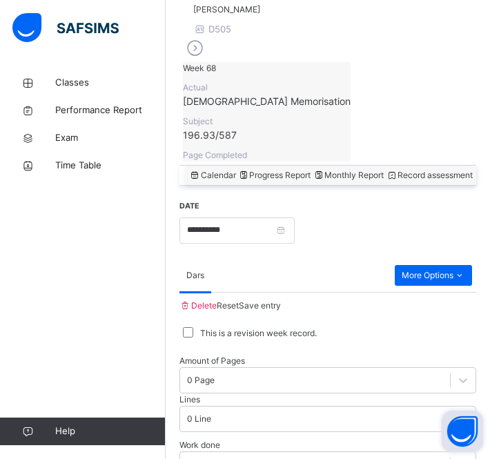
click at [161, 298] on div "Classes Performance Report Exam Time Table Help" at bounding box center [83, 257] width 166 height 404
